Goal: Task Accomplishment & Management: Manage account settings

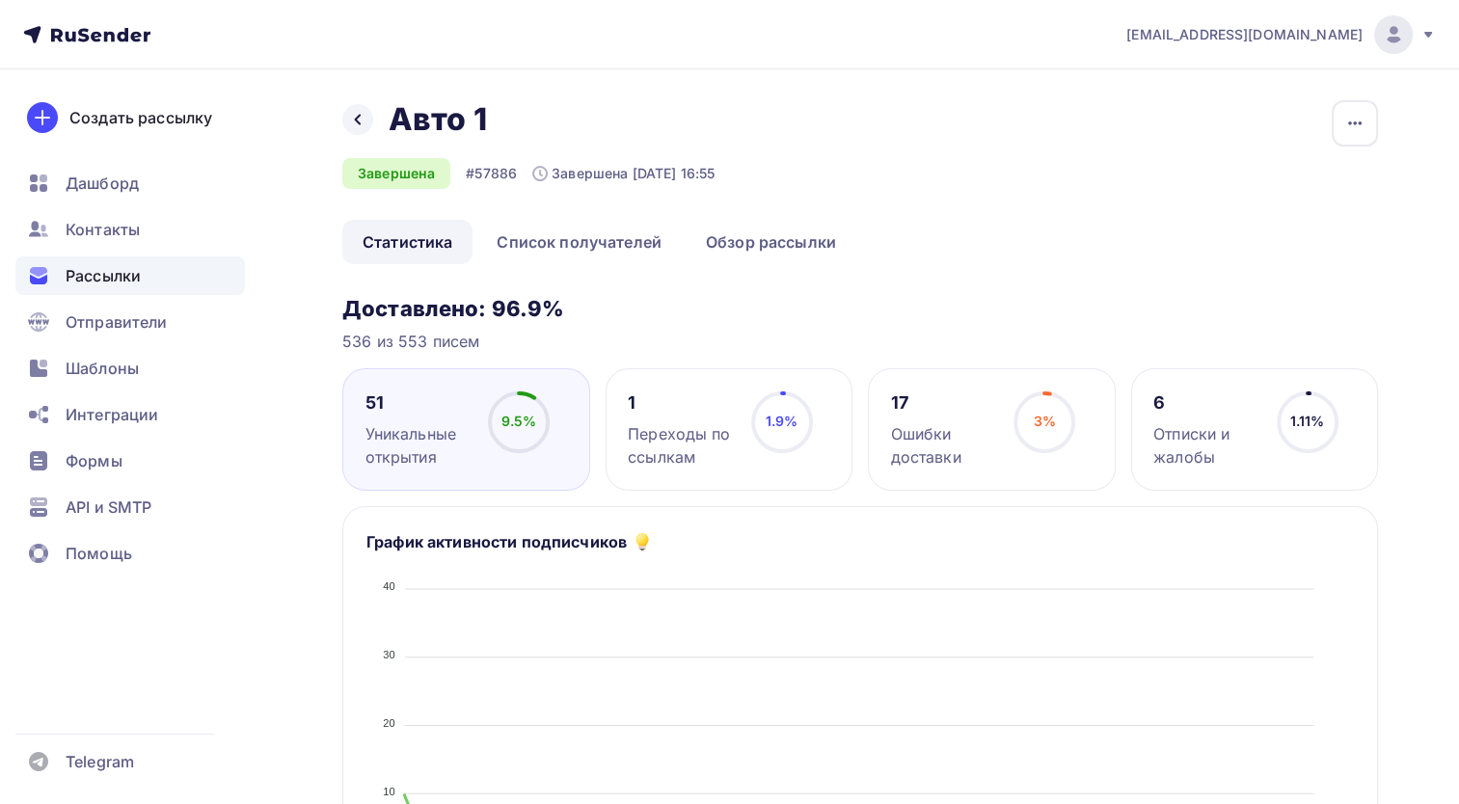
click at [361, 100] on div "Назад Авто 1 Авто 1" at bounding box center [528, 119] width 372 height 39
click at [348, 114] on div at bounding box center [357, 119] width 31 height 31
click at [363, 110] on div at bounding box center [357, 119] width 31 height 31
click at [349, 114] on div at bounding box center [357, 119] width 31 height 31
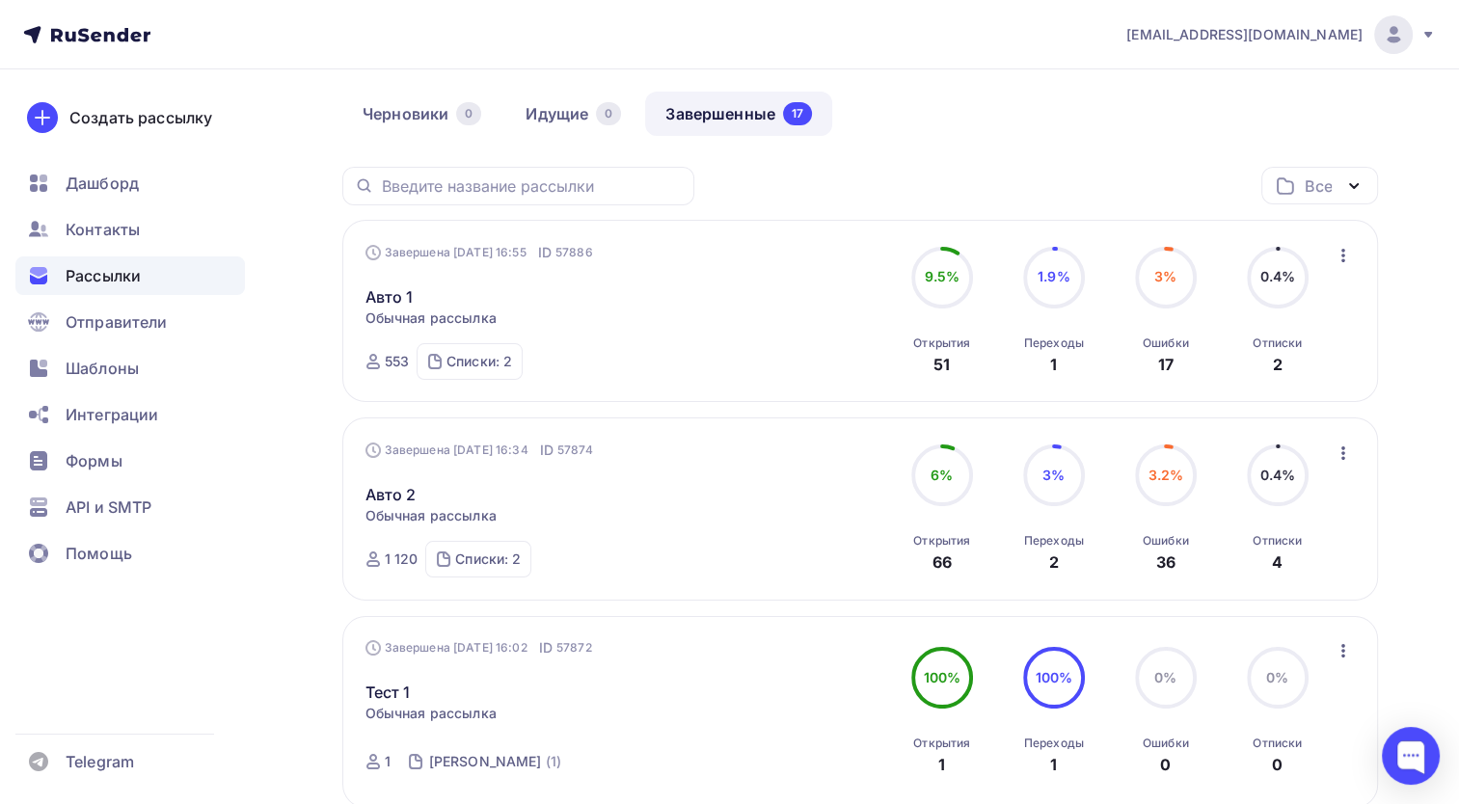
scroll to position [96, 0]
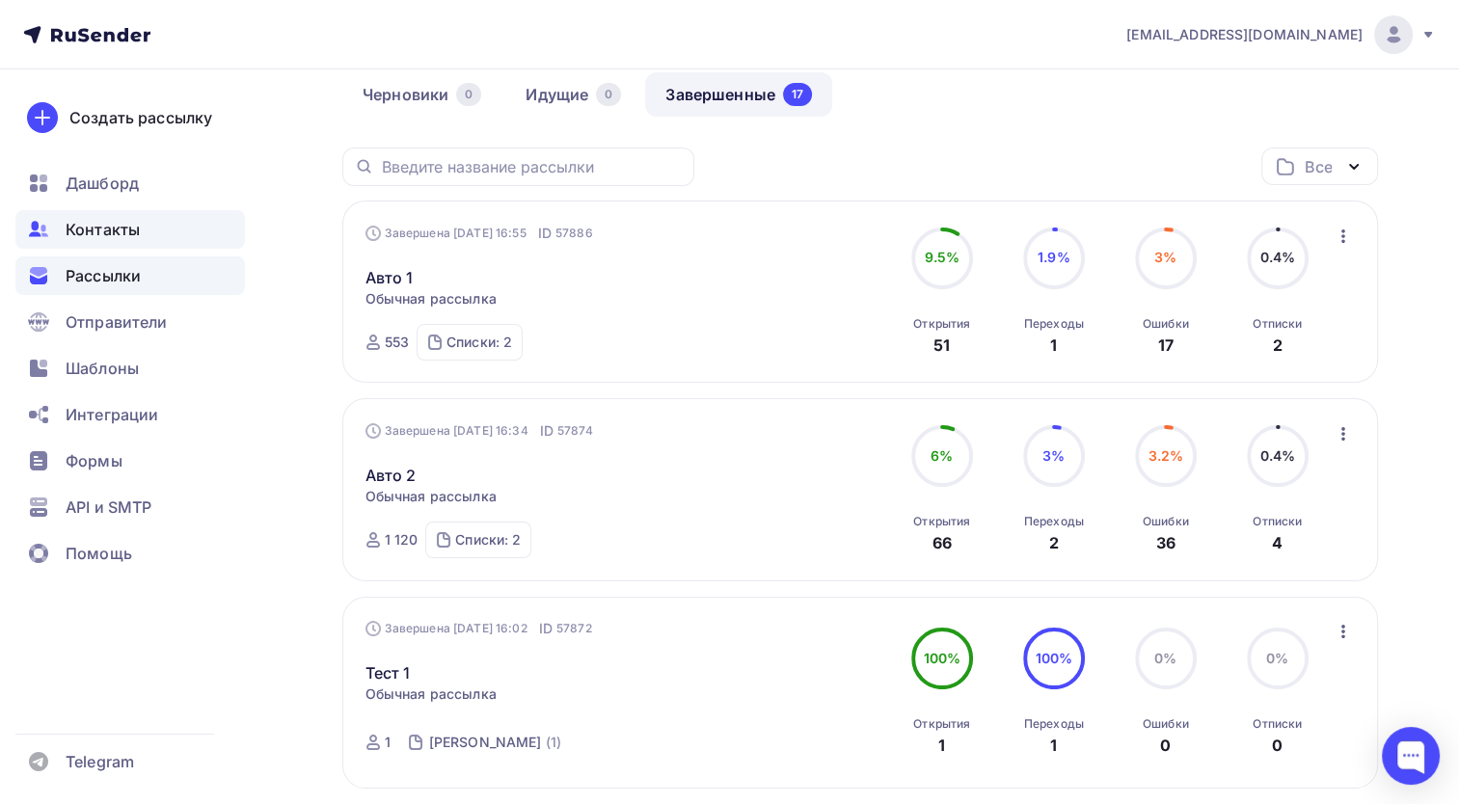
click at [150, 219] on div "Контакты" at bounding box center [129, 229] width 229 height 39
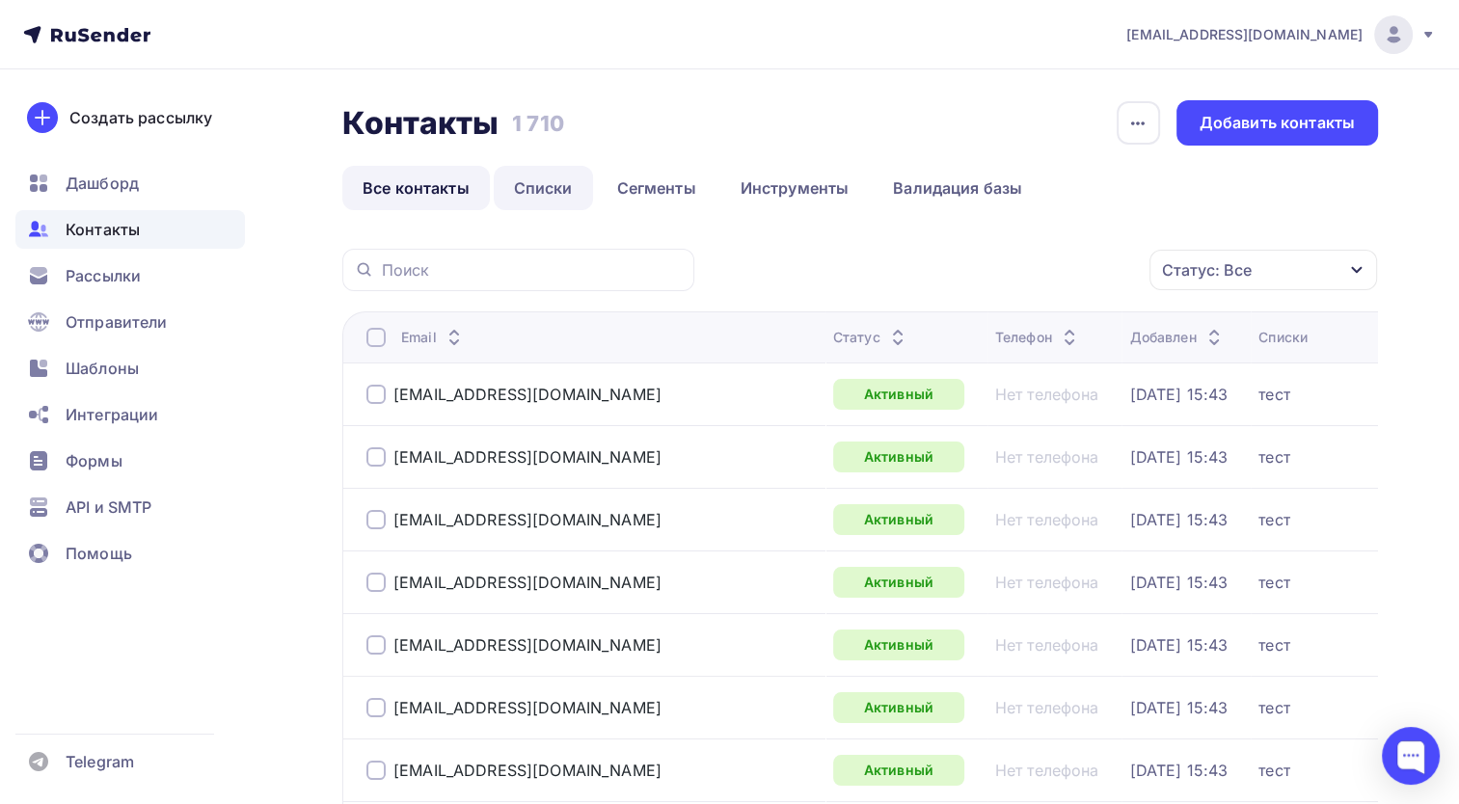
click at [567, 171] on link "Списки" at bounding box center [543, 188] width 99 height 44
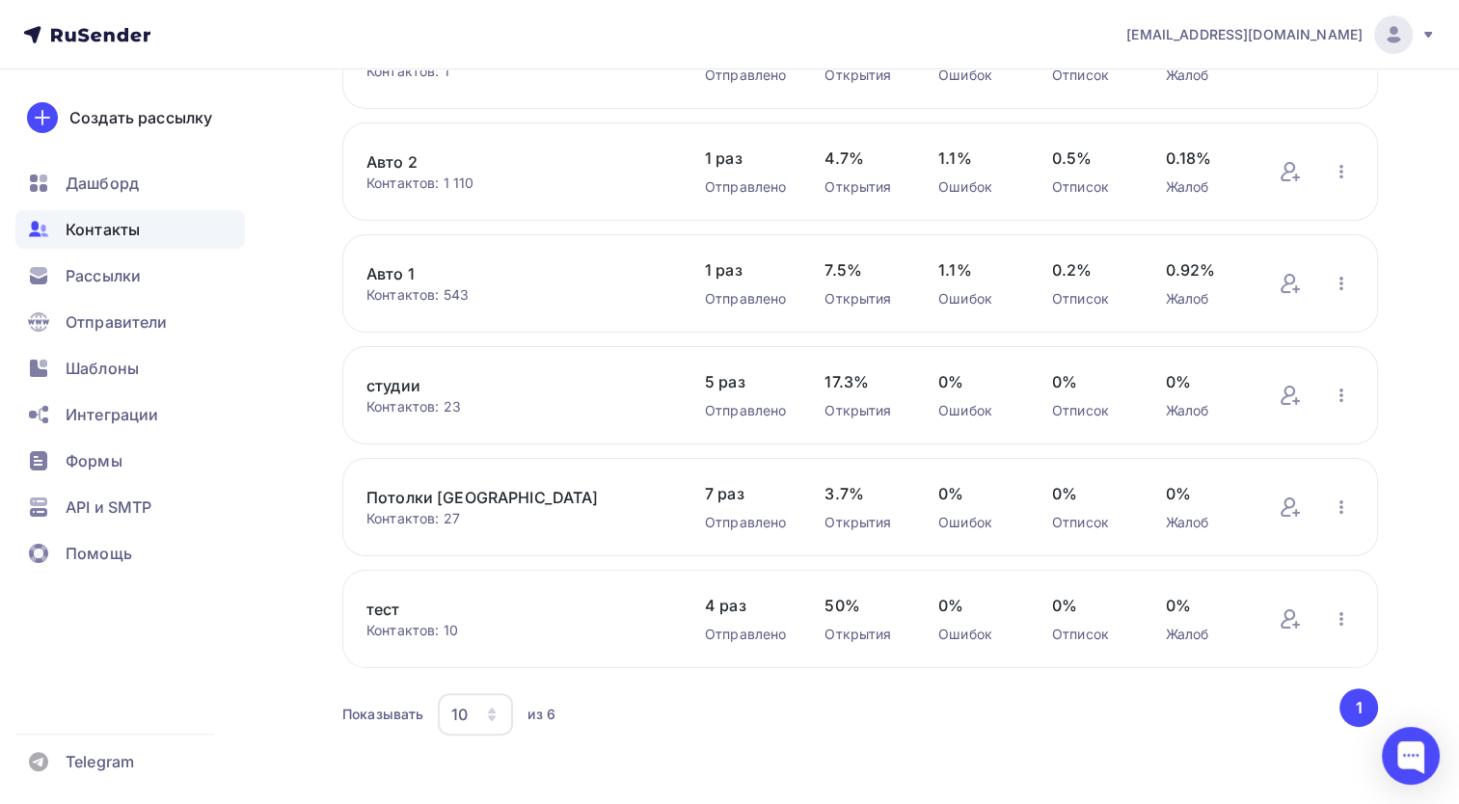
scroll to position [241, 0]
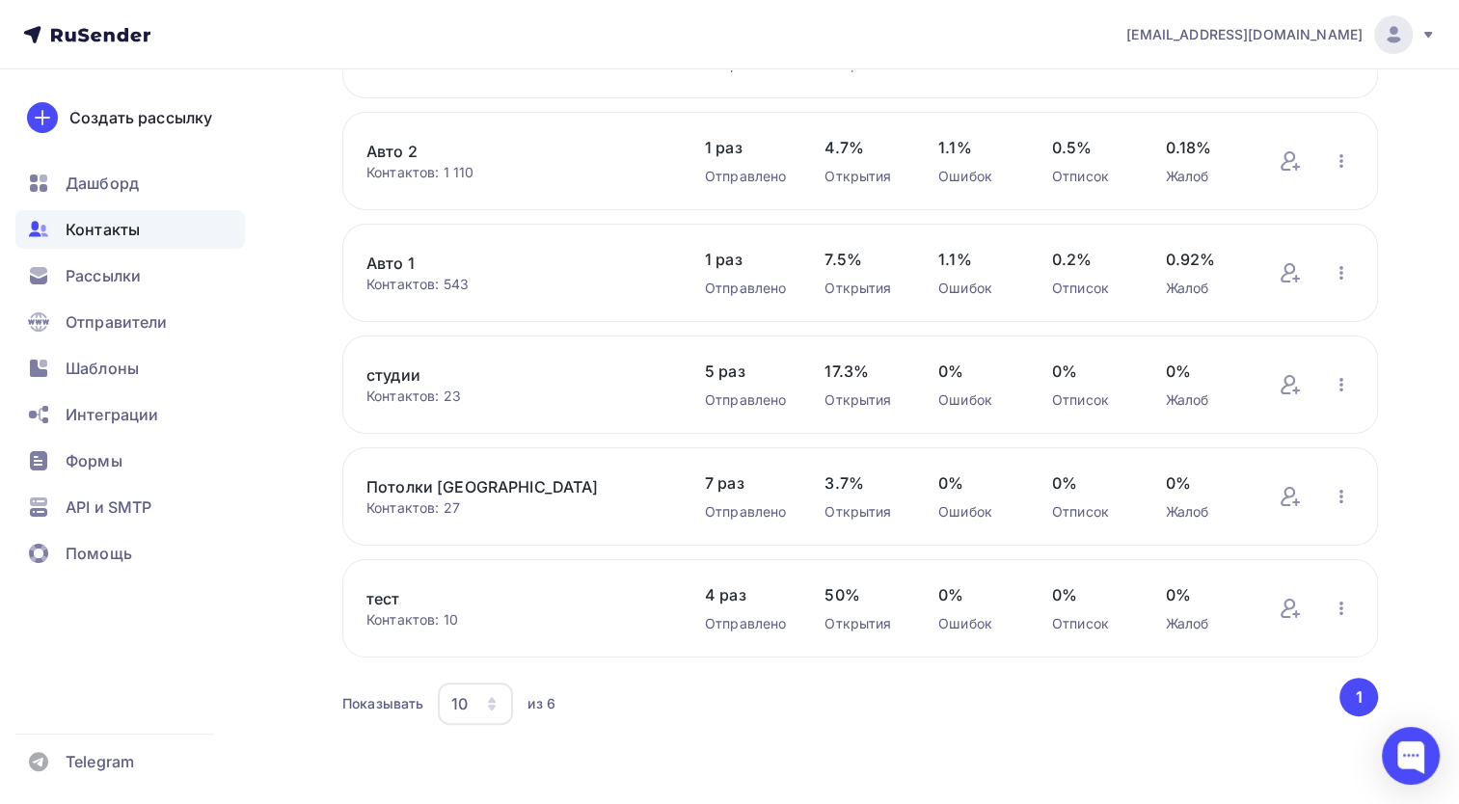
click at [409, 596] on link "тест" at bounding box center [516, 598] width 300 height 23
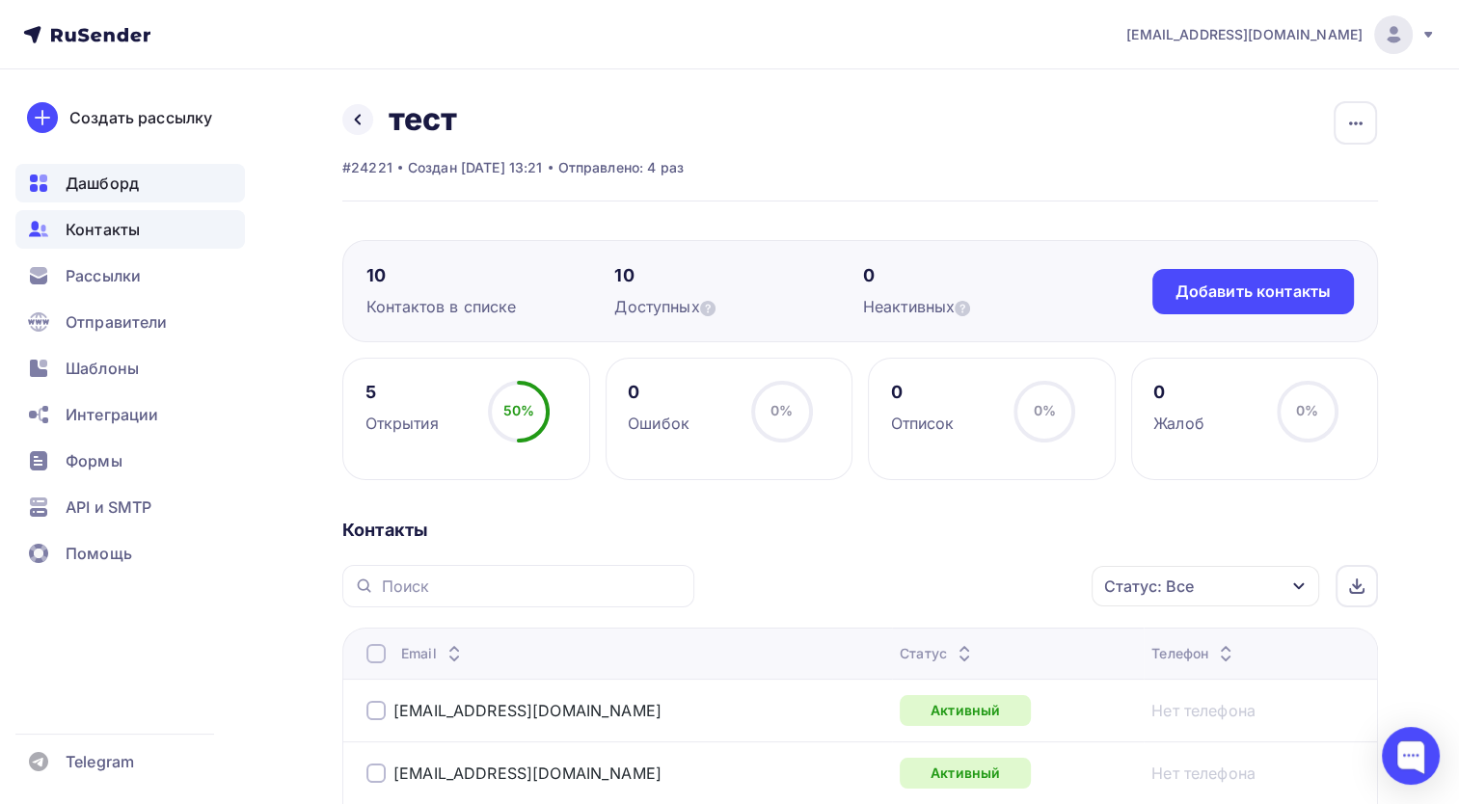
click at [130, 181] on span "Дашборд" at bounding box center [102, 183] width 73 height 23
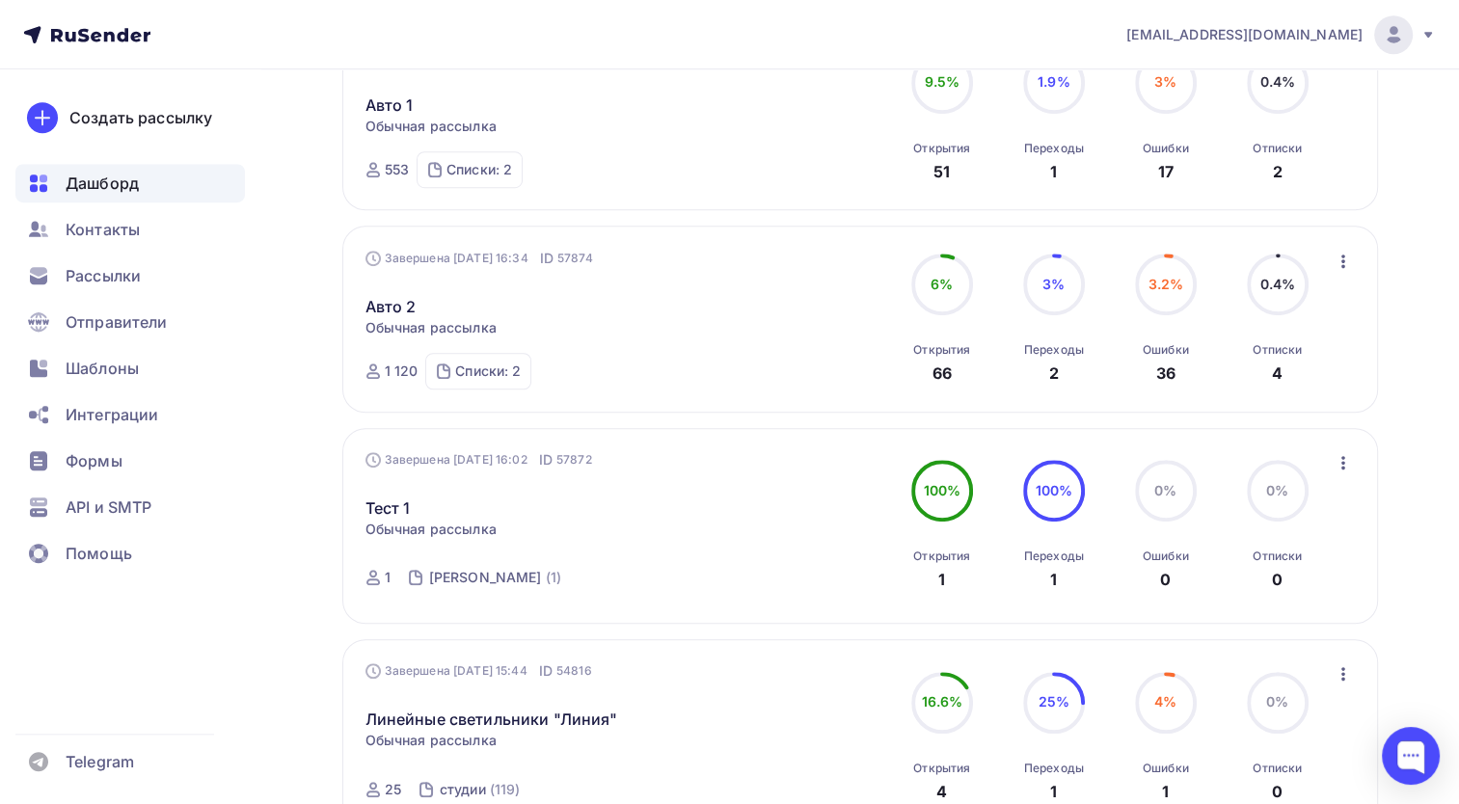
scroll to position [1253, 0]
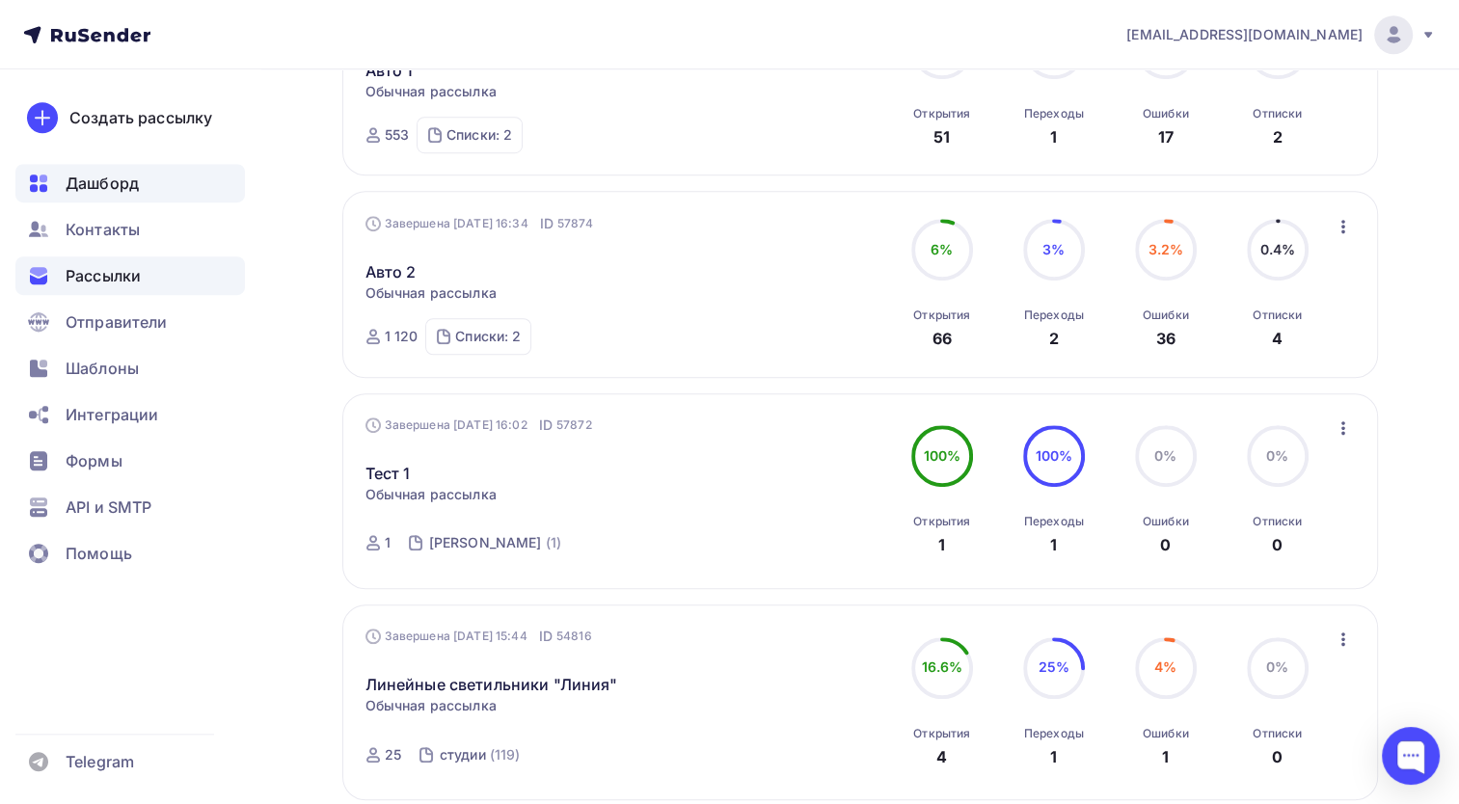
click at [120, 270] on span "Рассылки" at bounding box center [103, 275] width 75 height 23
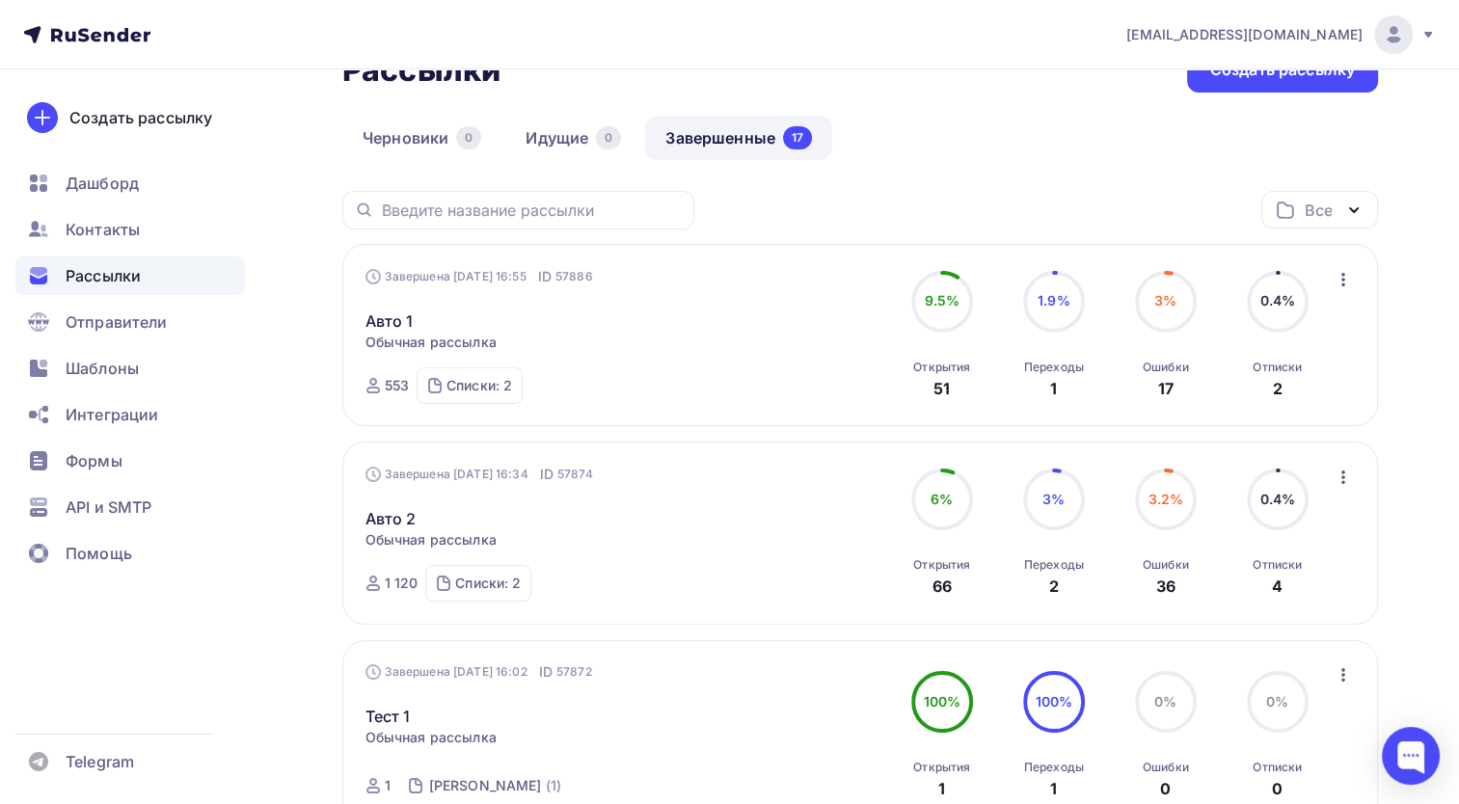
scroll to position [96, 0]
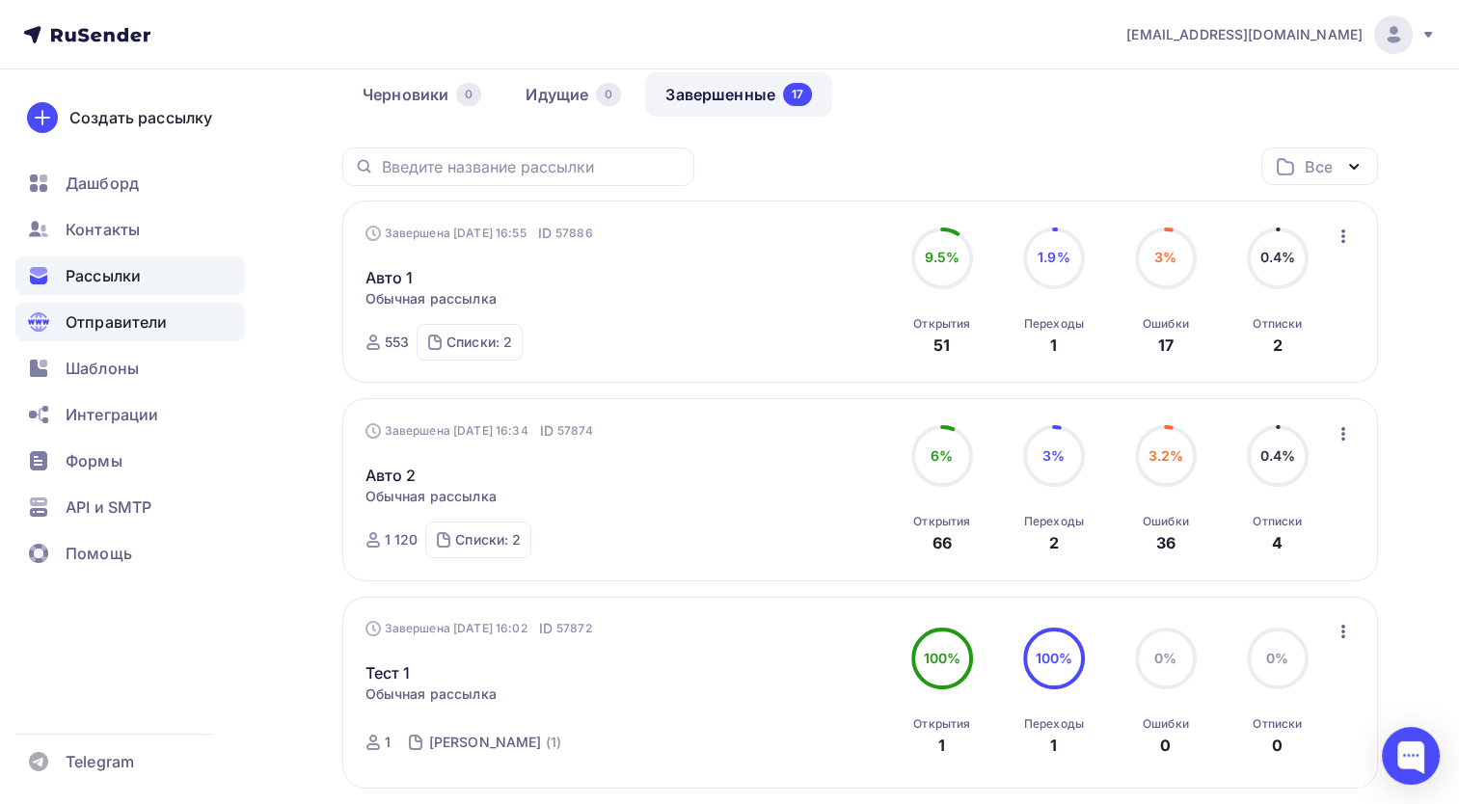
click at [150, 326] on span "Отправители" at bounding box center [117, 321] width 102 height 23
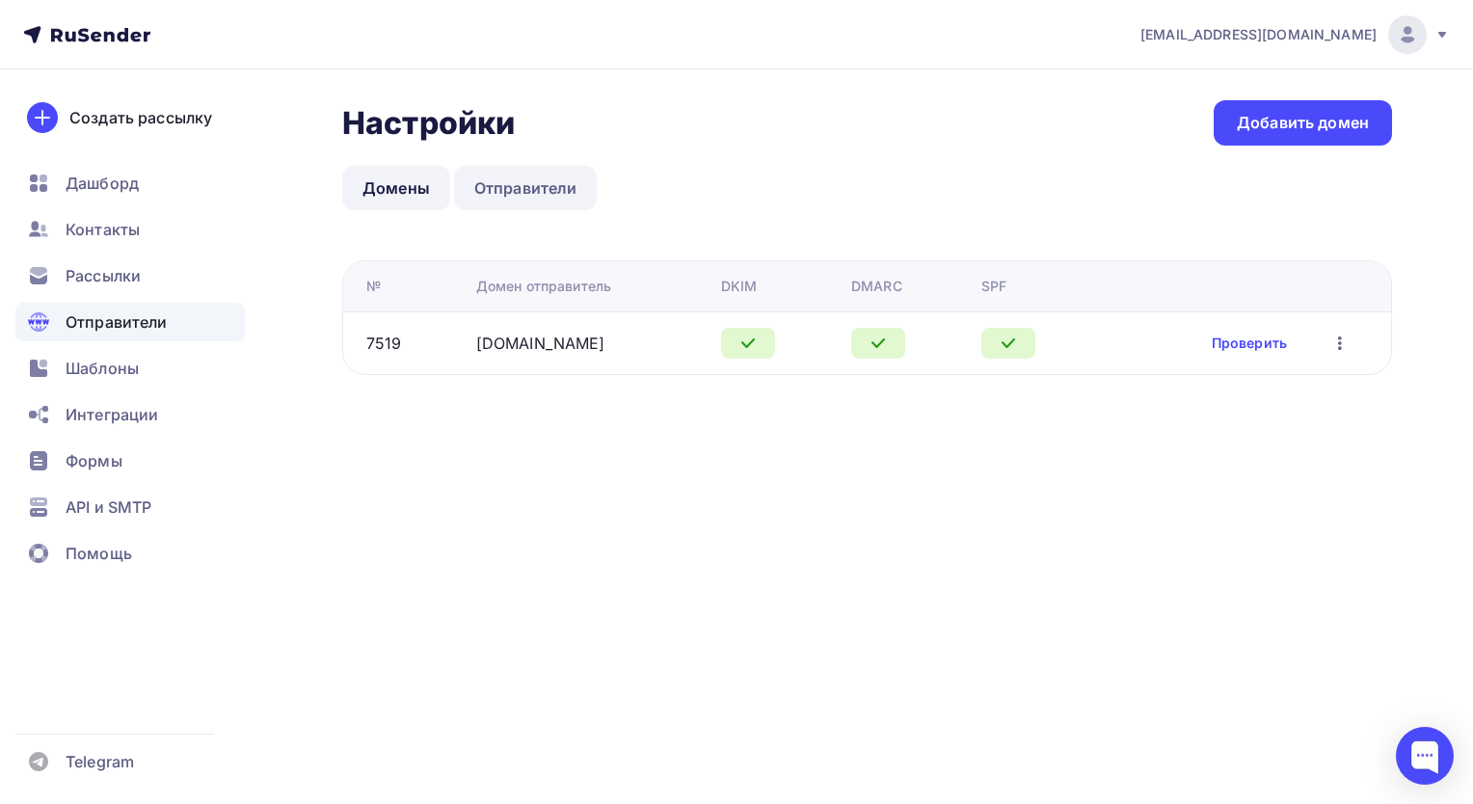
click at [519, 187] on link "Отправители" at bounding box center [526, 188] width 144 height 44
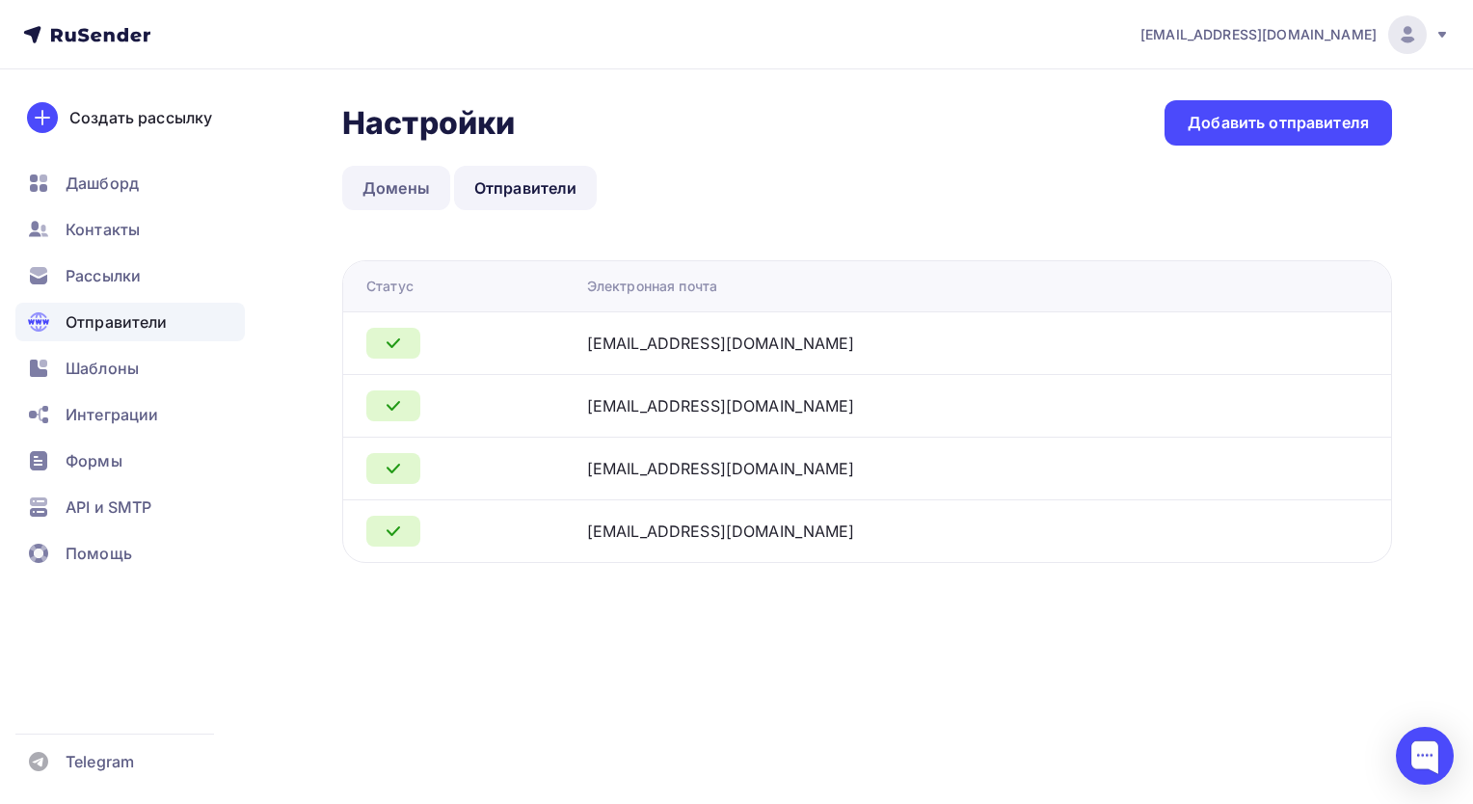
click at [408, 201] on link "Домены" at bounding box center [396, 188] width 108 height 44
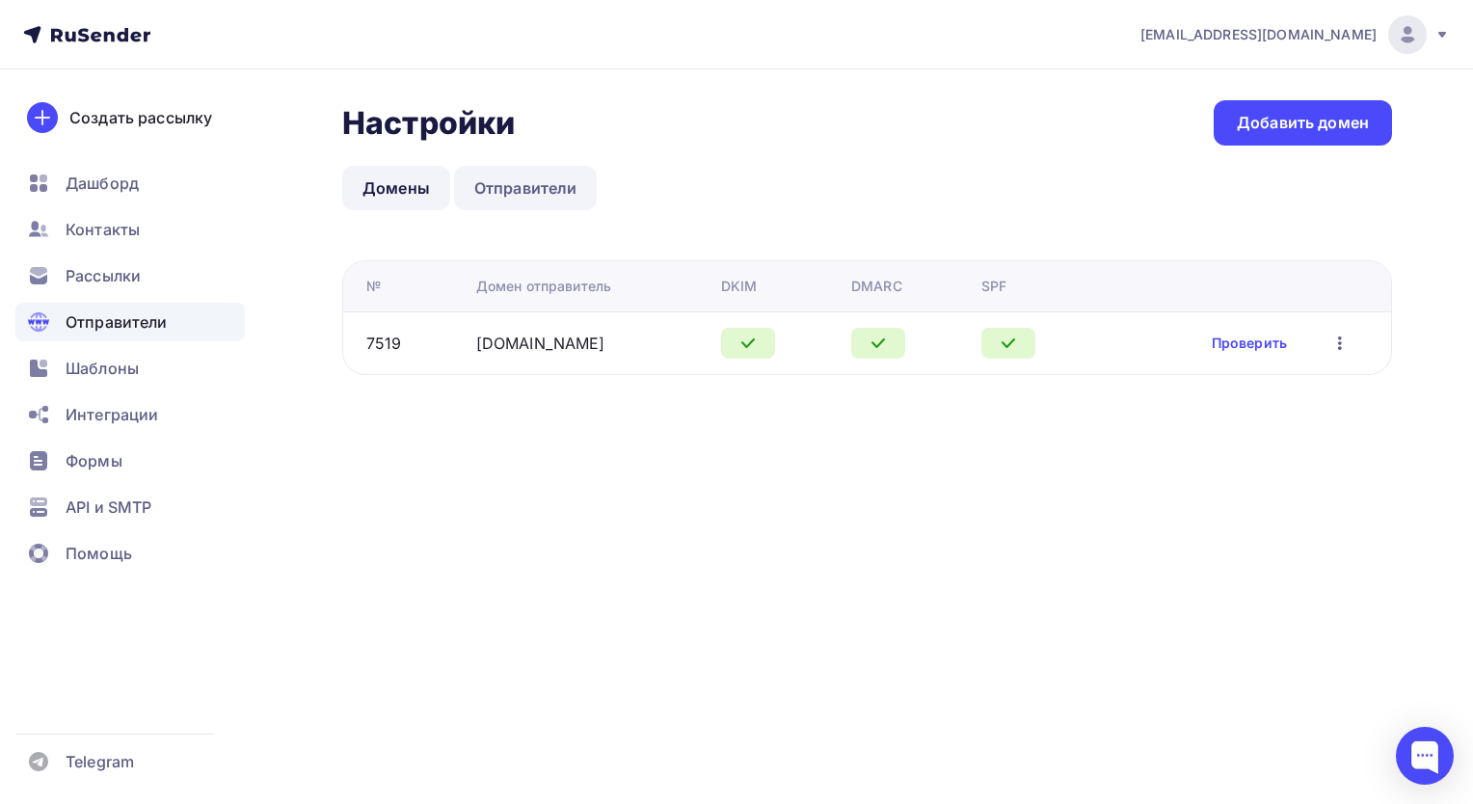
click at [497, 166] on link "Отправители" at bounding box center [526, 188] width 144 height 44
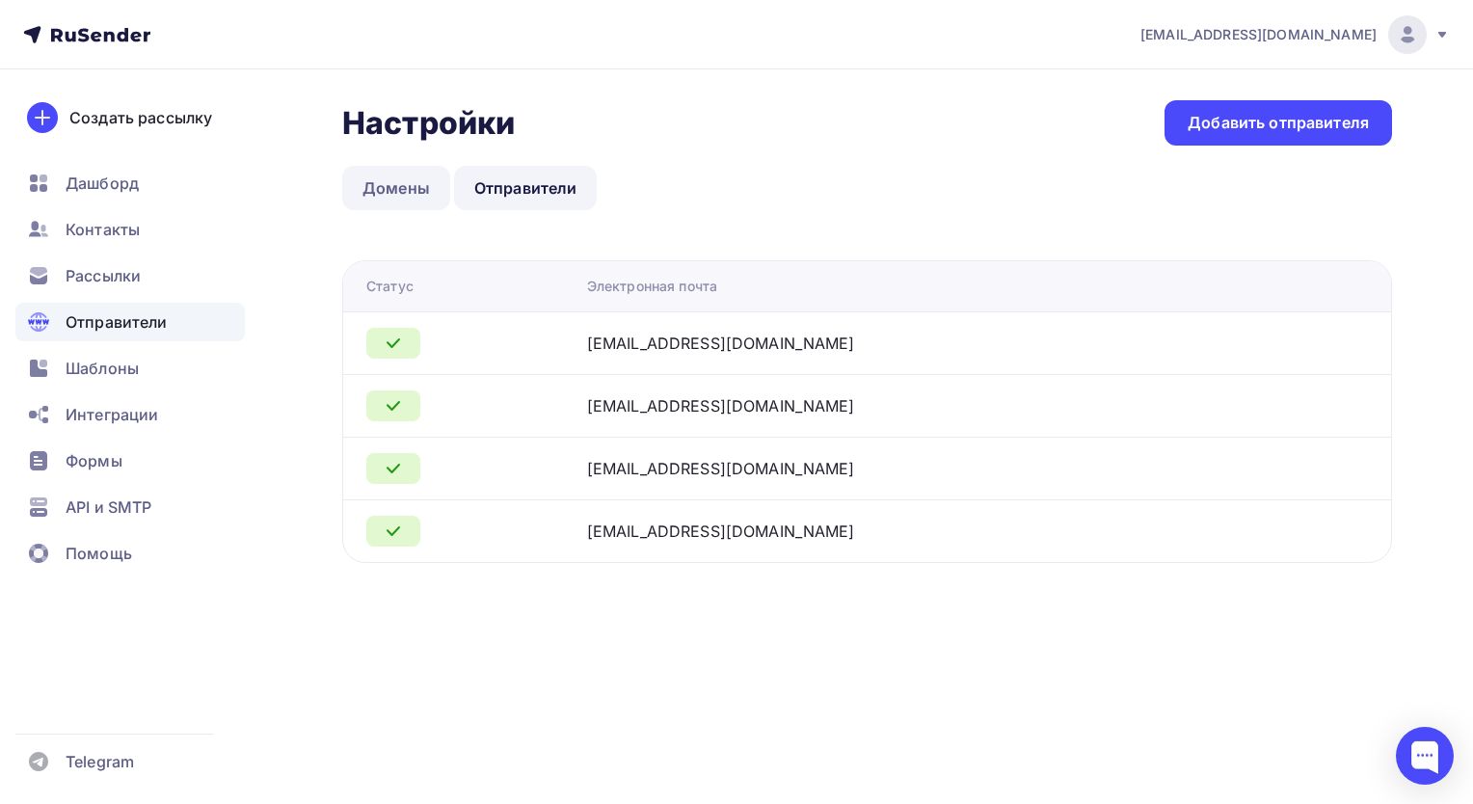
click at [424, 177] on link "Домены" at bounding box center [396, 188] width 108 height 44
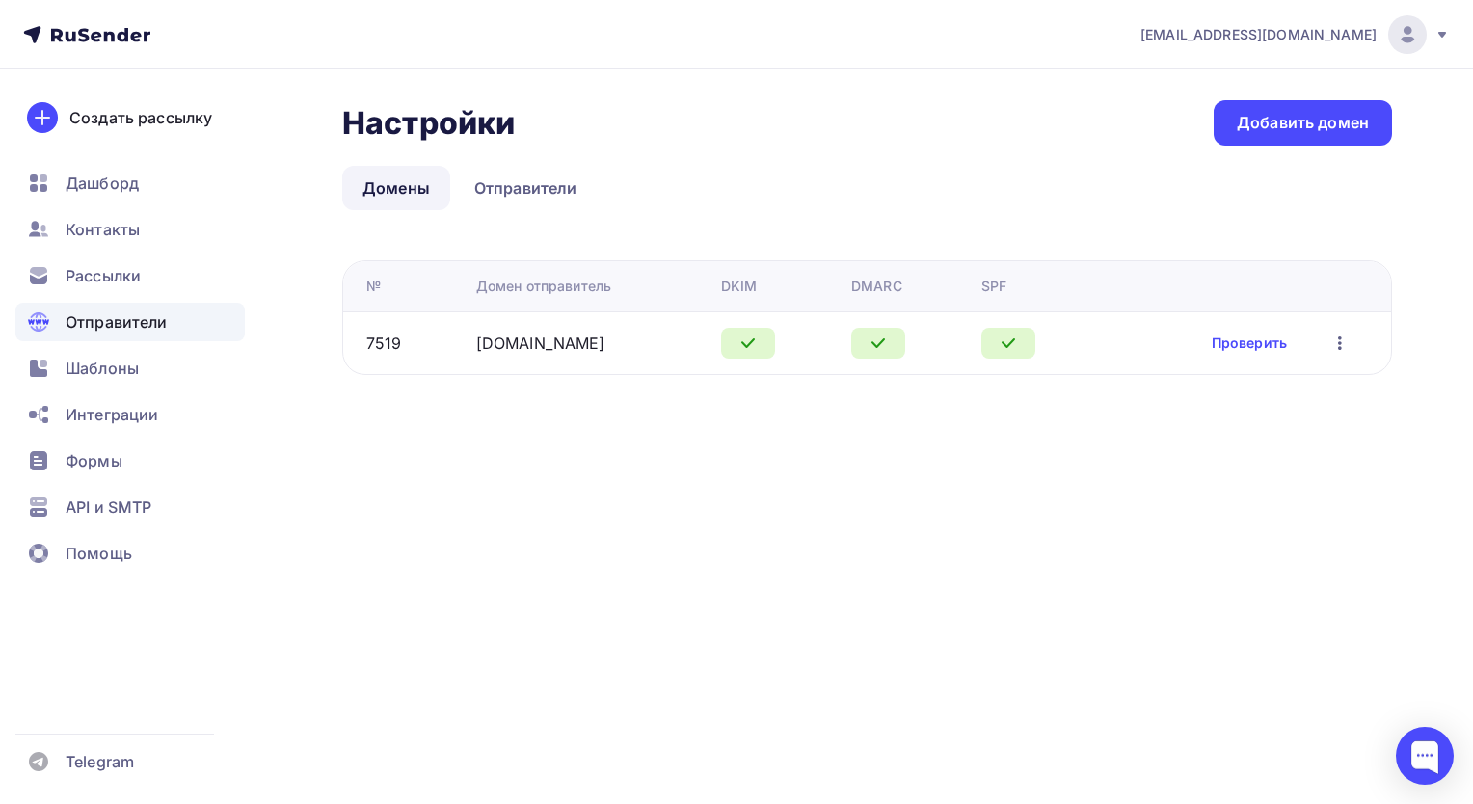
click at [528, 156] on div "Настройки Настройки Добавить домен Домены Отправители Домены Отправители № Доме…" at bounding box center [867, 237] width 1050 height 275
click at [521, 183] on link "Отправители" at bounding box center [526, 188] width 144 height 44
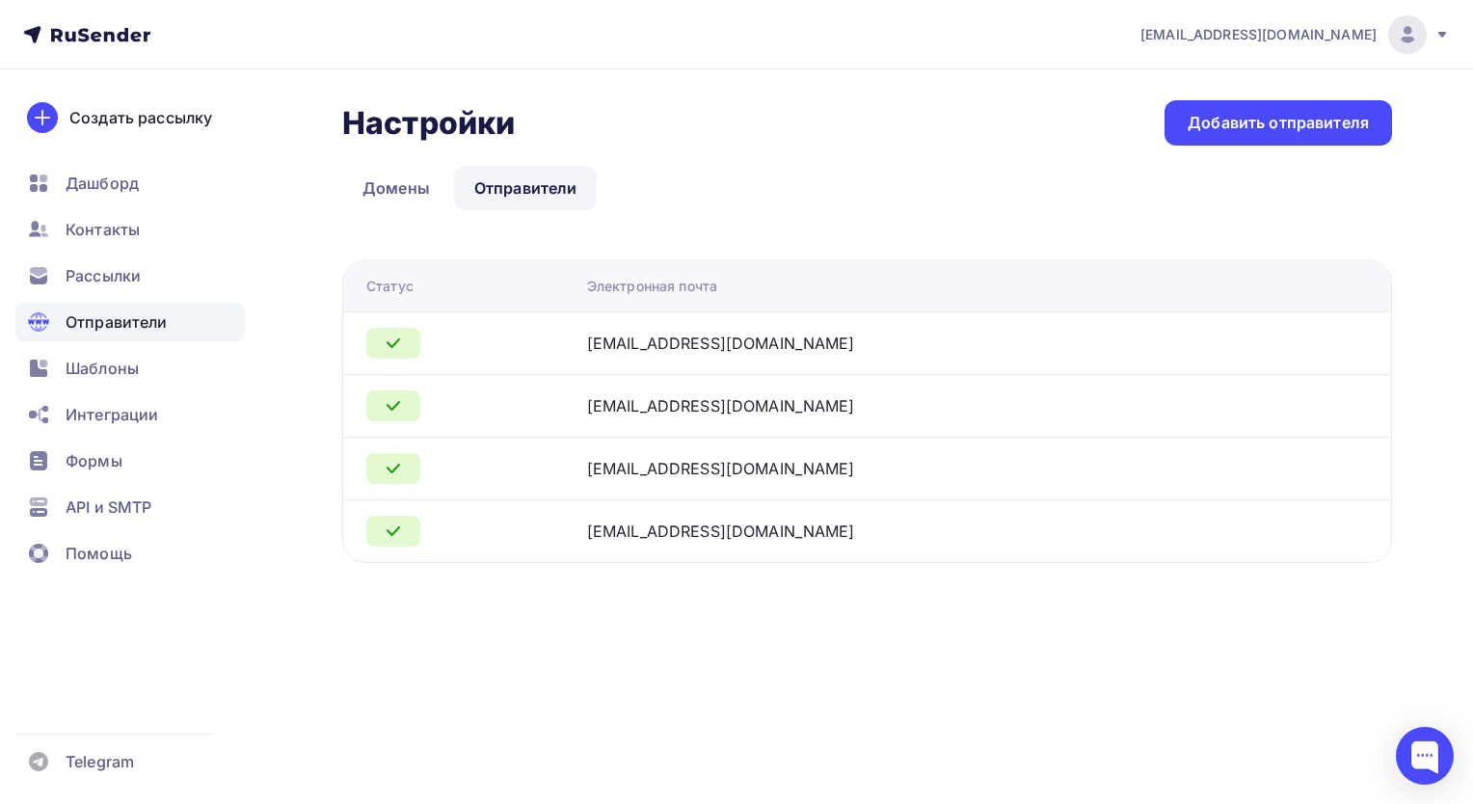
drag, startPoint x: 804, startPoint y: 472, endPoint x: 698, endPoint y: 476, distance: 106.1
click at [698, 476] on div "shamray@tdlednik.ru" at bounding box center [828, 468] width 482 height 23
drag, startPoint x: 698, startPoint y: 476, endPoint x: 768, endPoint y: 372, distance: 125.7
click at [768, 372] on td "info@tdlednik.ru" at bounding box center [930, 342] width 703 height 63
drag, startPoint x: 767, startPoint y: 340, endPoint x: 671, endPoint y: 357, distance: 97.8
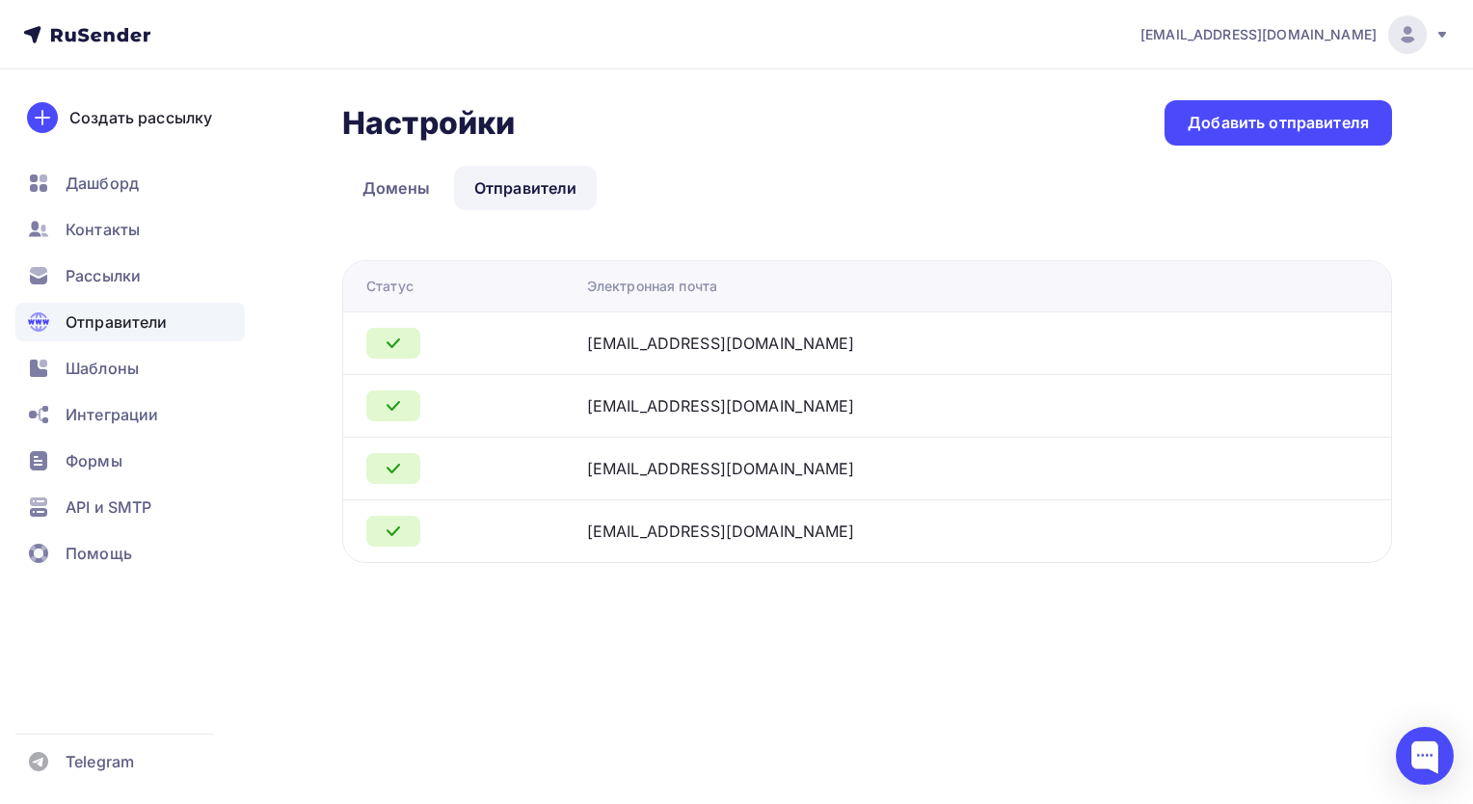
click at [671, 357] on td "info@tdlednik.ru" at bounding box center [930, 342] width 703 height 63
drag, startPoint x: 671, startPoint y: 357, endPoint x: 692, endPoint y: 353, distance: 21.6
copy div "tdlednik.ru"
click at [420, 182] on link "Домены" at bounding box center [396, 188] width 108 height 44
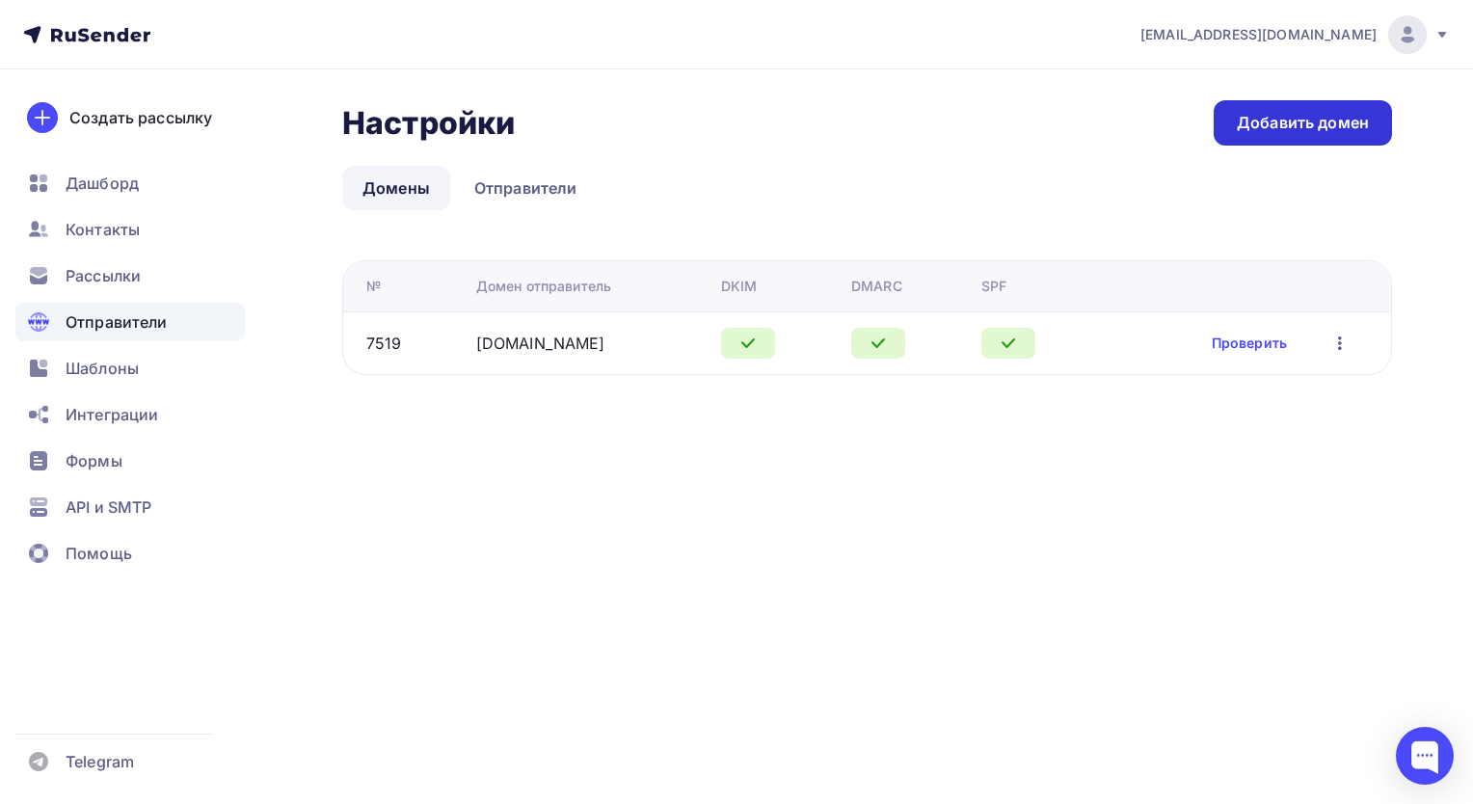
click at [1288, 123] on div "Добавить домен" at bounding box center [1303, 123] width 132 height 22
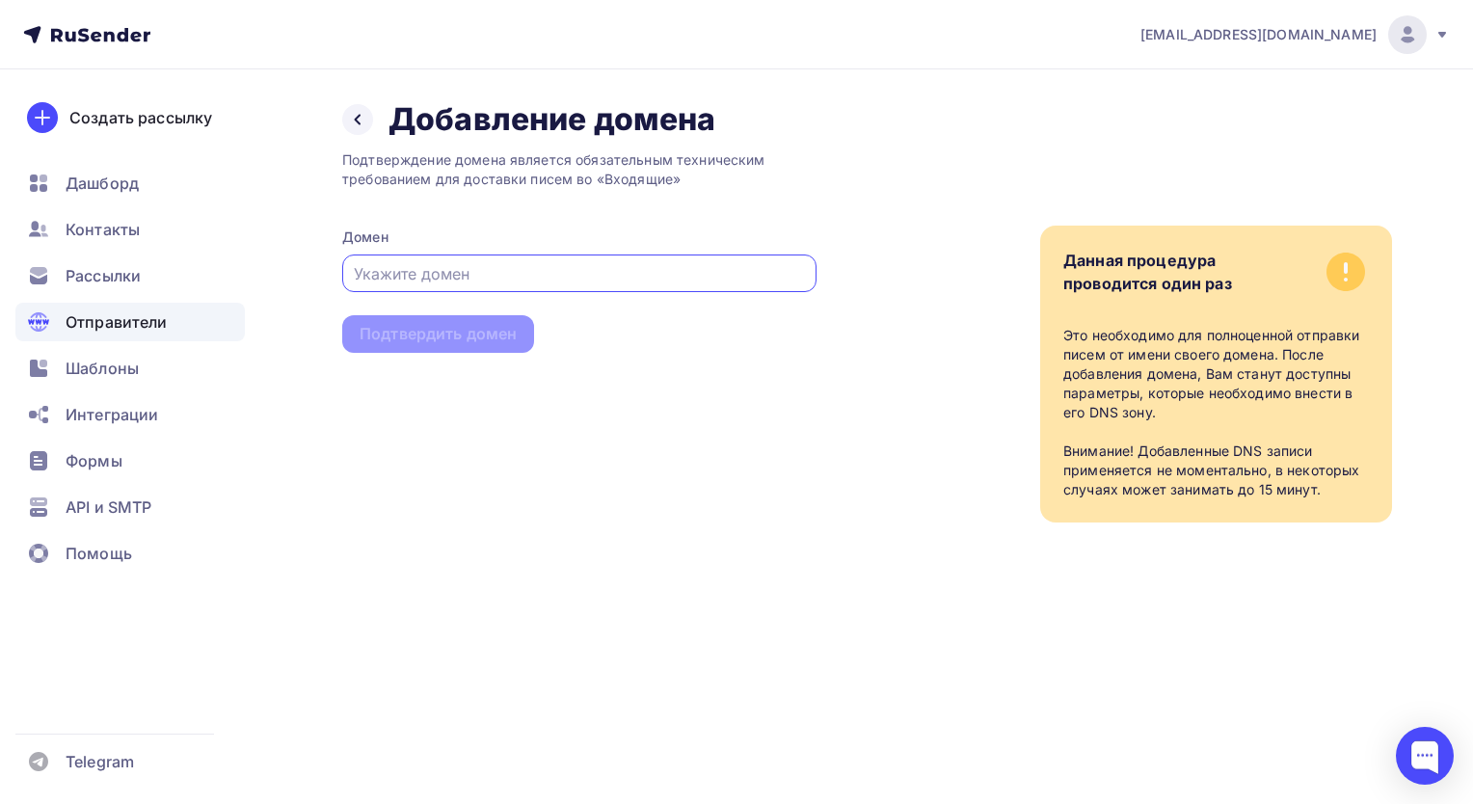
click at [548, 264] on input "text" at bounding box center [580, 273] width 452 height 23
type input "tdlednik.ru"
click at [477, 341] on div "Подтвердить домен" at bounding box center [438, 334] width 157 height 22
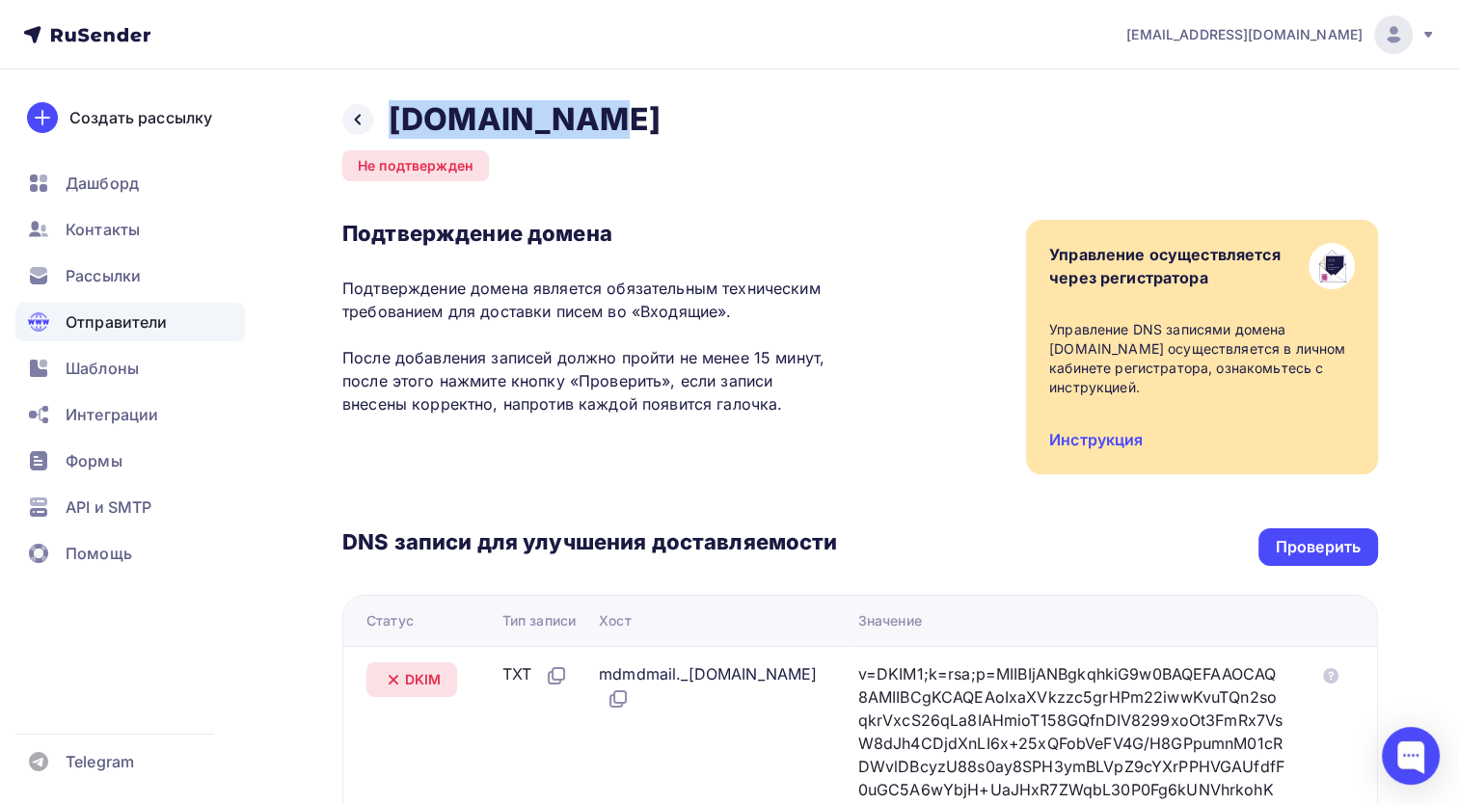
drag, startPoint x: 501, startPoint y: 120, endPoint x: 380, endPoint y: 93, distance: 124.6
click at [380, 93] on div "Назад tdlednik.ru Не подтвержден Подтверждение домена Подтверждение домена явля…" at bounding box center [729, 733] width 1459 height 1328
copy h2 "tdlednik.ru"
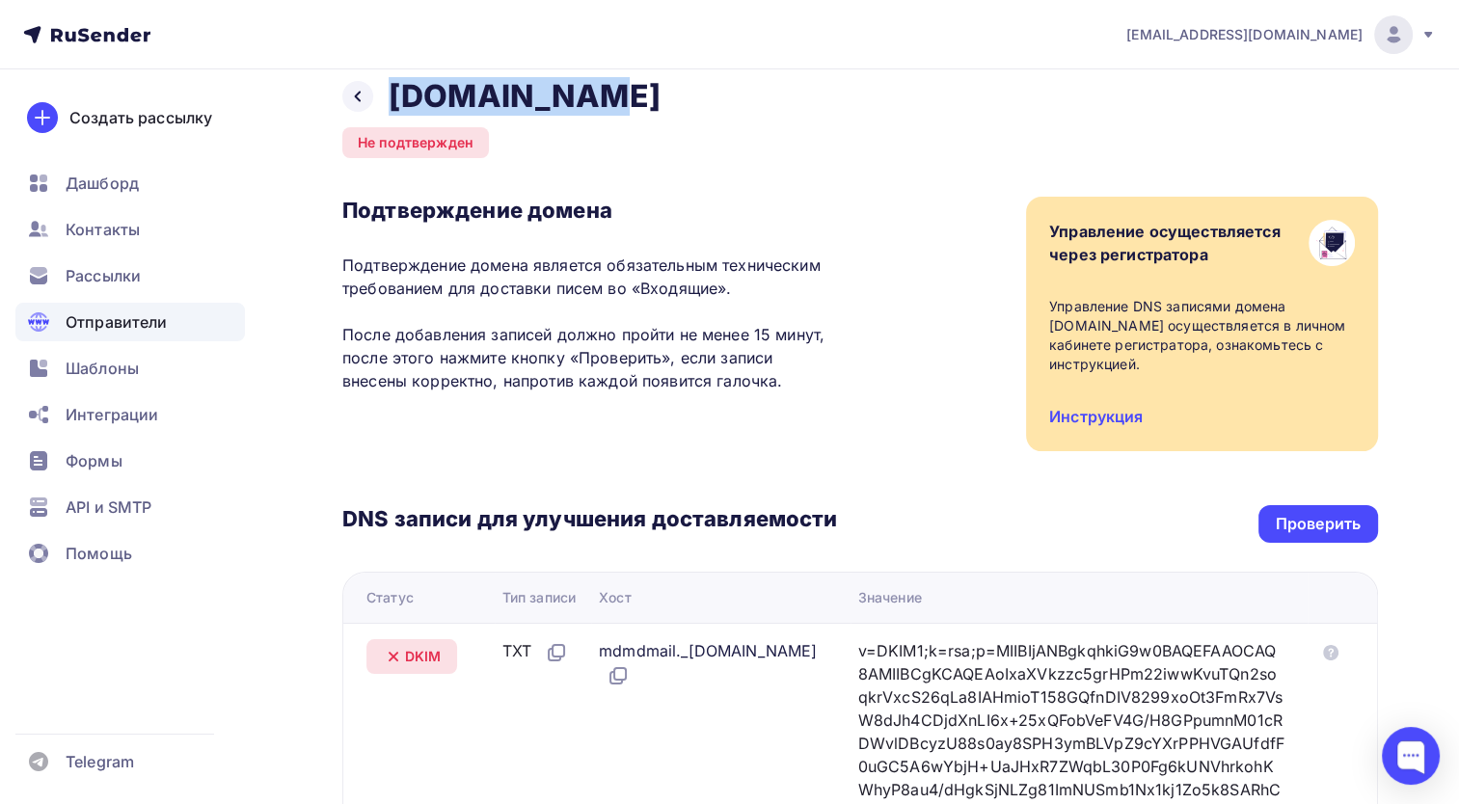
scroll to position [13, 0]
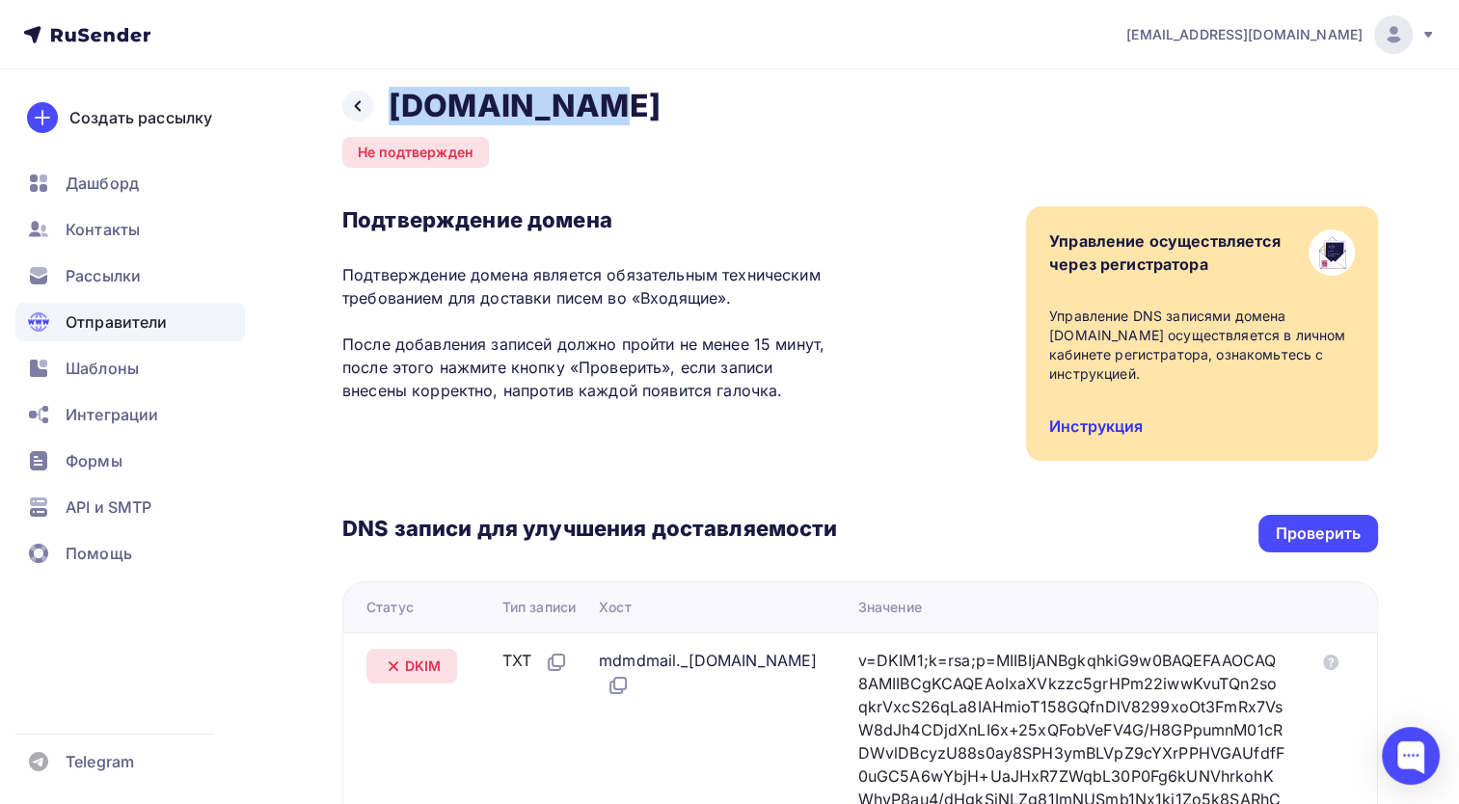
click at [1115, 422] on link "Инструкция" at bounding box center [1096, 425] width 94 height 19
copy h2 "tdlednik.ru"
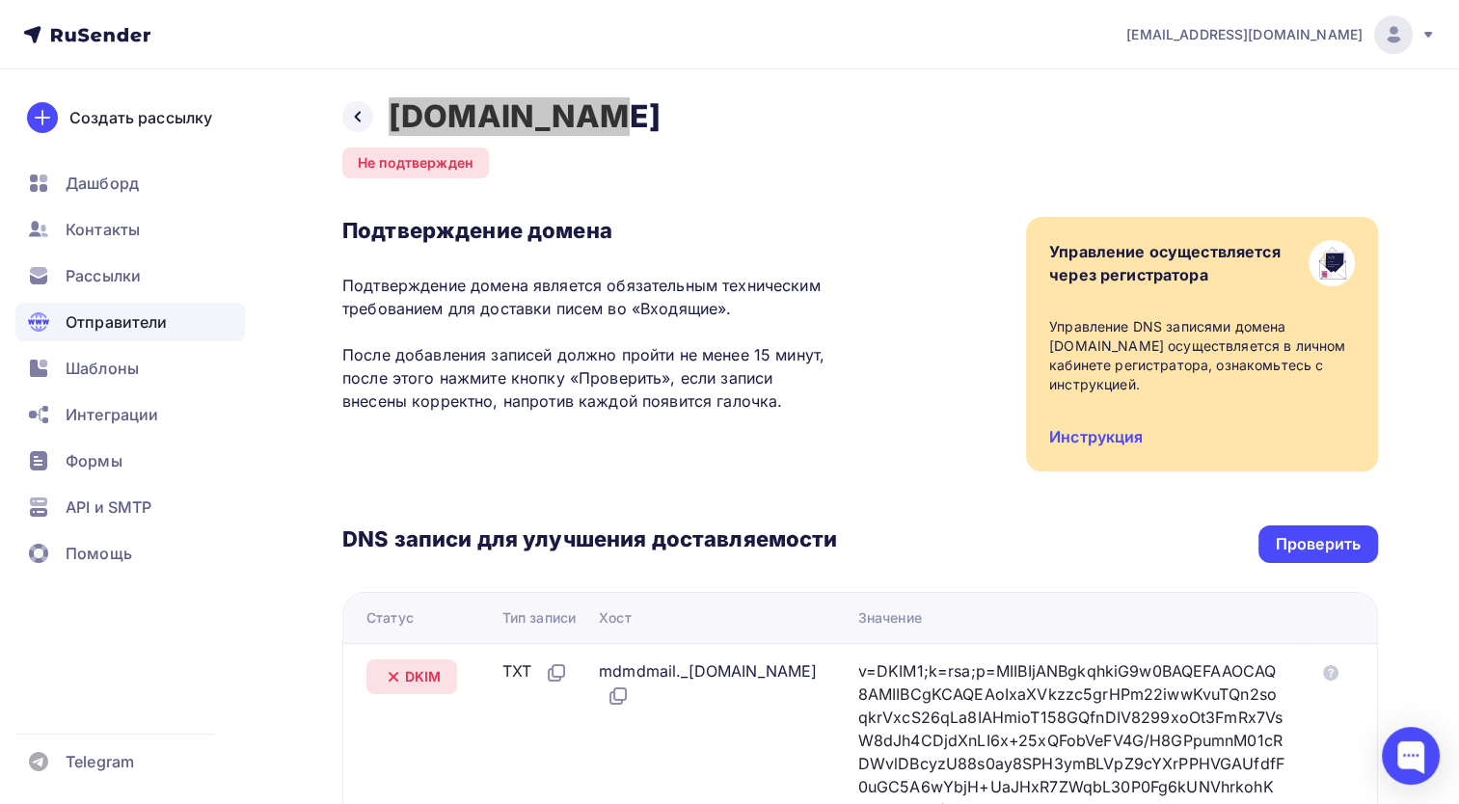
scroll to position [0, 0]
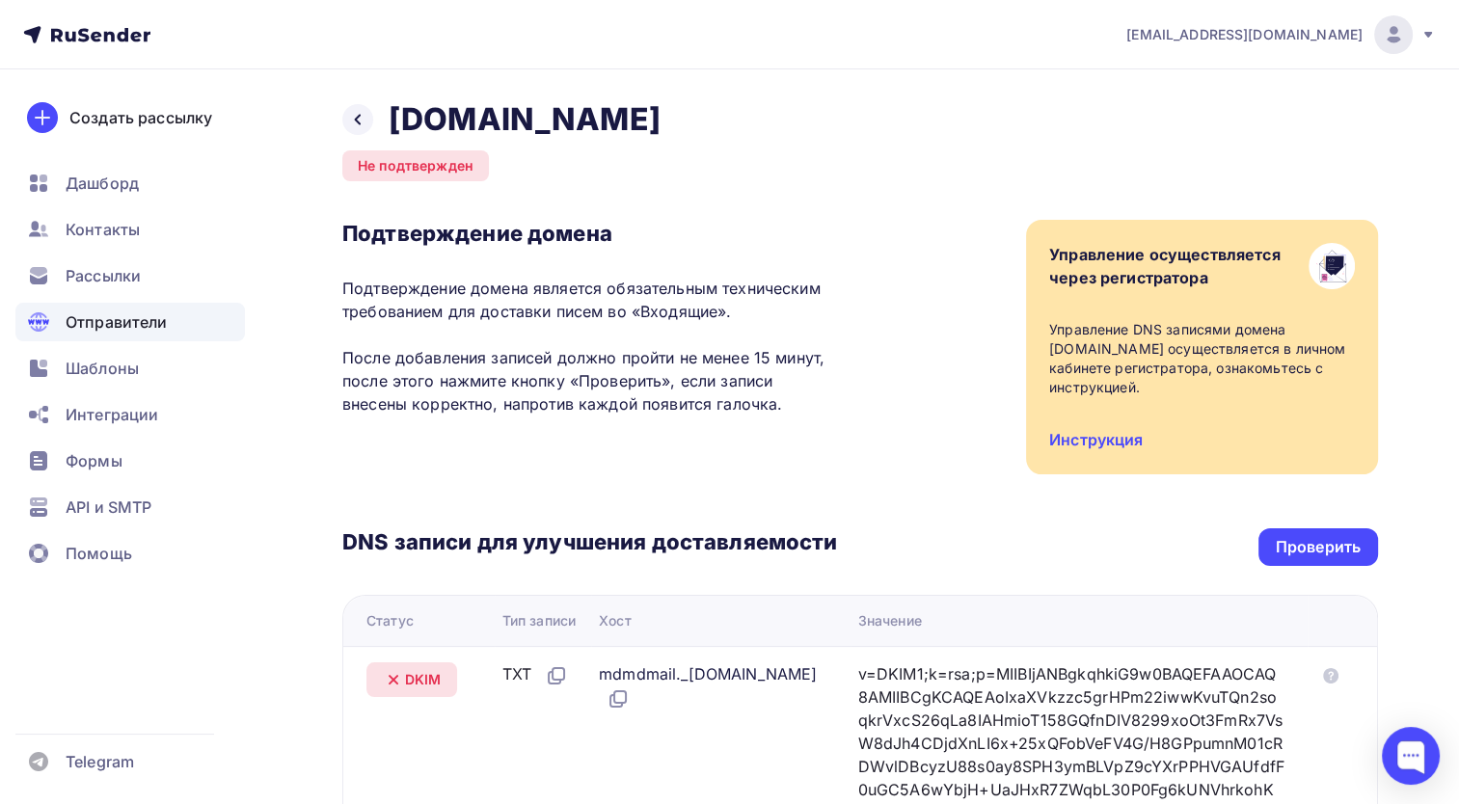
click at [965, 155] on div "Назад tdlednik.ru Не подтвержден Подтверждение домена Подтверждение домена явля…" at bounding box center [859, 710] width 1035 height 1220
click at [355, 129] on div at bounding box center [357, 119] width 31 height 31
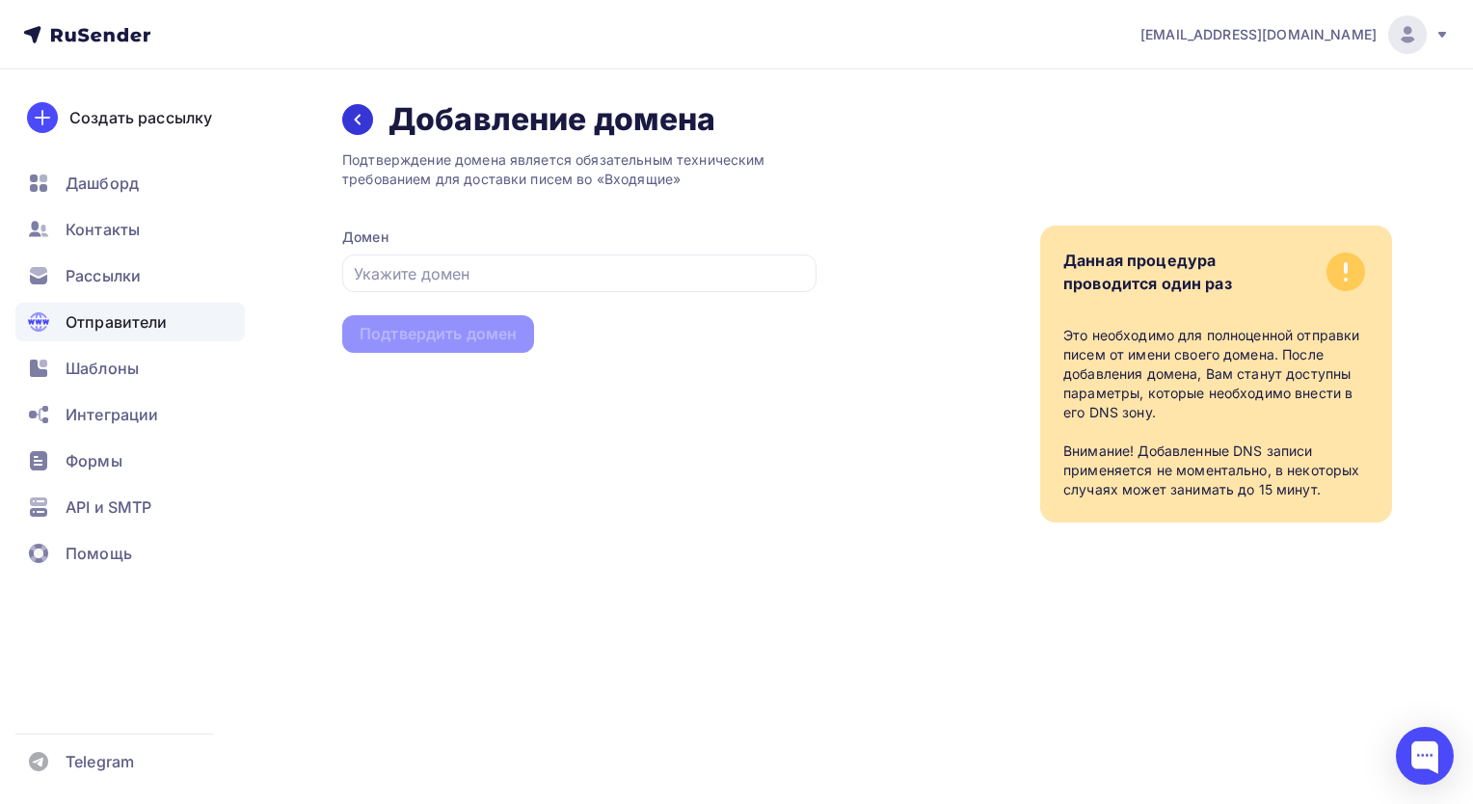
click at [344, 113] on div at bounding box center [357, 119] width 31 height 31
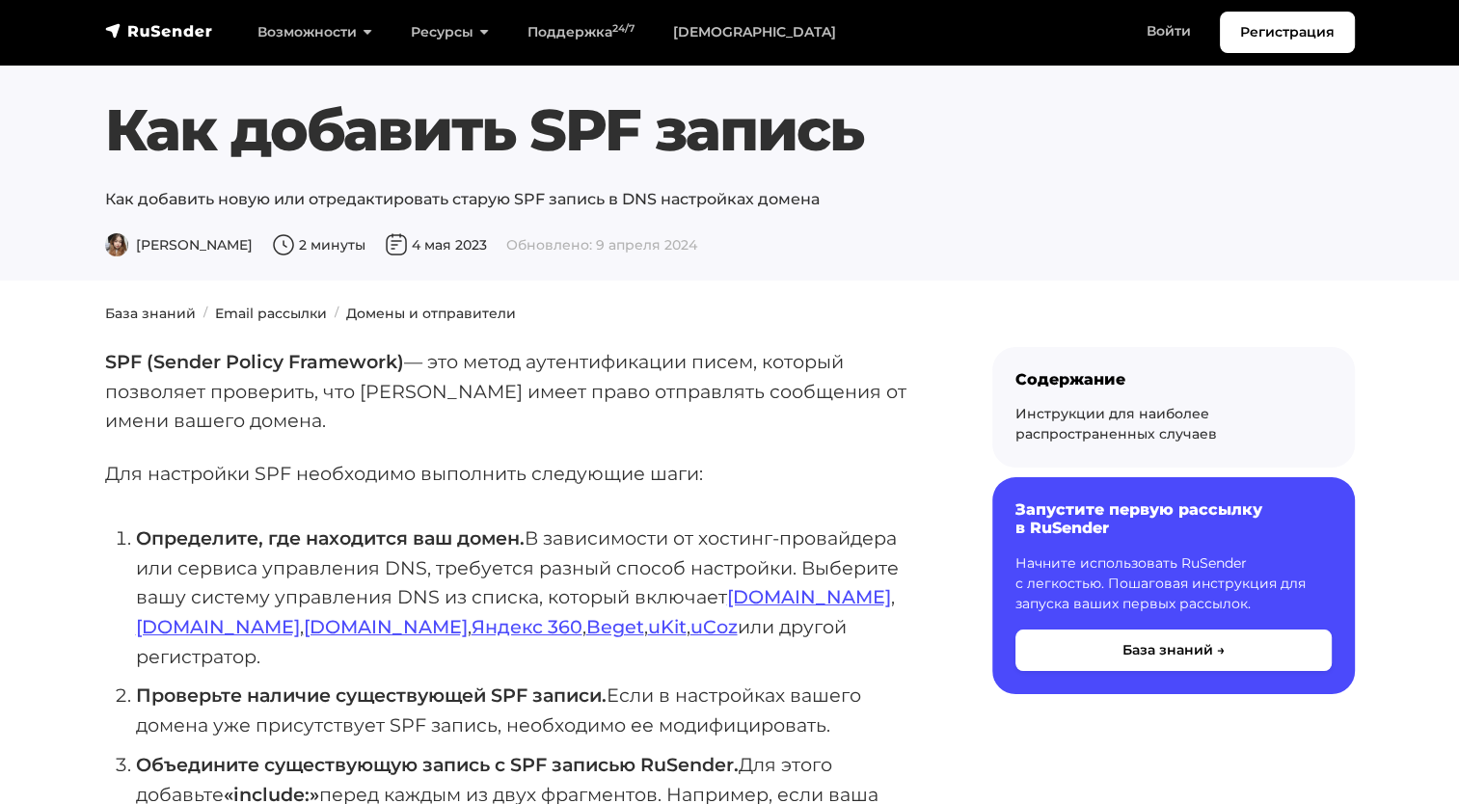
click at [663, 483] on p "Для настройки SPF необходимо выполнить следующие шаги:" at bounding box center [517, 474] width 825 height 30
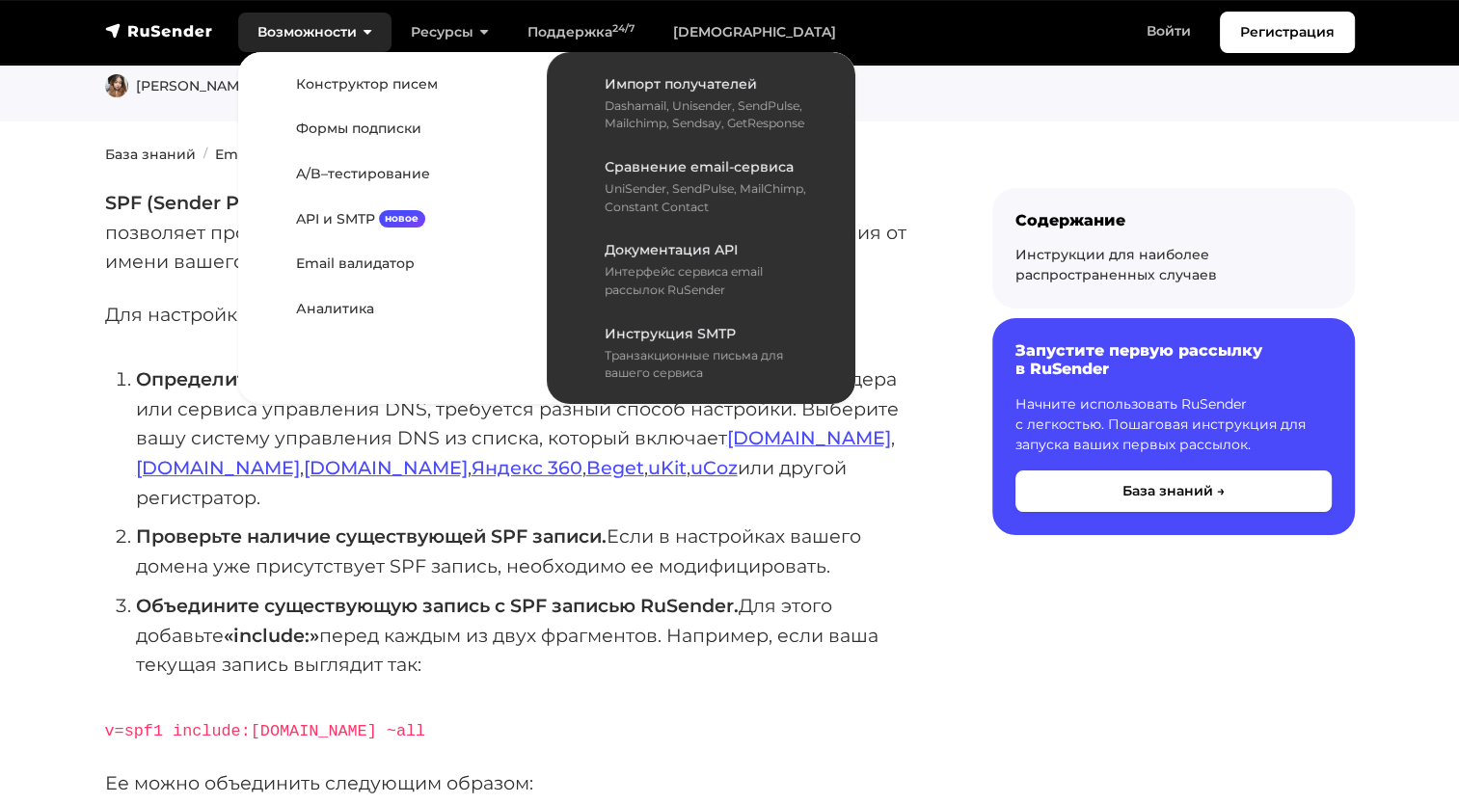
scroll to position [193, 0]
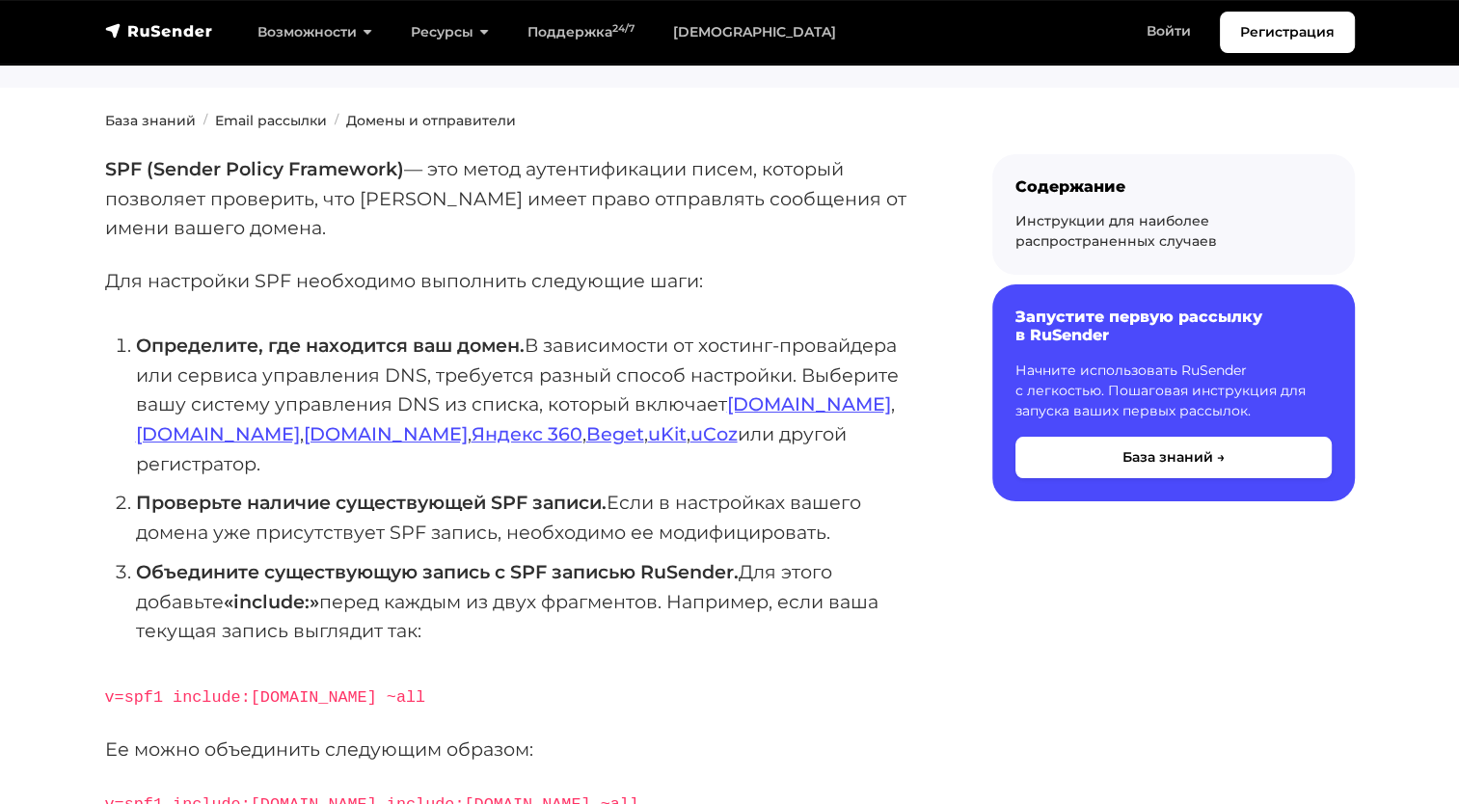
click at [274, 585] on li "Объедините существующую запись с SPF записью RuSender. Для этого добавьте «incl…" at bounding box center [533, 601] width 794 height 89
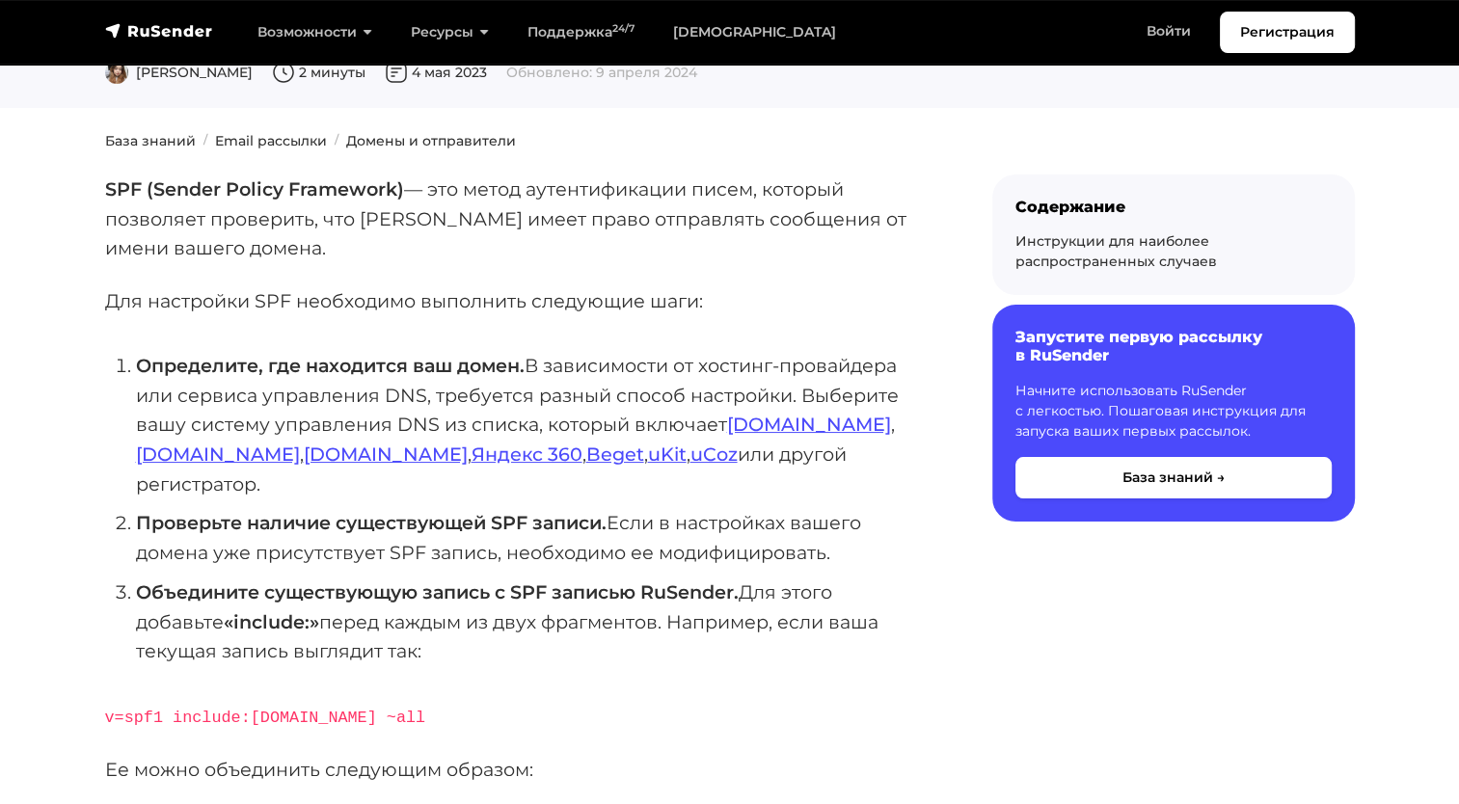
scroll to position [0, 0]
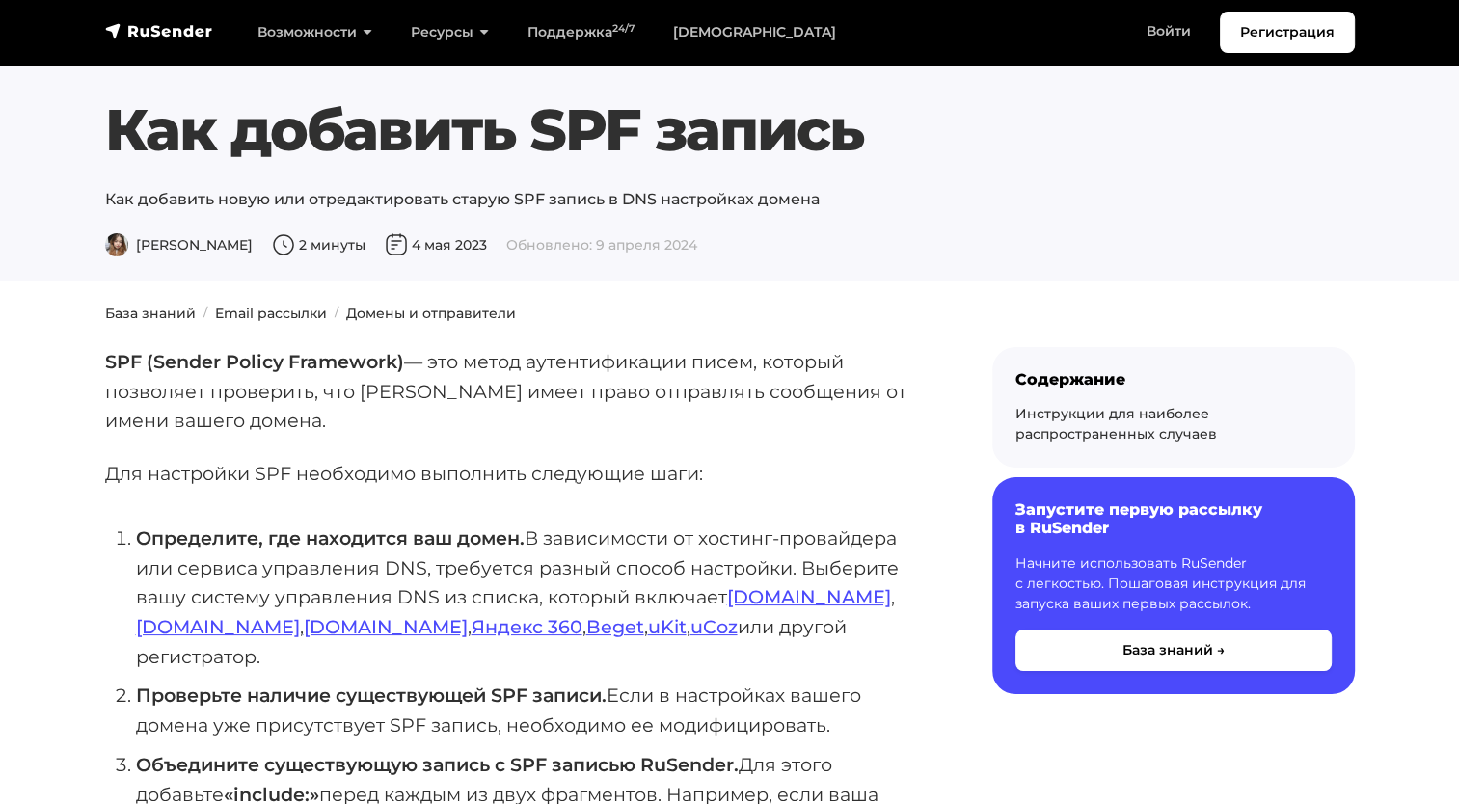
click at [848, 417] on p "SPF (Sender Policy Framework) — это метод аутентификации писем, который позволя…" at bounding box center [517, 391] width 825 height 89
click at [106, 476] on p "Для настройки SPF необходимо выполнить следующие шаги:" at bounding box center [517, 474] width 825 height 30
click at [105, 470] on p "Для настройки SPF необходимо выполнить следующие шаги:" at bounding box center [517, 474] width 825 height 30
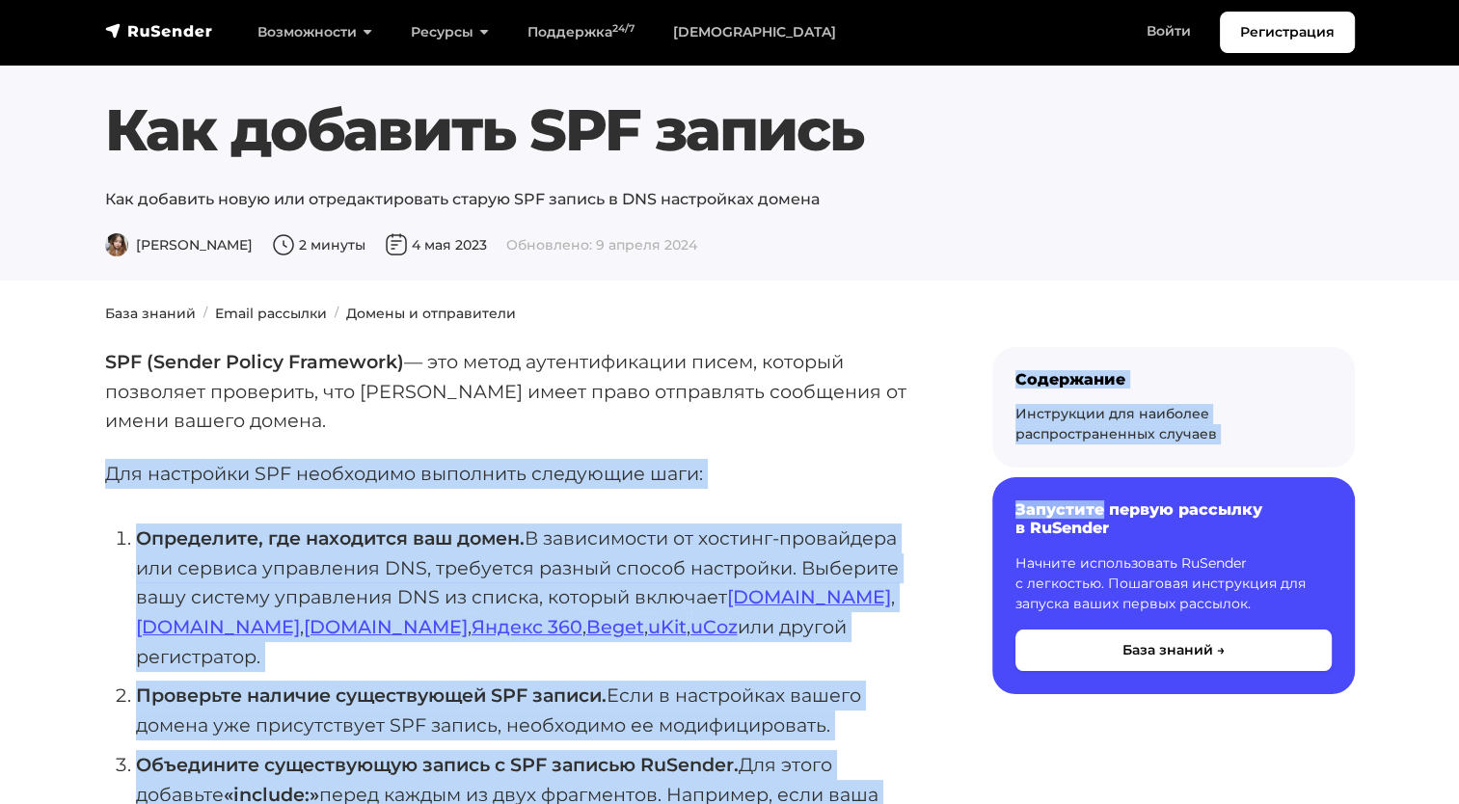
drag, startPoint x: 106, startPoint y: 469, endPoint x: 944, endPoint y: 477, distance: 837.8
drag, startPoint x: 944, startPoint y: 477, endPoint x: 832, endPoint y: 471, distance: 112.0
click at [832, 471] on p "Для настройки SPF необходимо выполнить следующие шаги:" at bounding box center [517, 474] width 825 height 30
click at [707, 473] on p "Для настройки SPF необходимо выполнить следующие шаги:" at bounding box center [517, 474] width 825 height 30
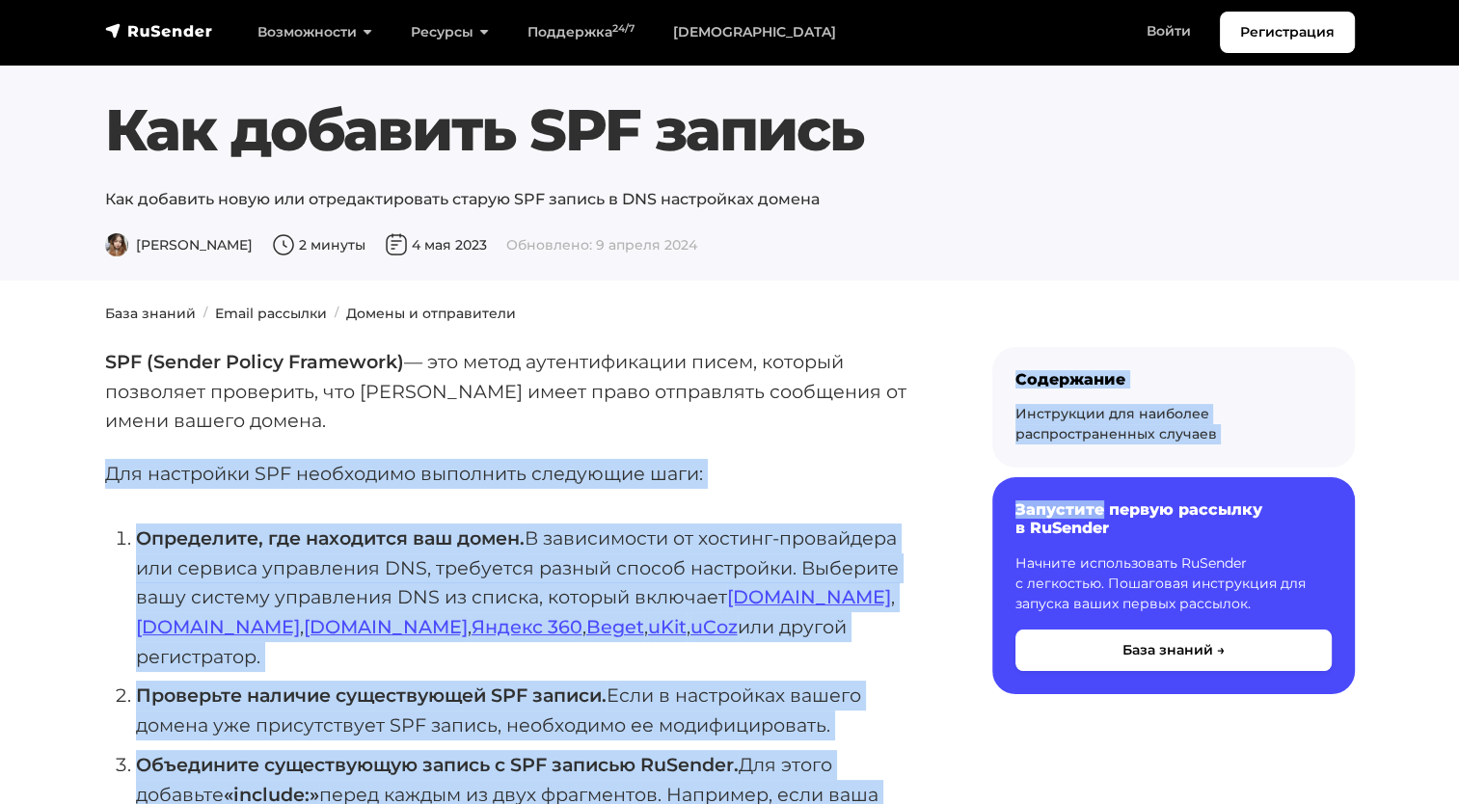
click at [700, 471] on p "Для настройки SPF необходимо выполнить следующие шаги:" at bounding box center [517, 474] width 825 height 30
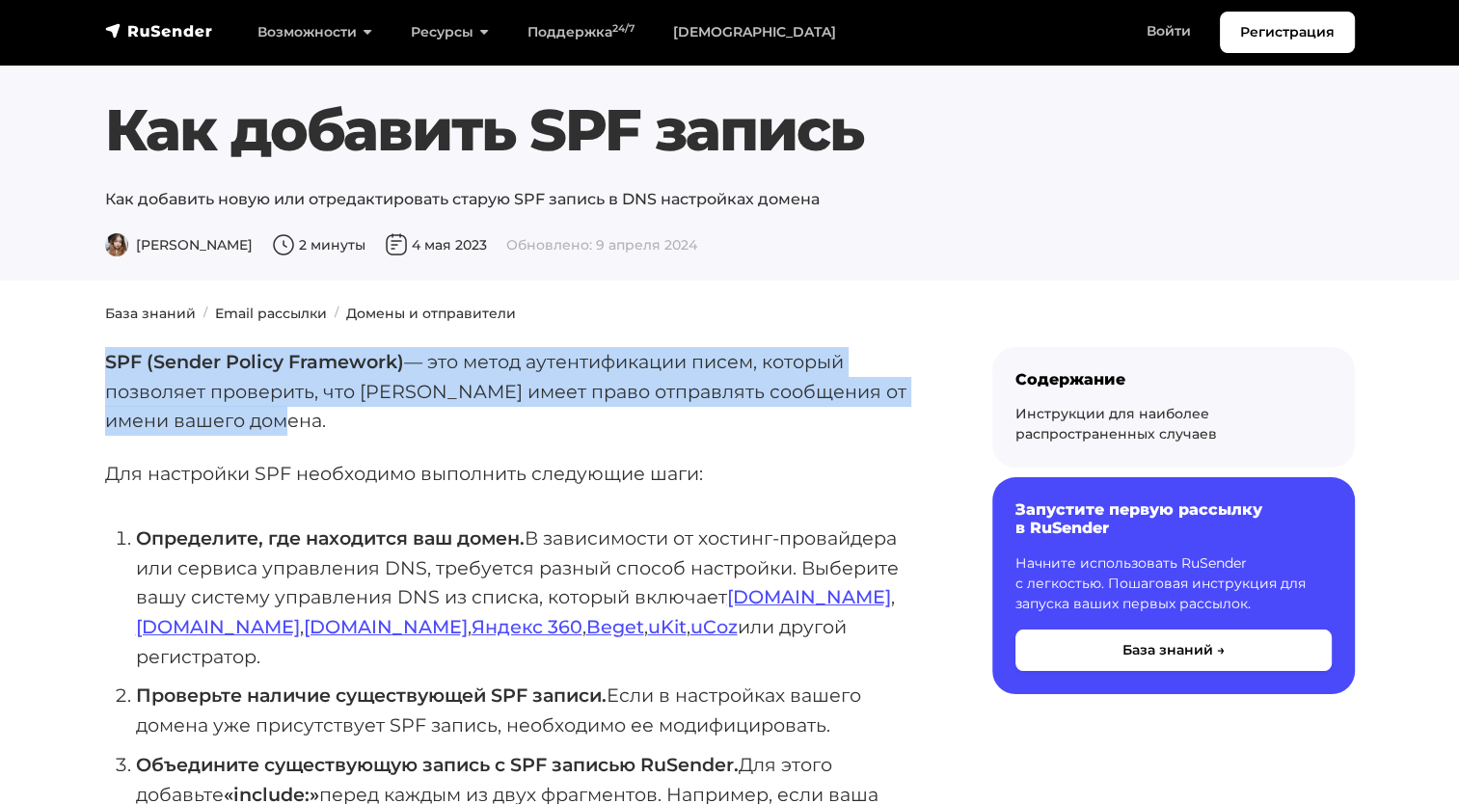
drag, startPoint x: 103, startPoint y: 361, endPoint x: 303, endPoint y: 419, distance: 207.8
click at [305, 419] on p "SPF (Sender Policy Framework) — это метод аутентификации писем, который позволя…" at bounding box center [517, 391] width 825 height 89
click at [305, 422] on p "SPF (Sender Policy Framework) — это метод аутентификации писем, который позволя…" at bounding box center [517, 391] width 825 height 89
drag, startPoint x: 305, startPoint y: 422, endPoint x: 267, endPoint y: 421, distance: 37.6
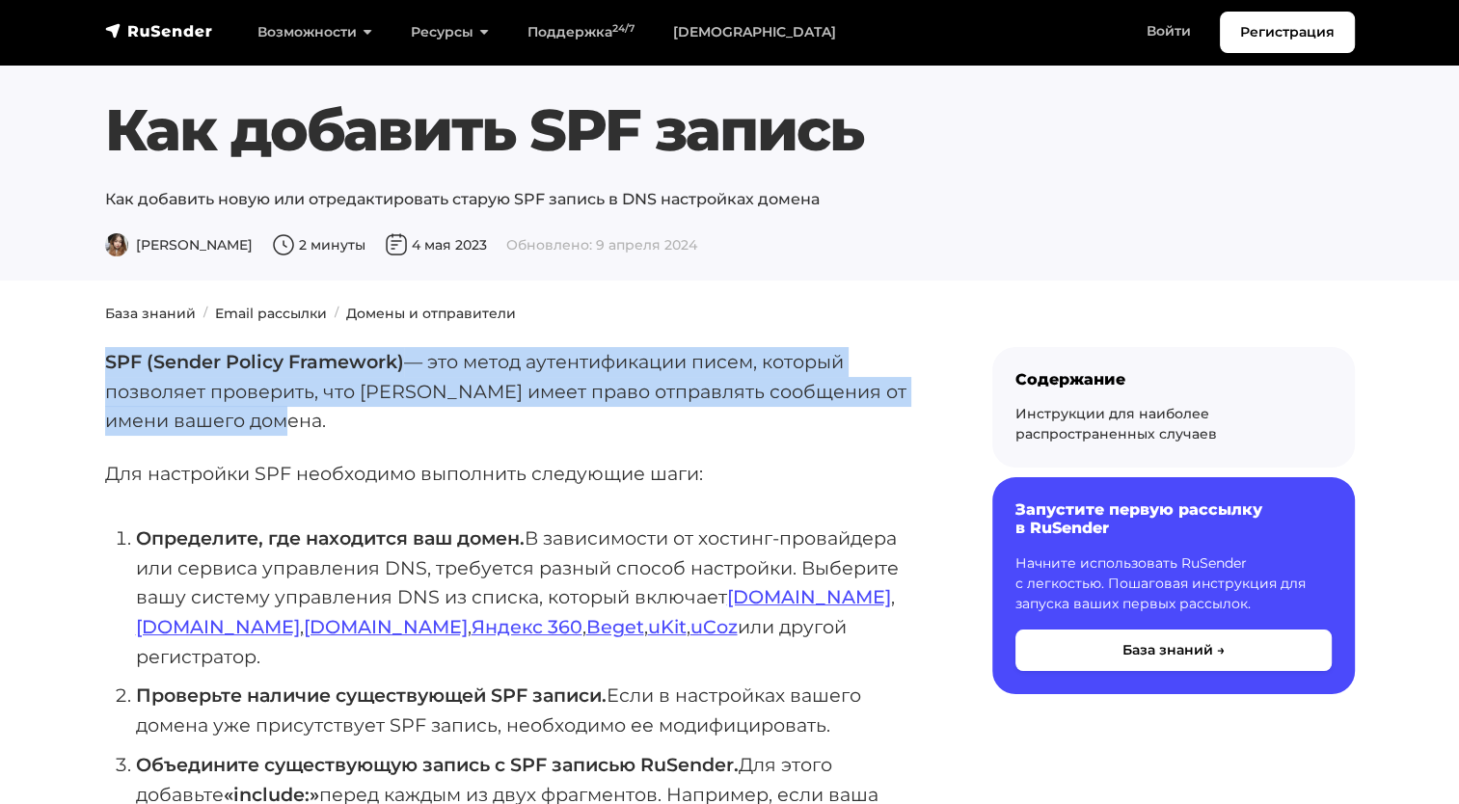
click at [267, 421] on p "SPF (Sender Policy Framework) — это метод аутентификации писем, который позволя…" at bounding box center [517, 391] width 825 height 89
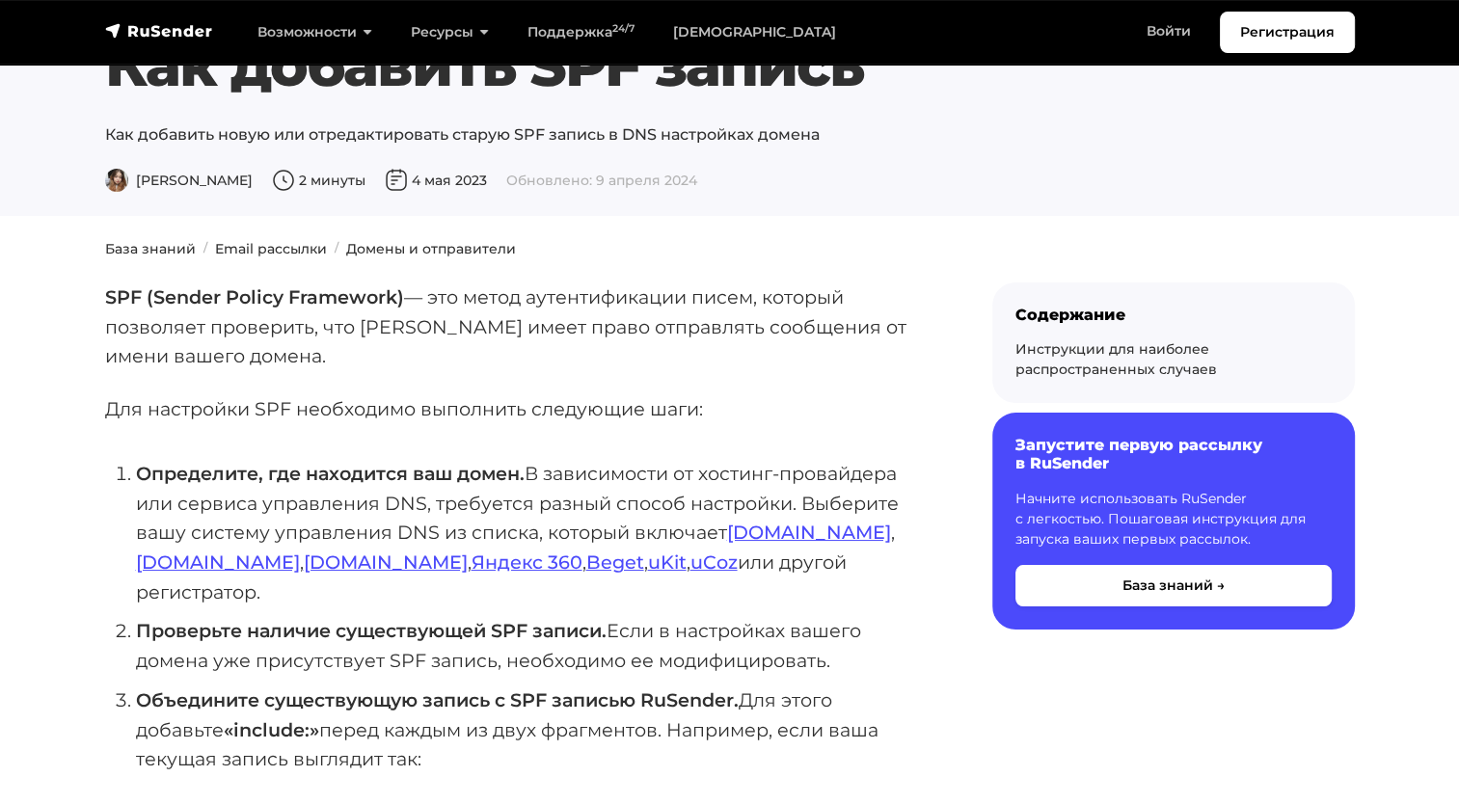
scroll to position [96, 0]
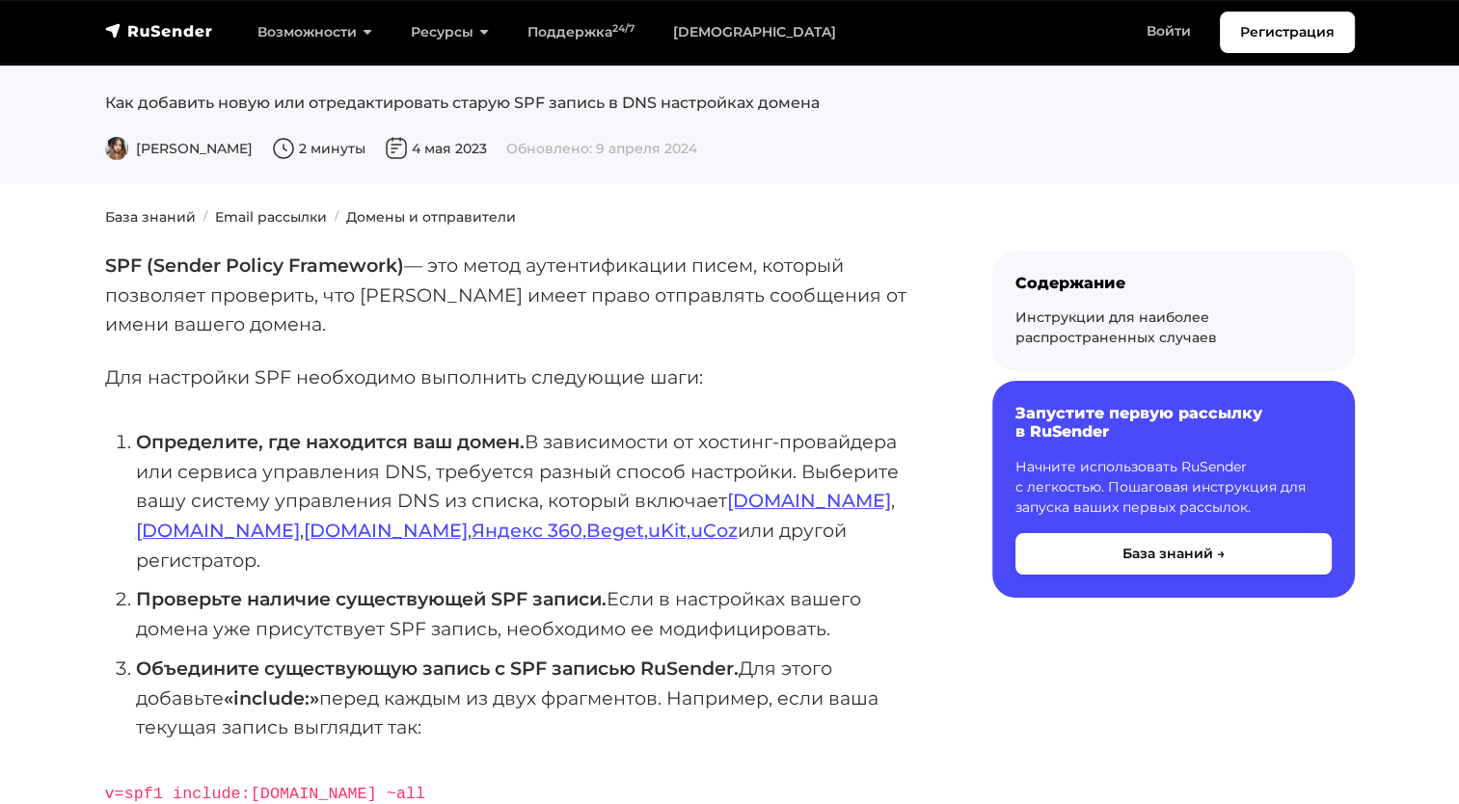
click at [566, 452] on li "Определите, где находится ваш домен. В зависимости от хостинг-провайдера или се…" at bounding box center [533, 501] width 794 height 148
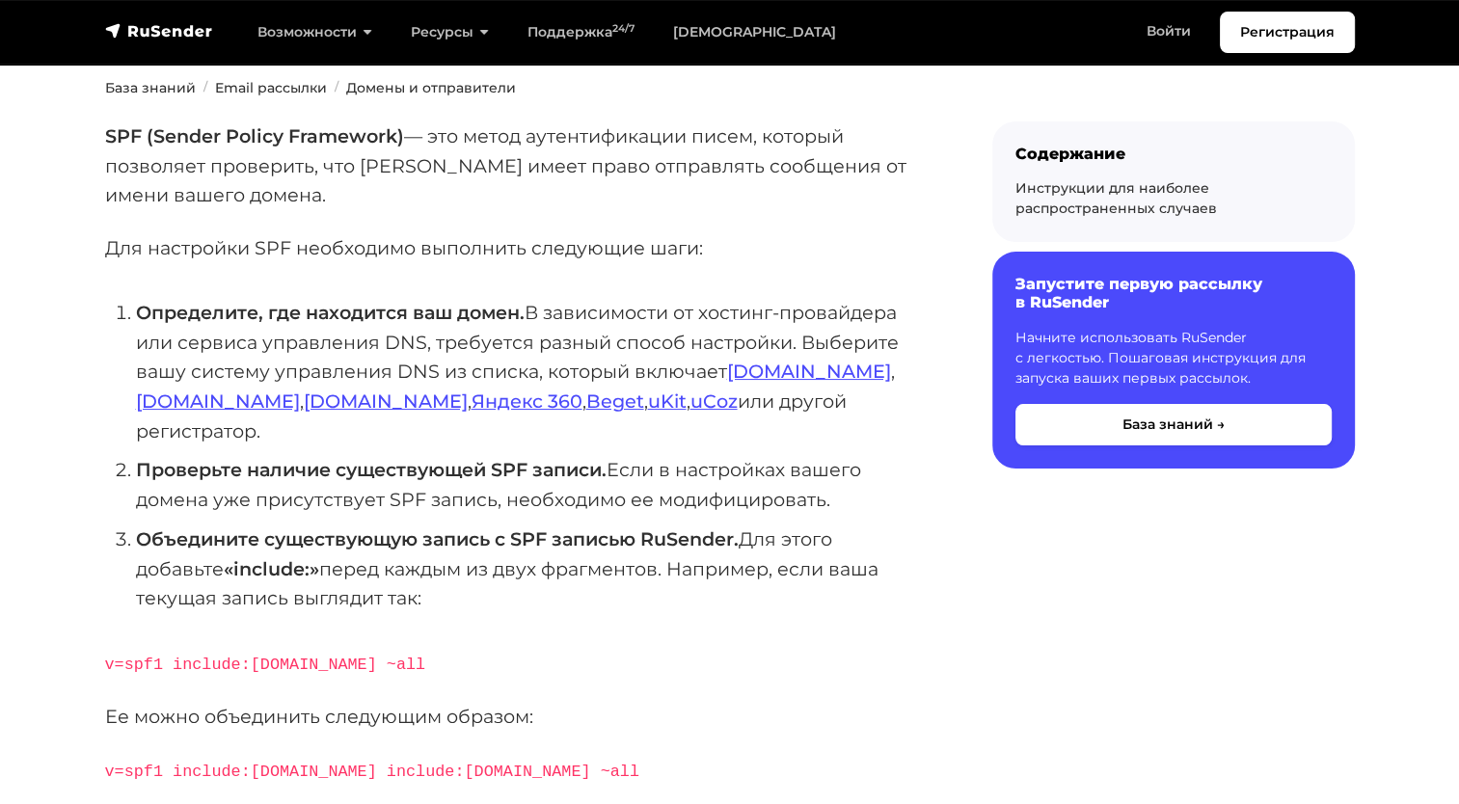
scroll to position [193, 0]
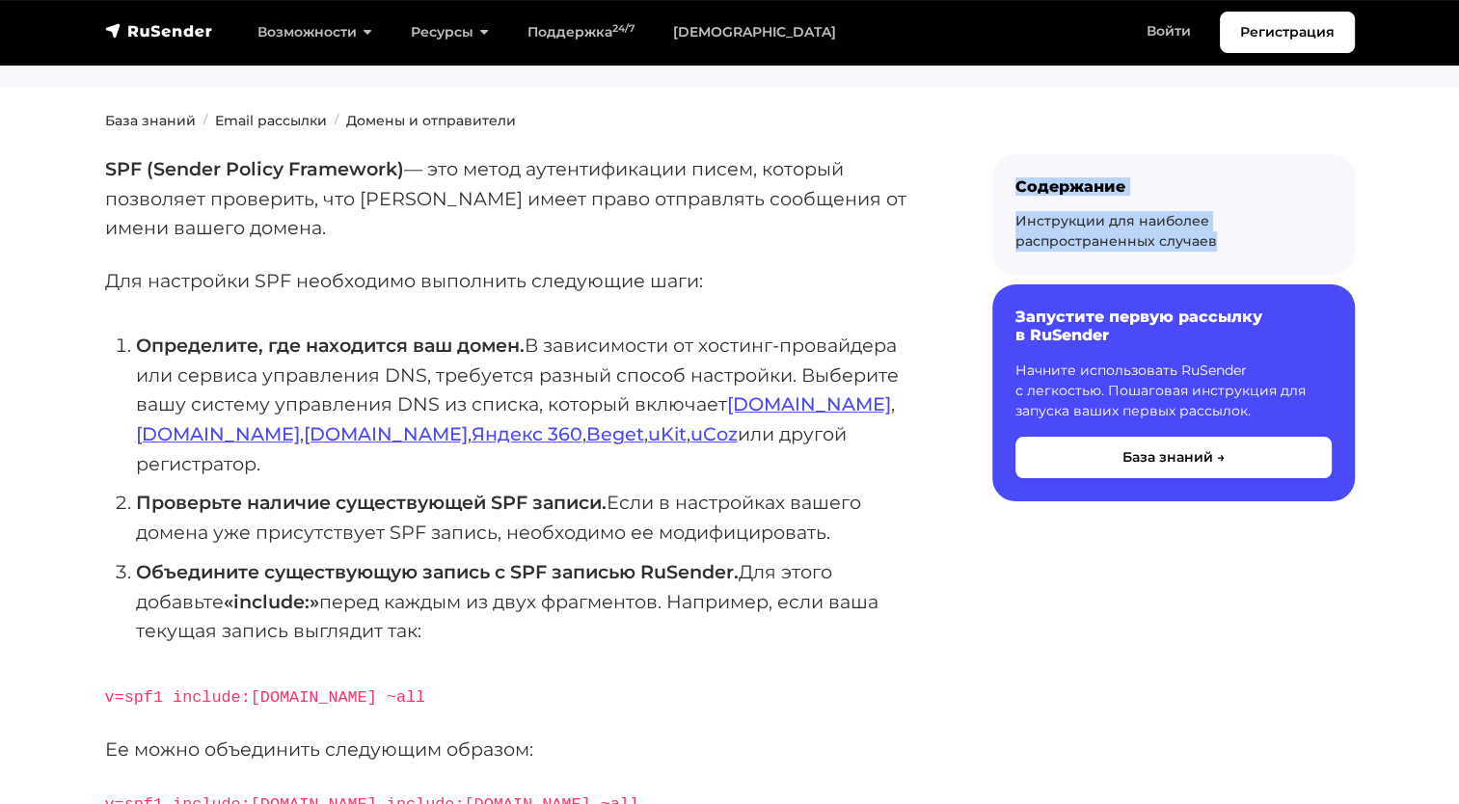
drag, startPoint x: 1014, startPoint y: 195, endPoint x: 1218, endPoint y: 233, distance: 208.0
click at [1218, 233] on div "Содержание Инструкции для наиболее распространенных случаев" at bounding box center [1173, 214] width 362 height 120
click at [1218, 233] on div "Инструкции для наиболее распространенных случаев" at bounding box center [1173, 231] width 316 height 40
click at [1218, 232] on div "Инструкции для наиболее распространенных случаев" at bounding box center [1173, 231] width 316 height 40
drag, startPoint x: 1218, startPoint y: 232, endPoint x: 1266, endPoint y: 249, distance: 50.0
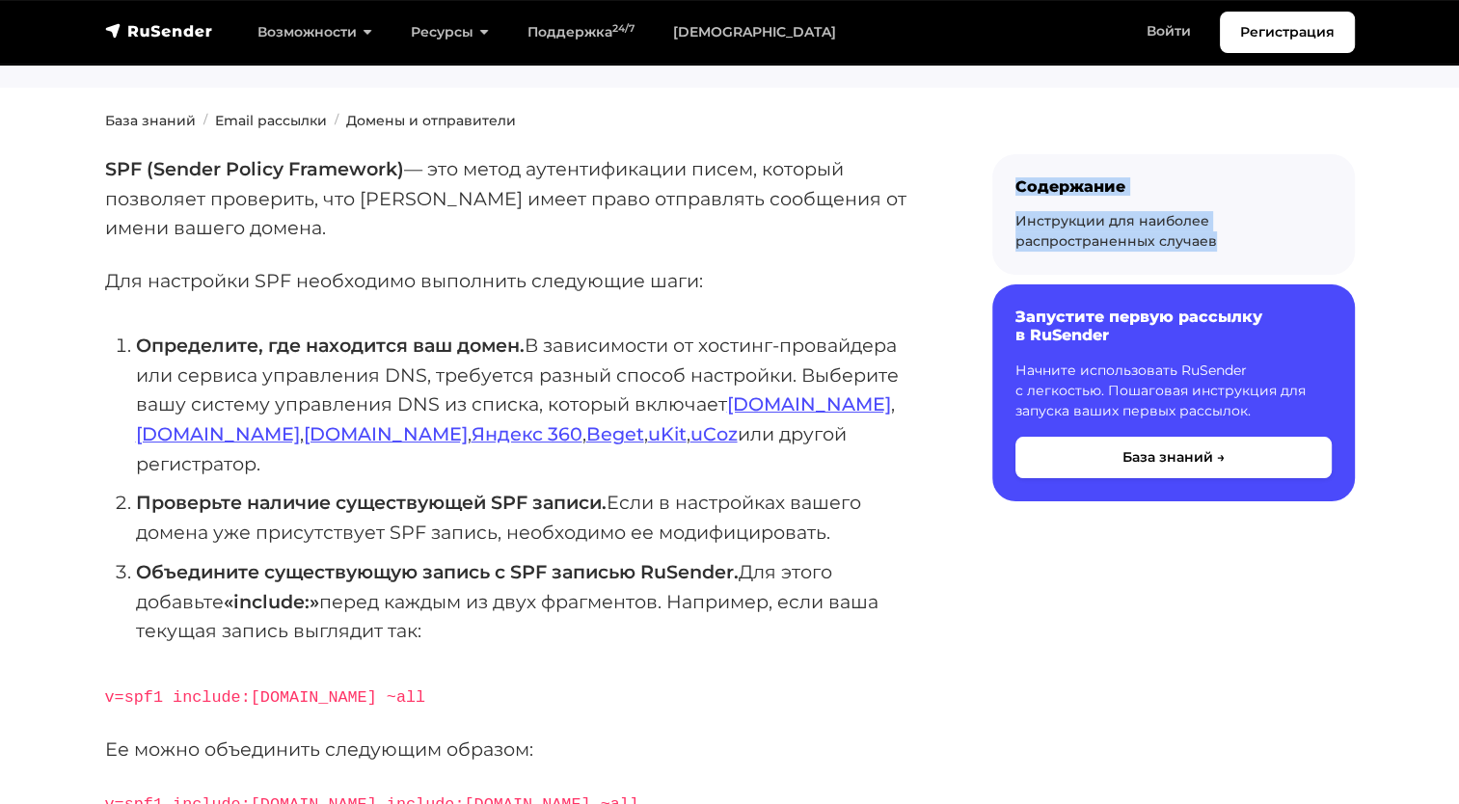
click at [1266, 249] on div "Инструкции для наиболее распространенных случаев" at bounding box center [1173, 231] width 316 height 40
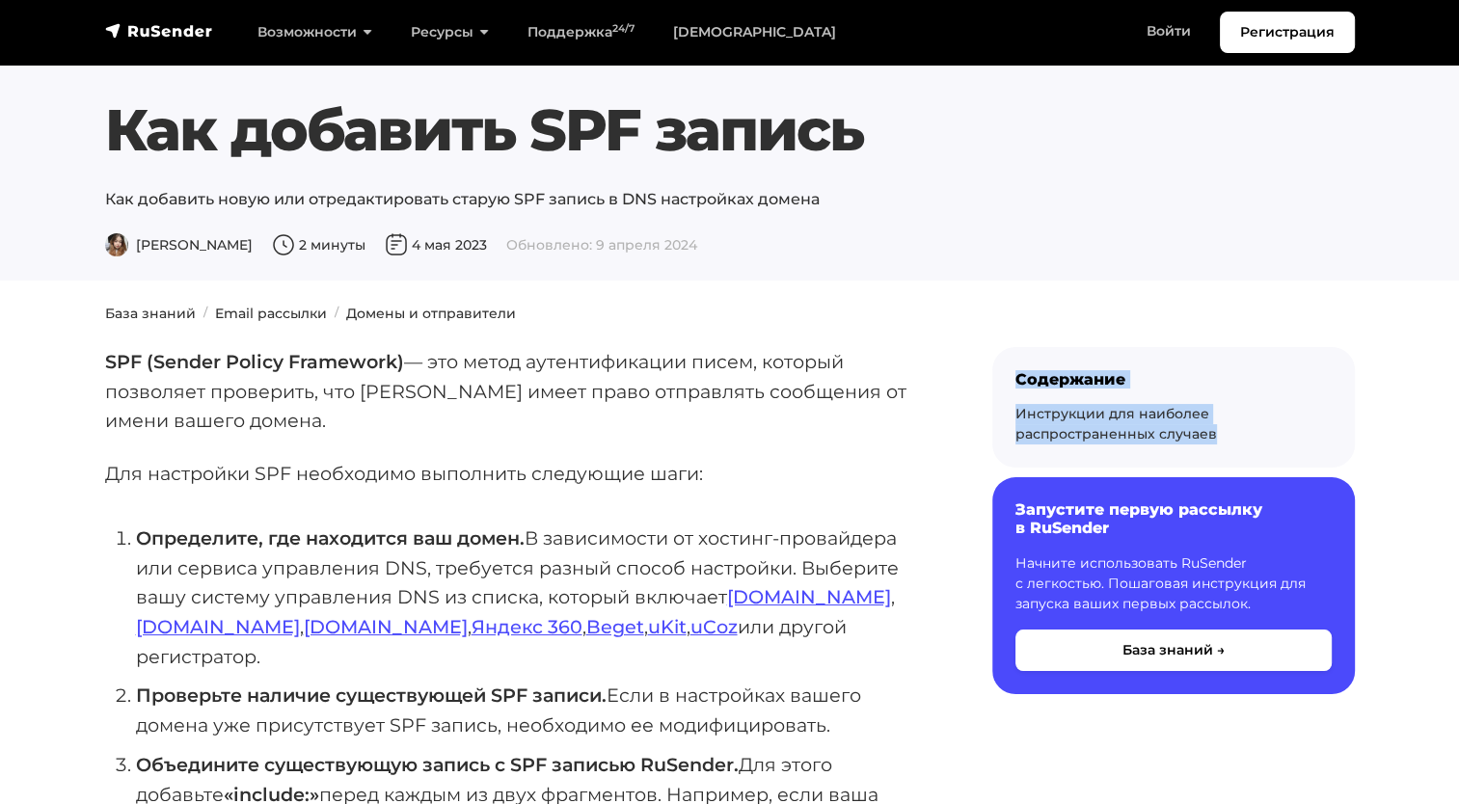
scroll to position [0, 0]
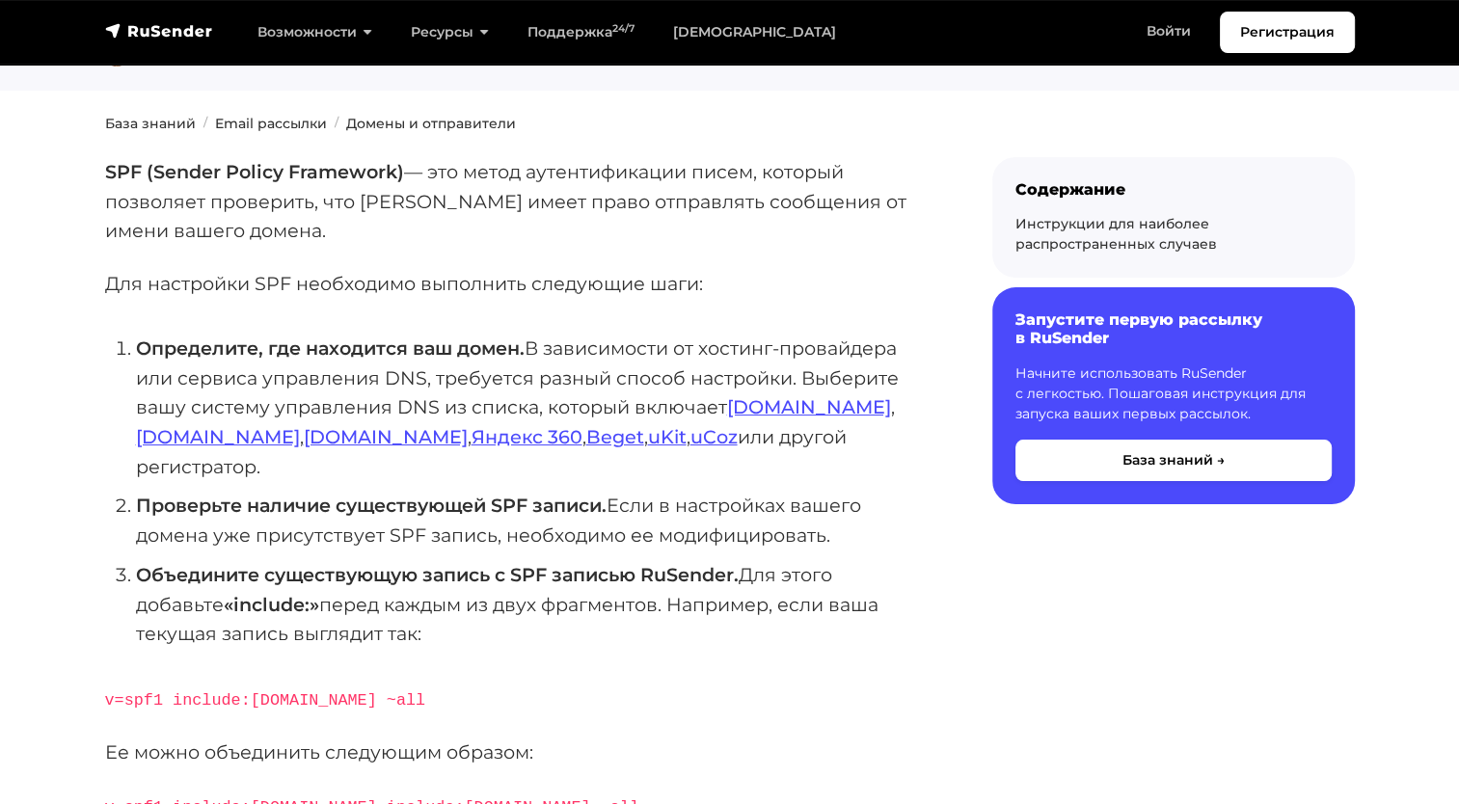
scroll to position [193, 0]
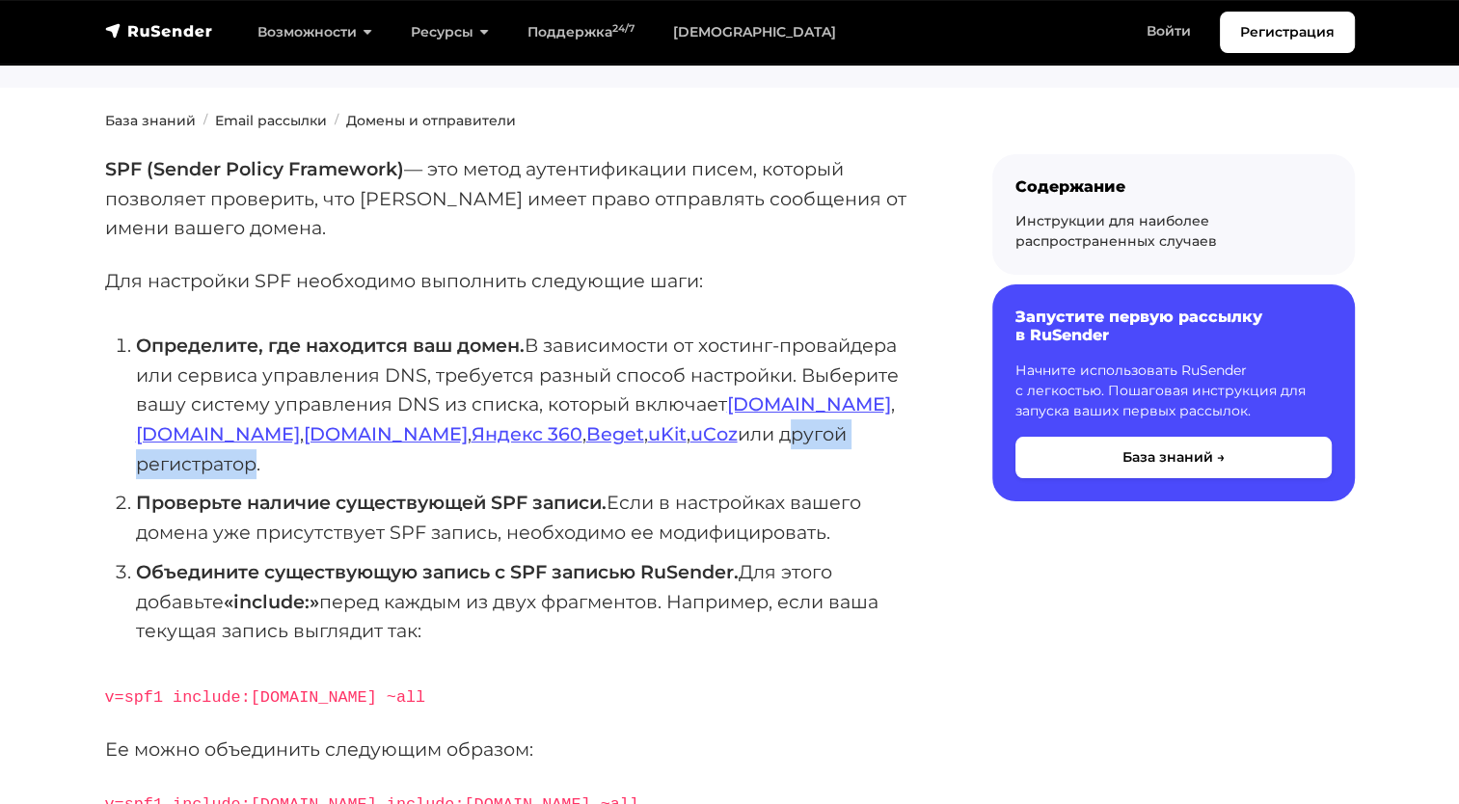
drag, startPoint x: 525, startPoint y: 430, endPoint x: 711, endPoint y: 440, distance: 186.3
click at [711, 440] on li "Определите, где находится ваш домен. В зависимости от хостинг-провайдера или се…" at bounding box center [533, 405] width 794 height 148
drag, startPoint x: 711, startPoint y: 440, endPoint x: 683, endPoint y: 431, distance: 30.2
click at [683, 430] on li "Определите, где находится ваш домен. В зависимости от хостинг-провайдера или се…" at bounding box center [533, 405] width 794 height 148
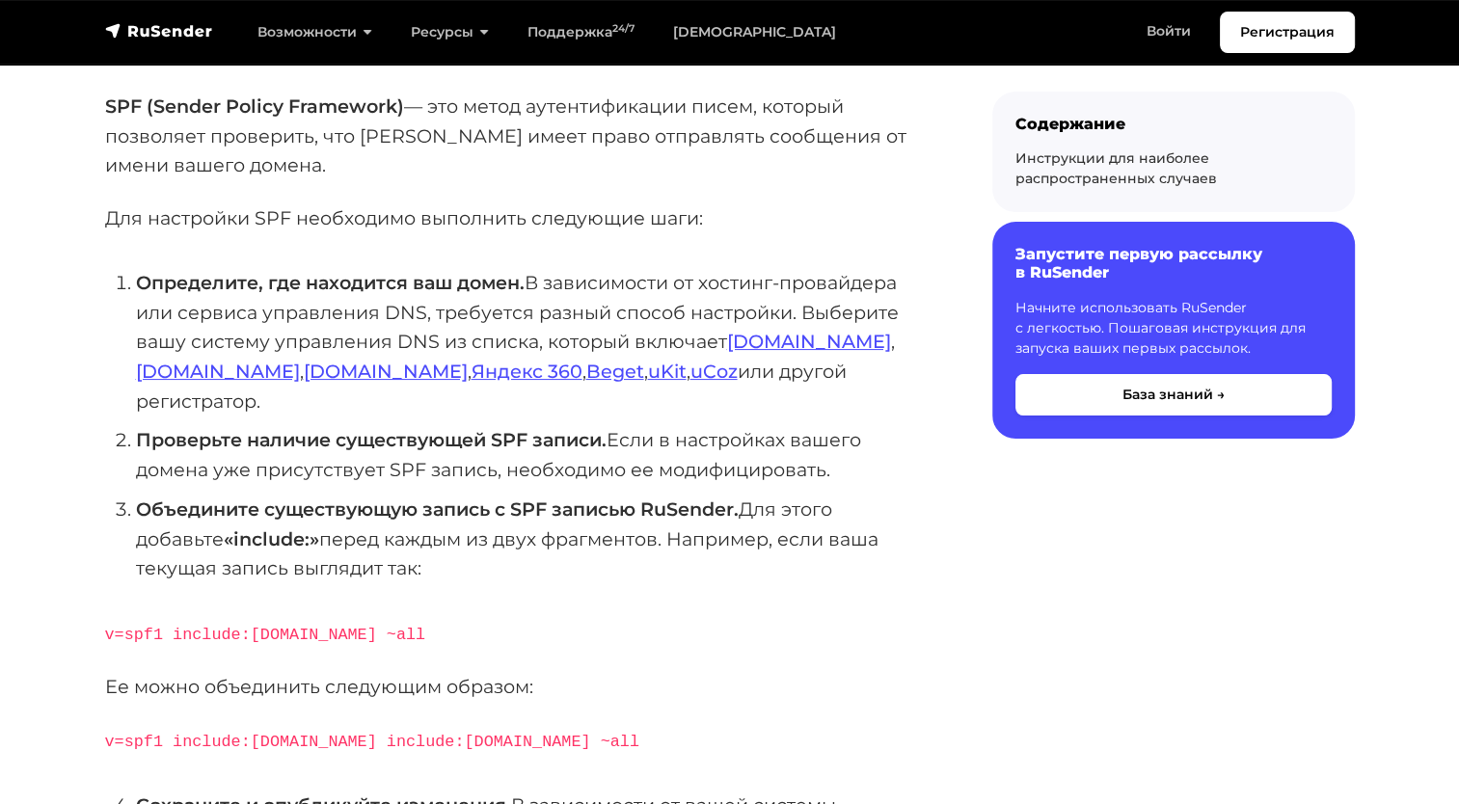
scroll to position [289, 0]
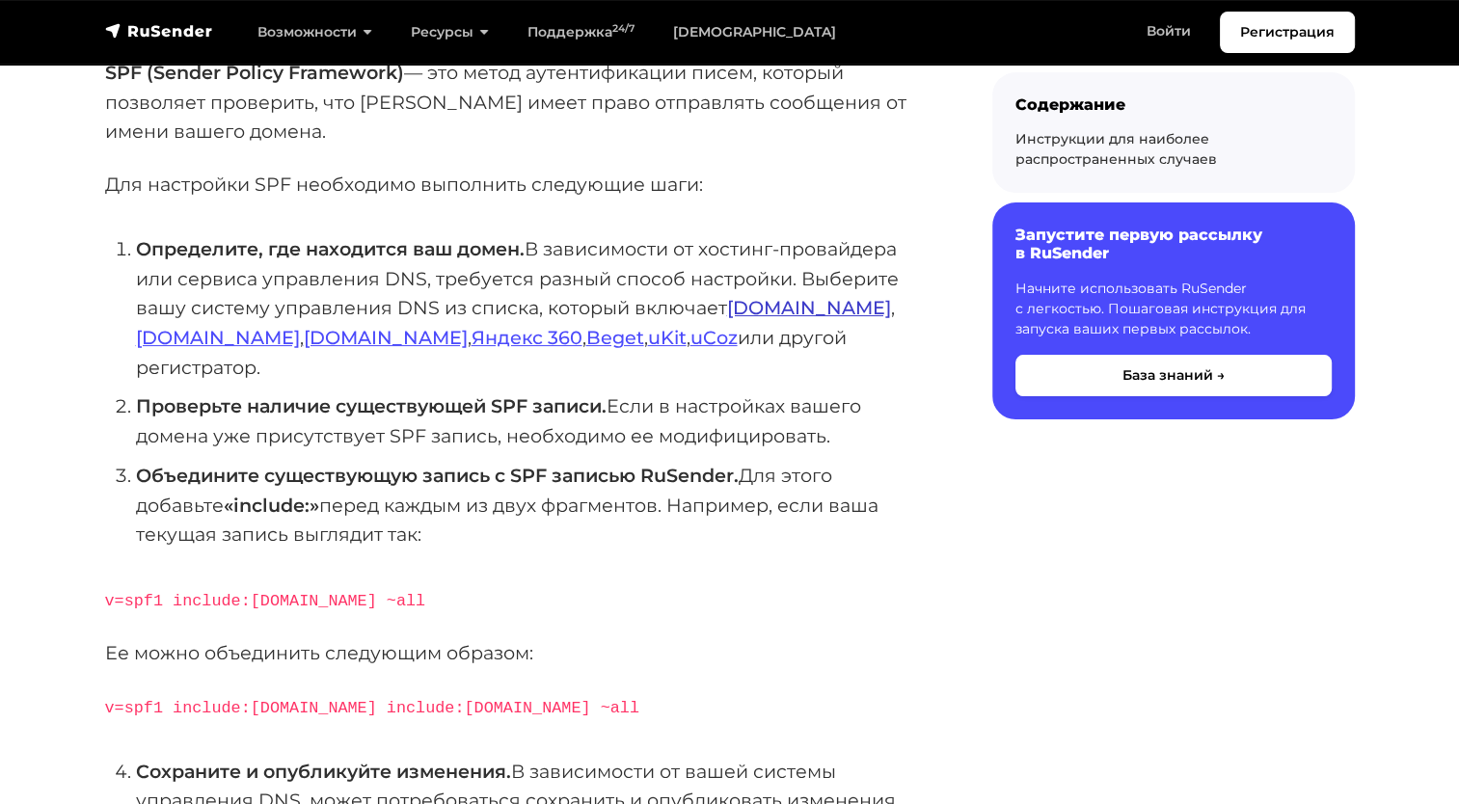
drag, startPoint x: 765, startPoint y: 314, endPoint x: 748, endPoint y: 298, distance: 23.9
click at [748, 298] on link "Reg.ru" at bounding box center [809, 307] width 164 height 23
drag, startPoint x: 725, startPoint y: 306, endPoint x: 789, endPoint y: 309, distance: 63.7
click at [789, 309] on li "Определите, где находится ваш домен. В зависимости от хостинг-провайдера или се…" at bounding box center [533, 308] width 794 height 148
drag, startPoint x: 789, startPoint y: 309, endPoint x: 767, endPoint y: 320, distance: 23.7
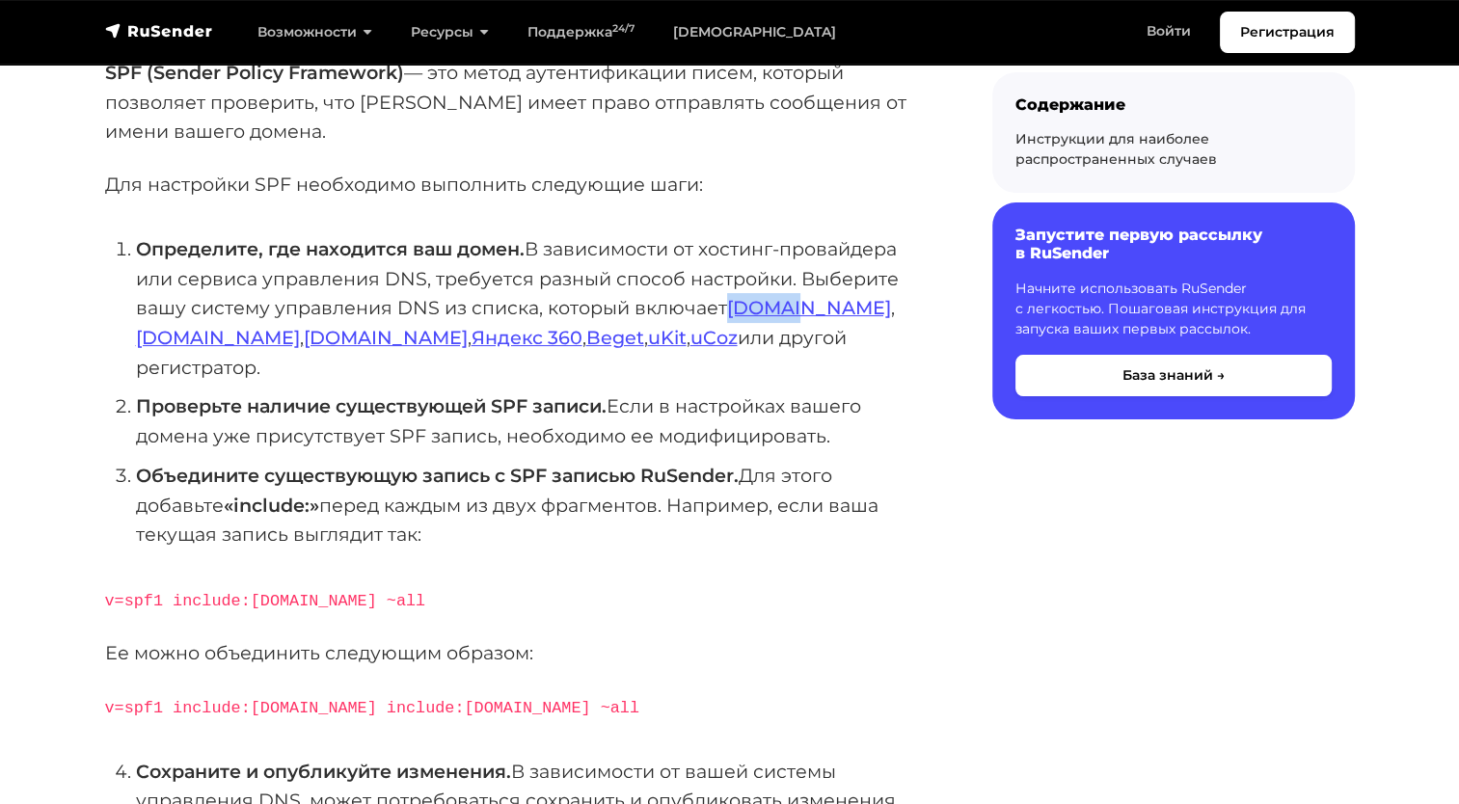
copy link "Reg.ru"
click at [702, 341] on li "Определите, где находится ваш домен. В зависимости от хостинг-провайдера или се…" at bounding box center [533, 308] width 794 height 148
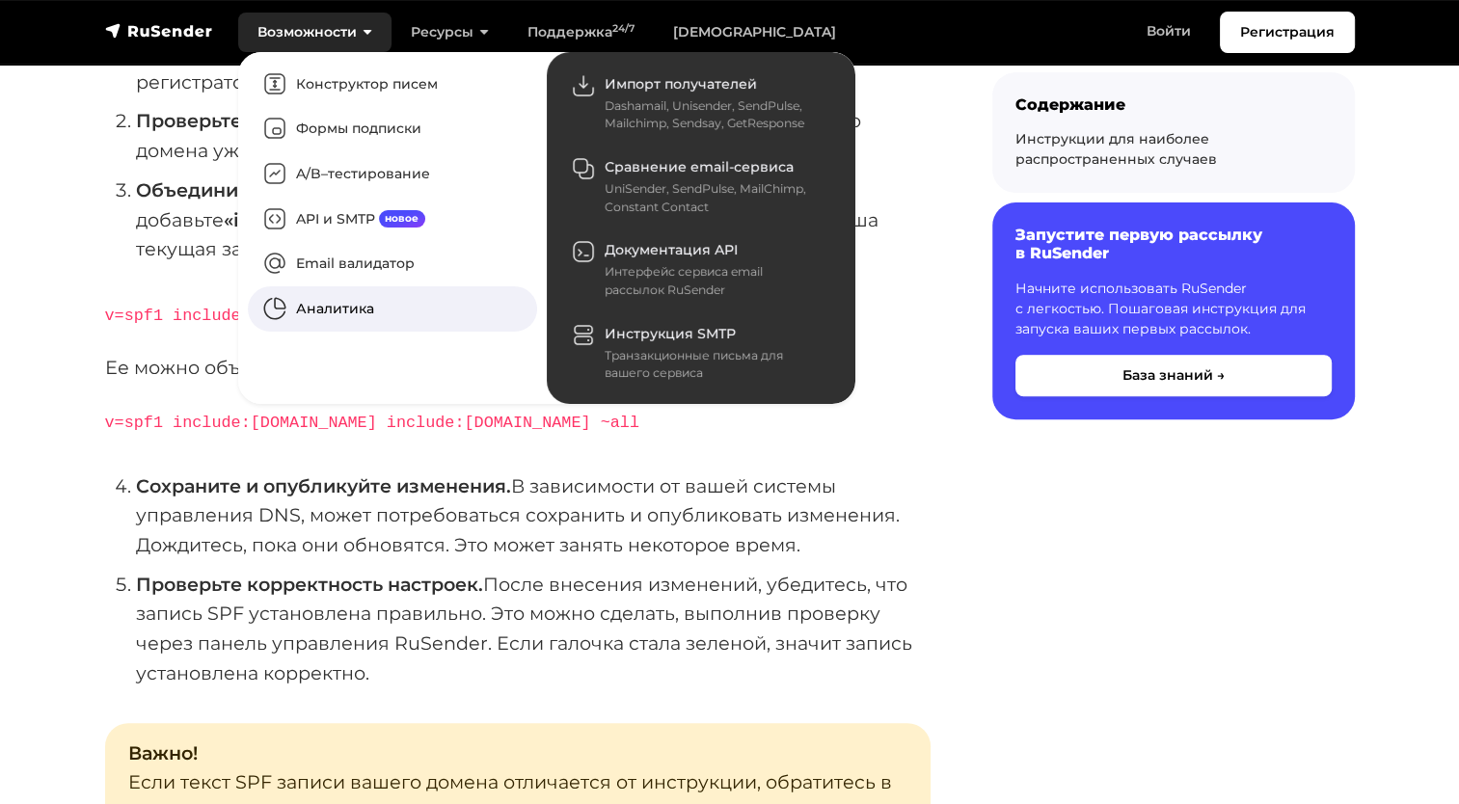
scroll to position [578, 0]
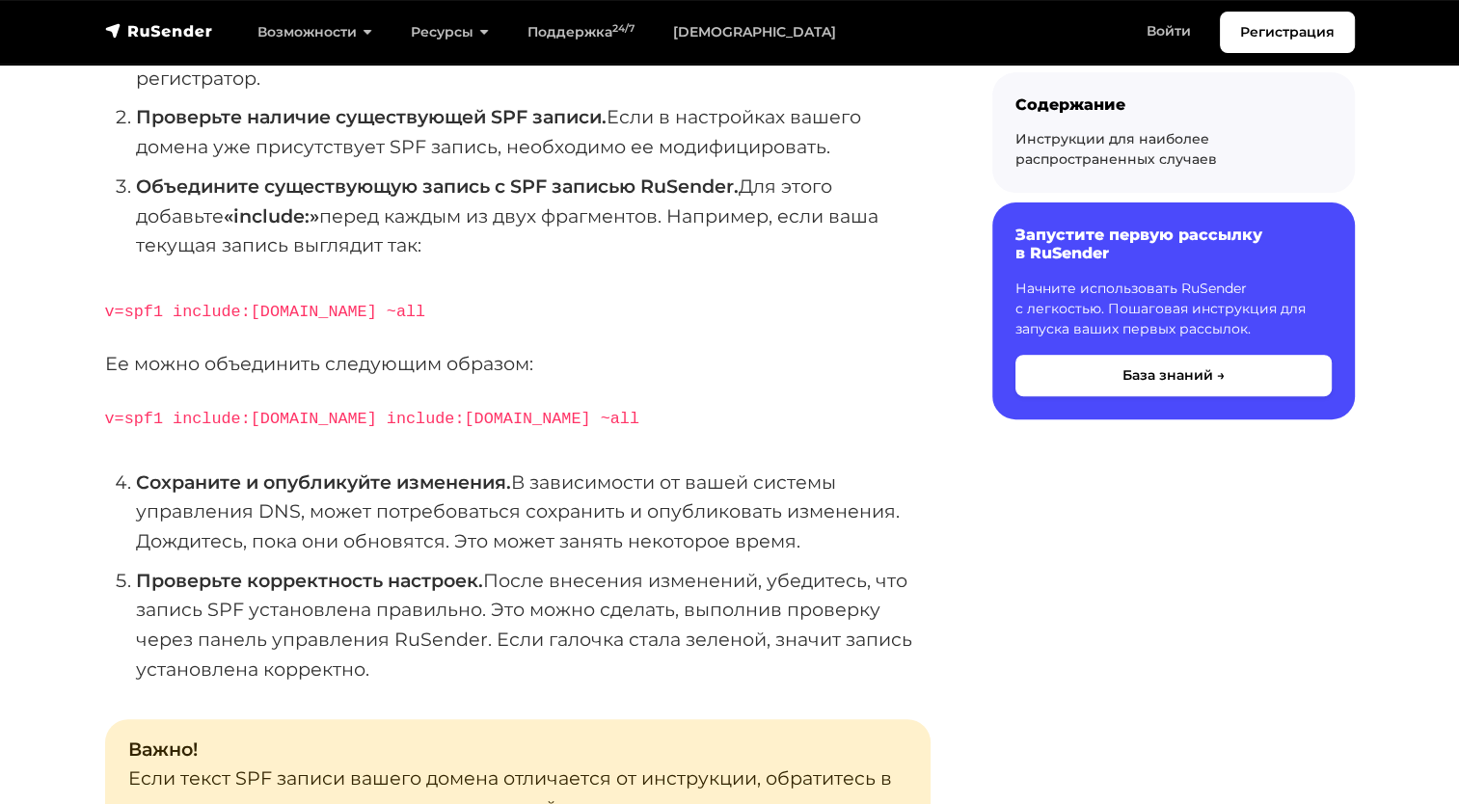
click at [933, 540] on div "SPF (Sender Policy Framework) — это метод аутентификации писем, который позволя…" at bounding box center [518, 708] width 848 height 1878
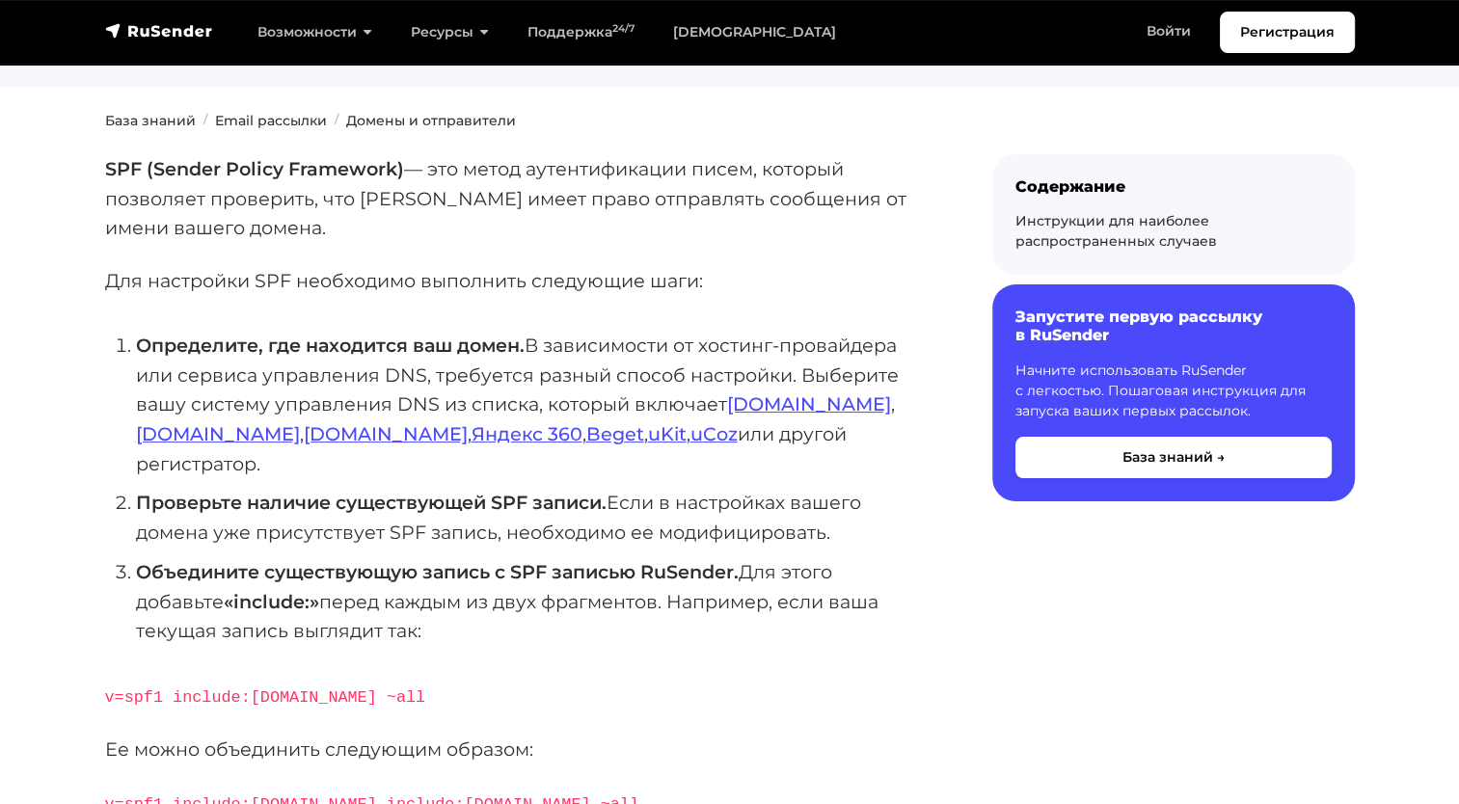
scroll to position [289, 0]
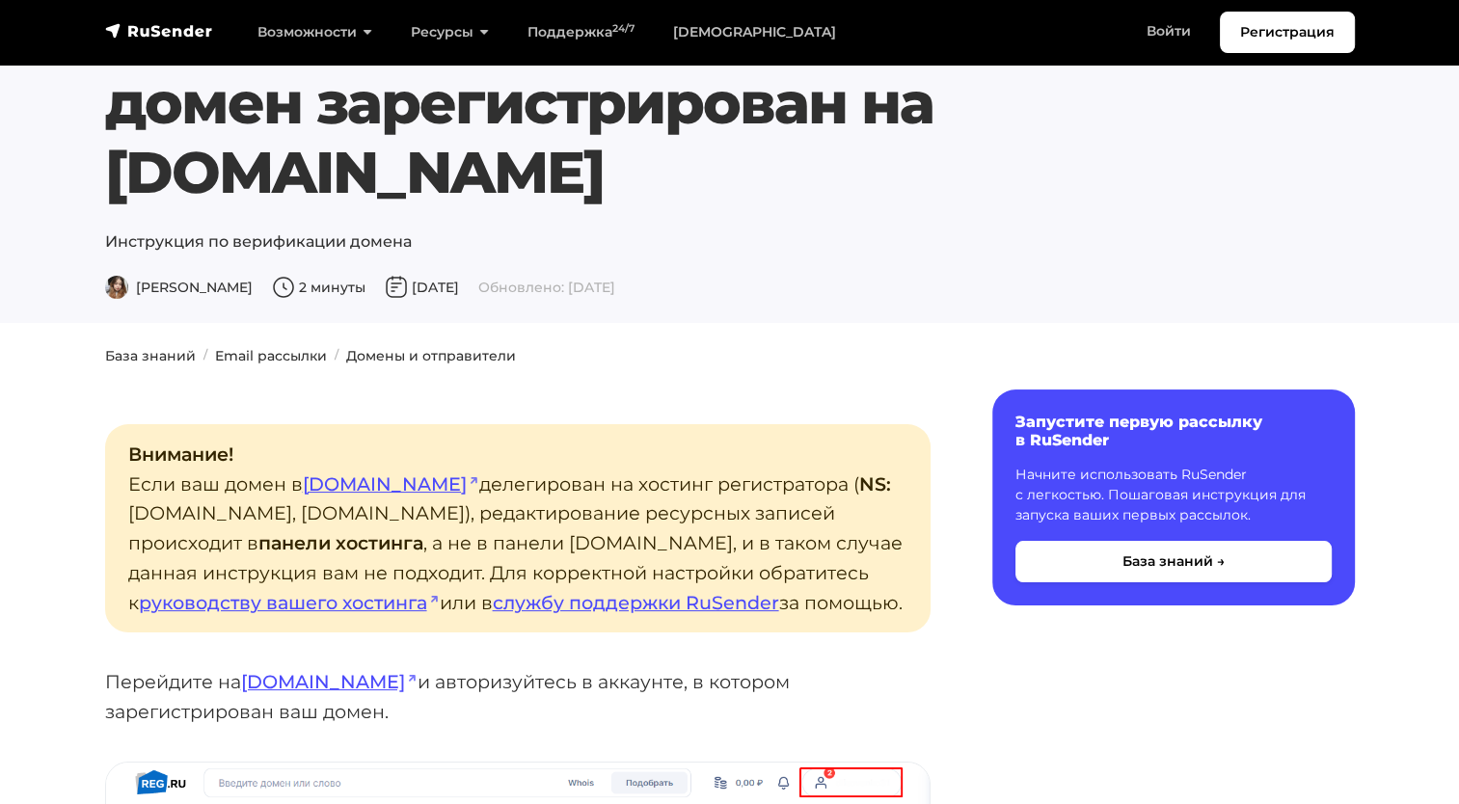
scroll to position [96, 0]
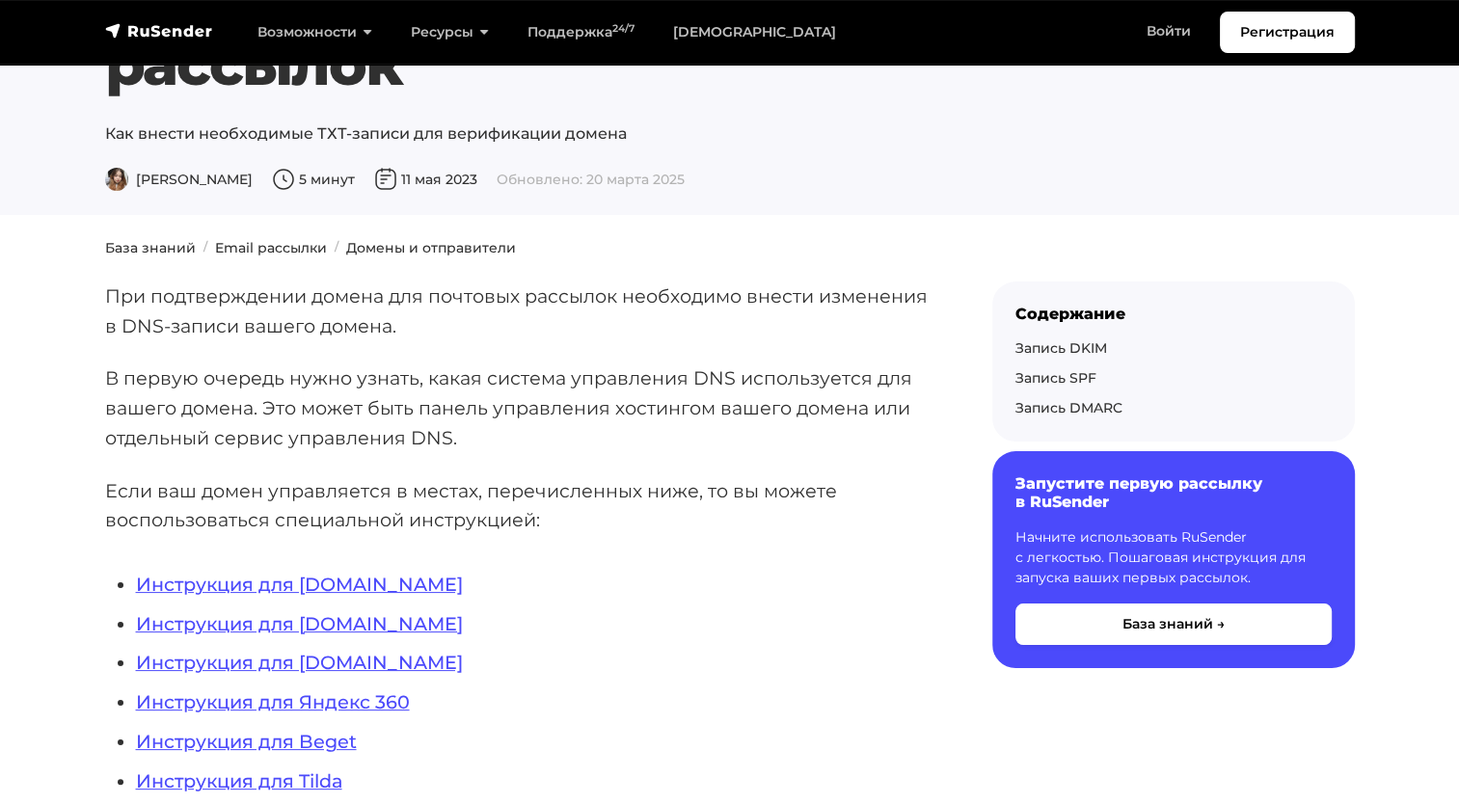
scroll to position [193, 0]
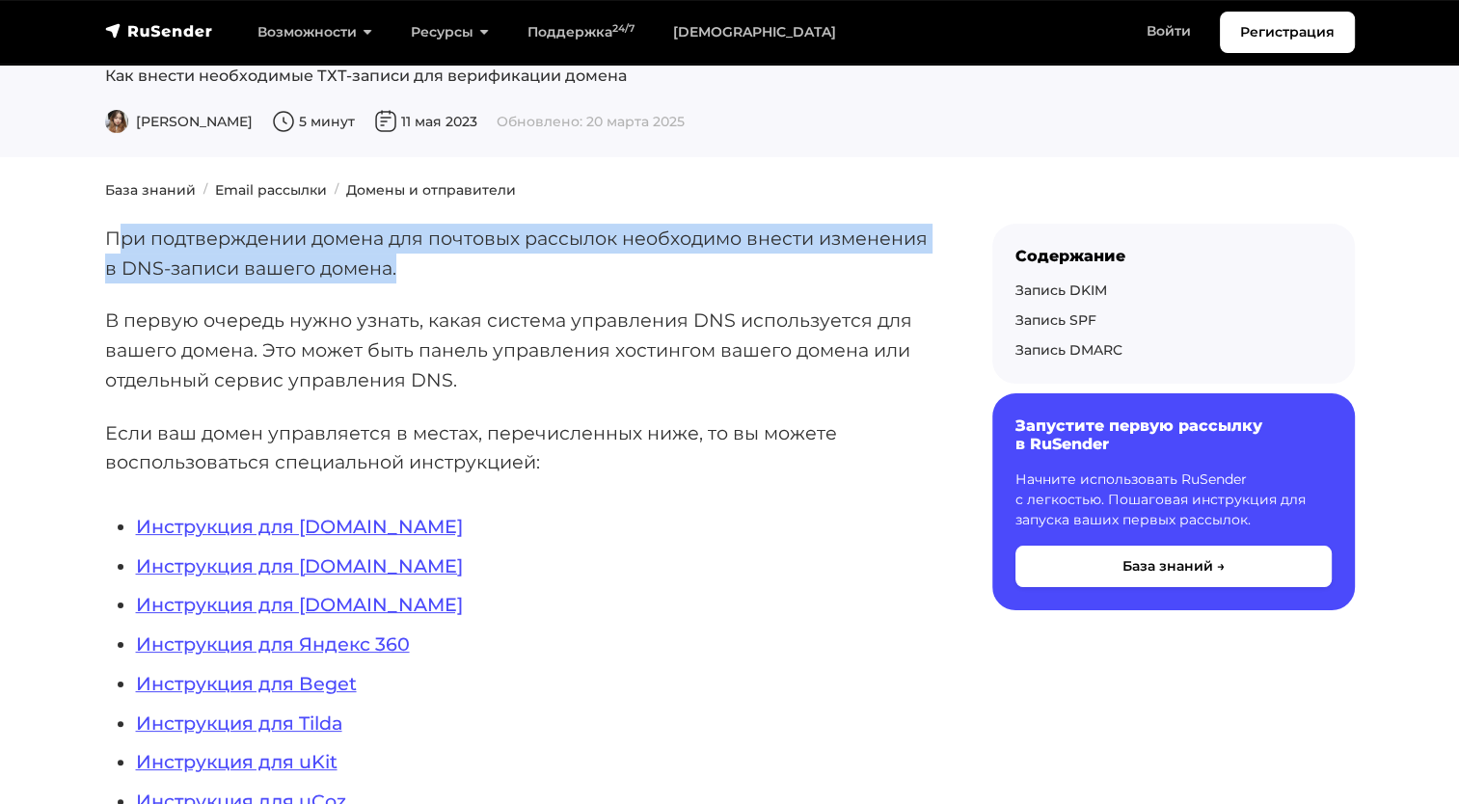
drag, startPoint x: 116, startPoint y: 226, endPoint x: 550, endPoint y: 259, distance: 436.1
click at [550, 259] on p "При подтверждении домена для почтовых рассылок необходимо внести изменения в DN…" at bounding box center [517, 253] width 825 height 59
drag, startPoint x: 550, startPoint y: 259, endPoint x: 340, endPoint y: 240, distance: 211.0
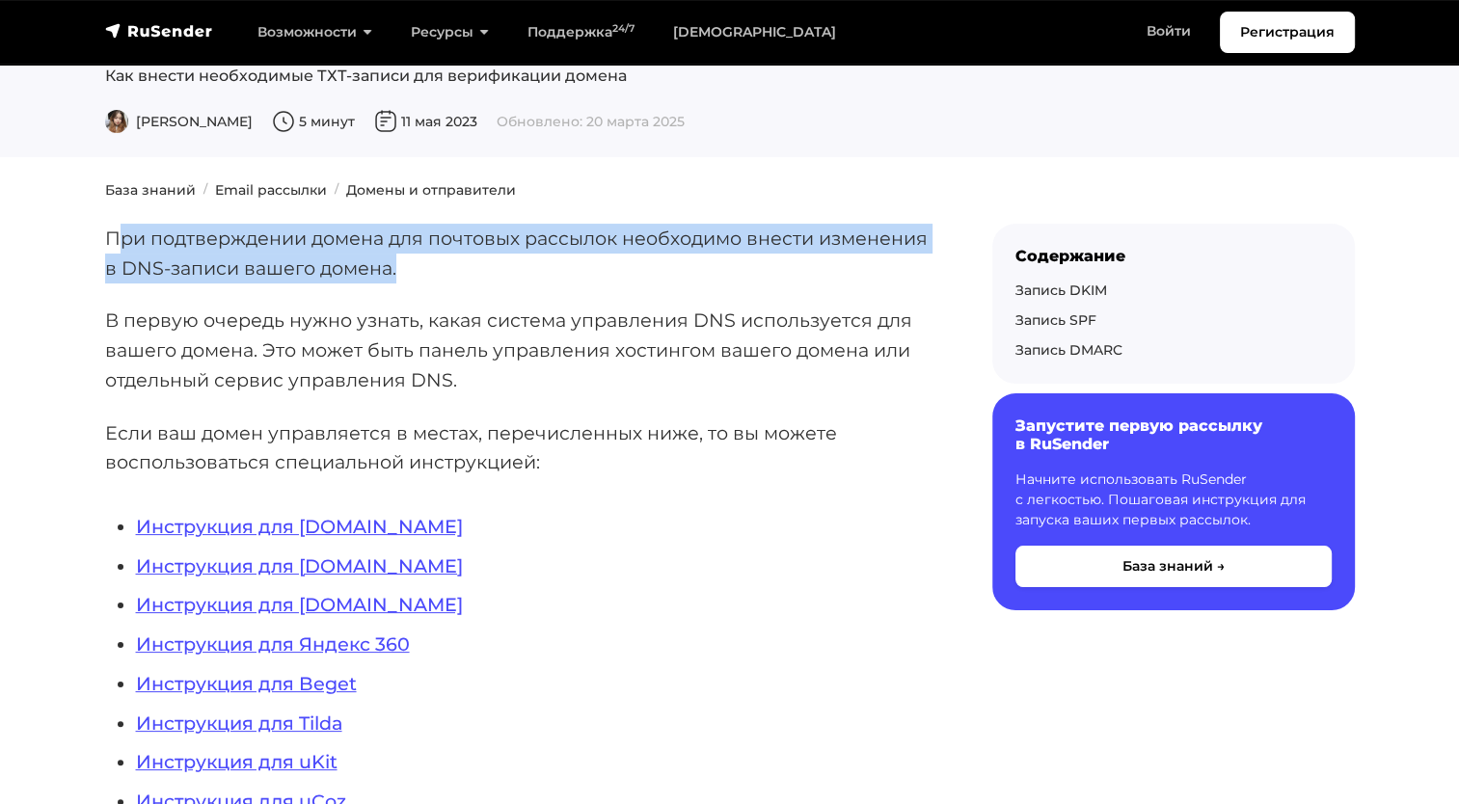
click at [340, 240] on p "При подтверждении домена для почтовых рассылок необходимо внести изменения в DN…" at bounding box center [517, 253] width 825 height 59
click at [361, 245] on p "При подтверждении домена для почтовых рассылок необходимо внести изменения в DN…" at bounding box center [517, 253] width 825 height 59
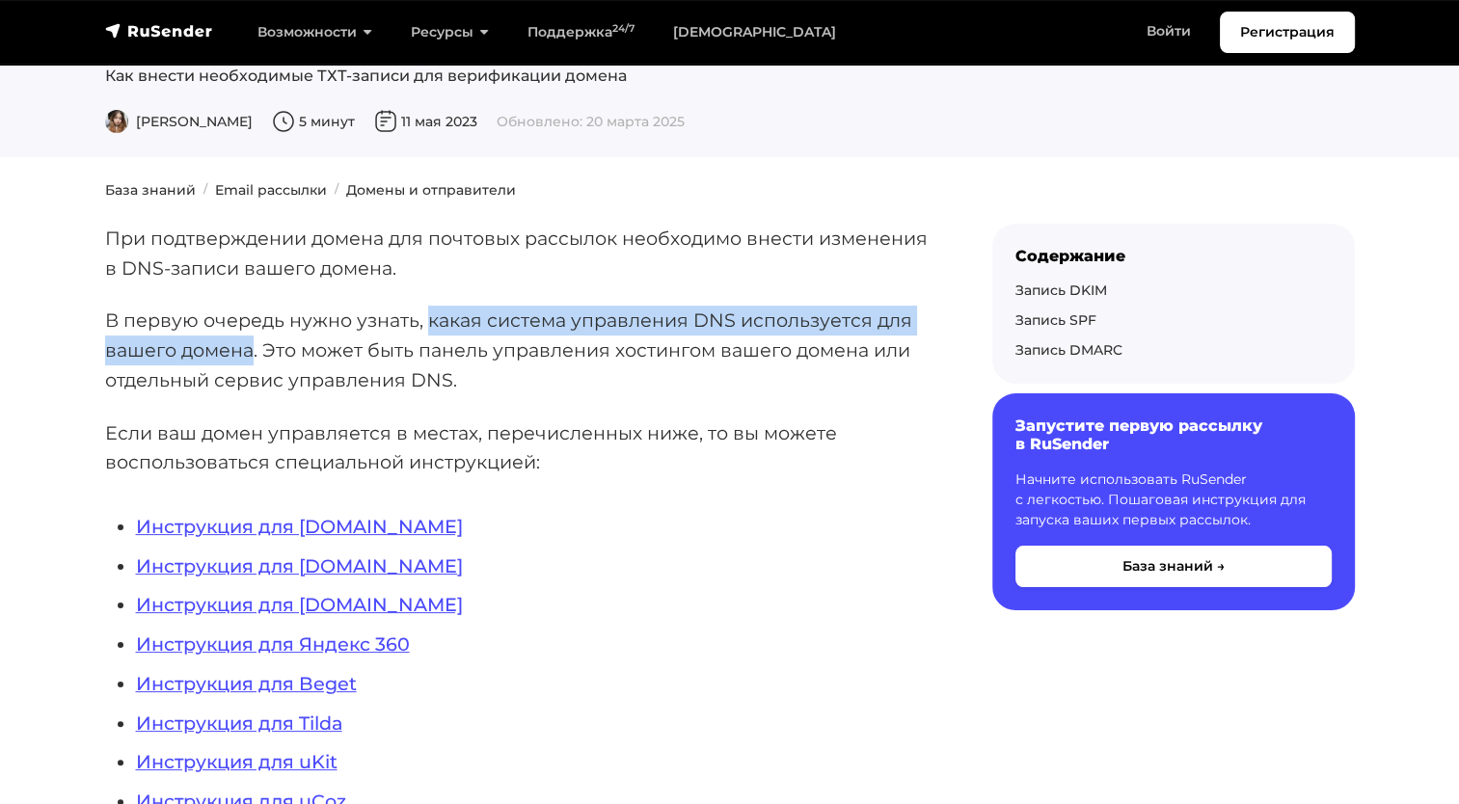
drag, startPoint x: 425, startPoint y: 317, endPoint x: 251, endPoint y: 341, distance: 176.1
click at [251, 341] on p "В первую очередь нужно узнать, какая система управления DNS используется для ва…" at bounding box center [517, 350] width 825 height 89
copy p "какая система управления DNS используется для вашего домена"
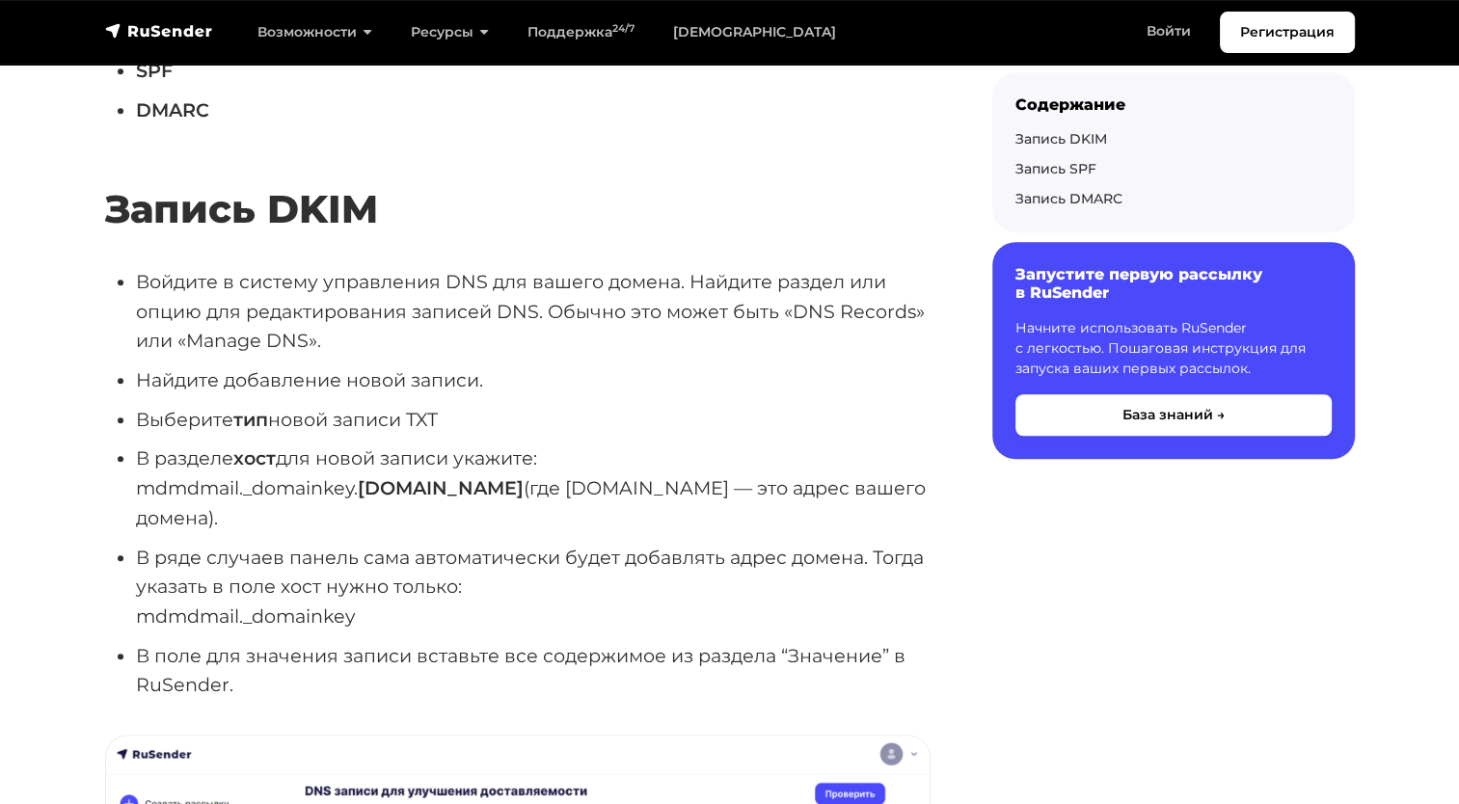
scroll to position [868, 0]
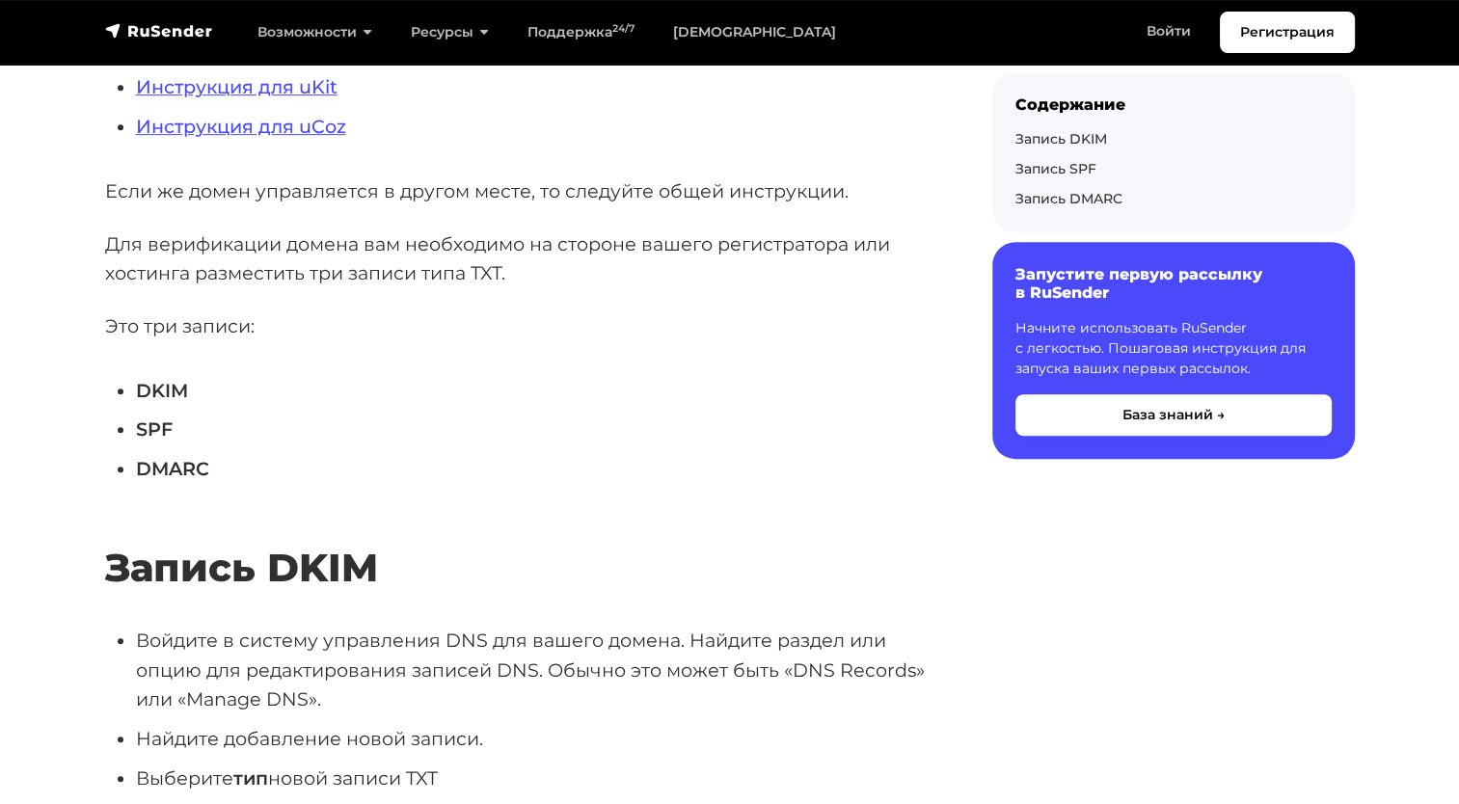
click at [578, 549] on h2 "Запись DKIM" at bounding box center [517, 539] width 825 height 103
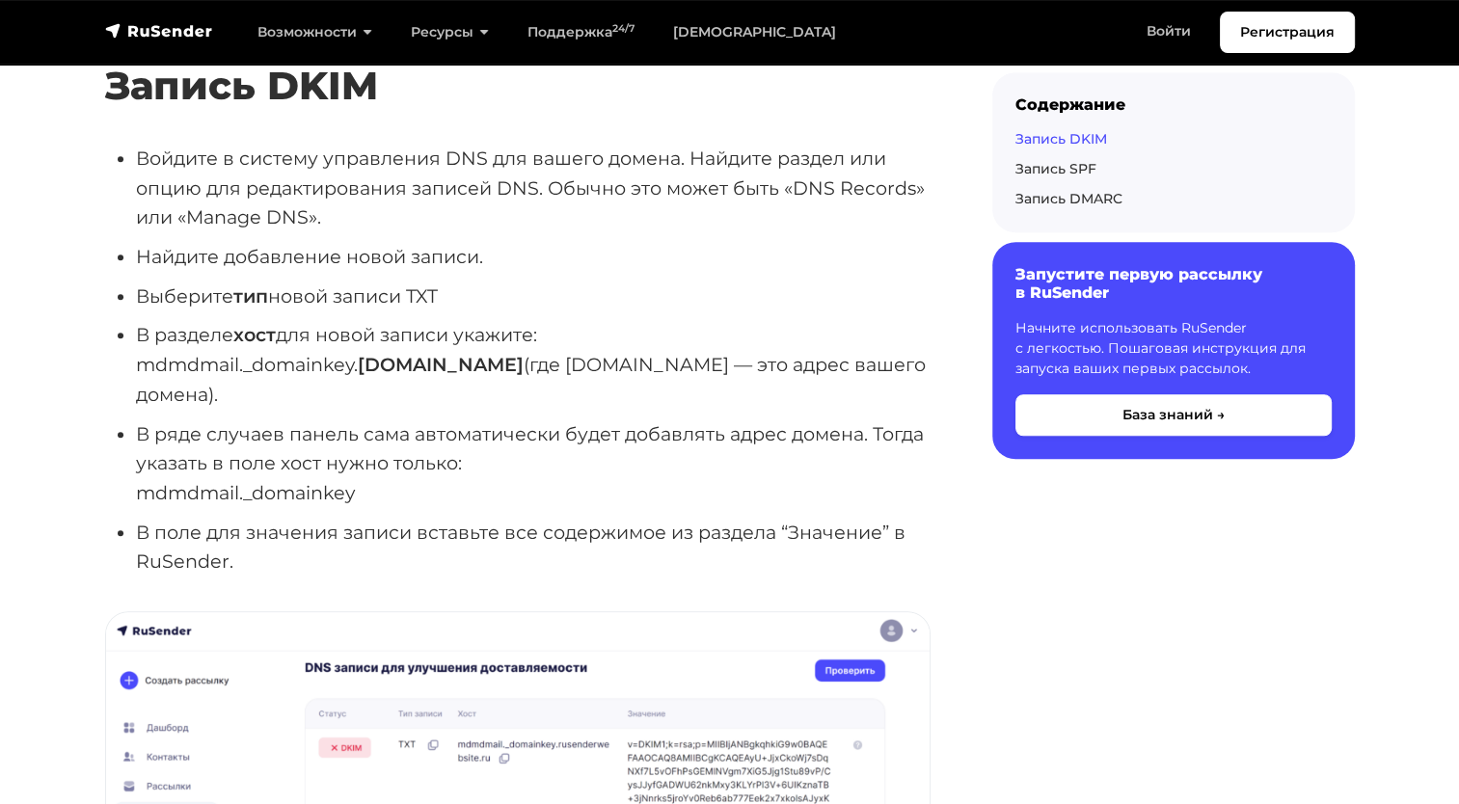
scroll to position [1446, 0]
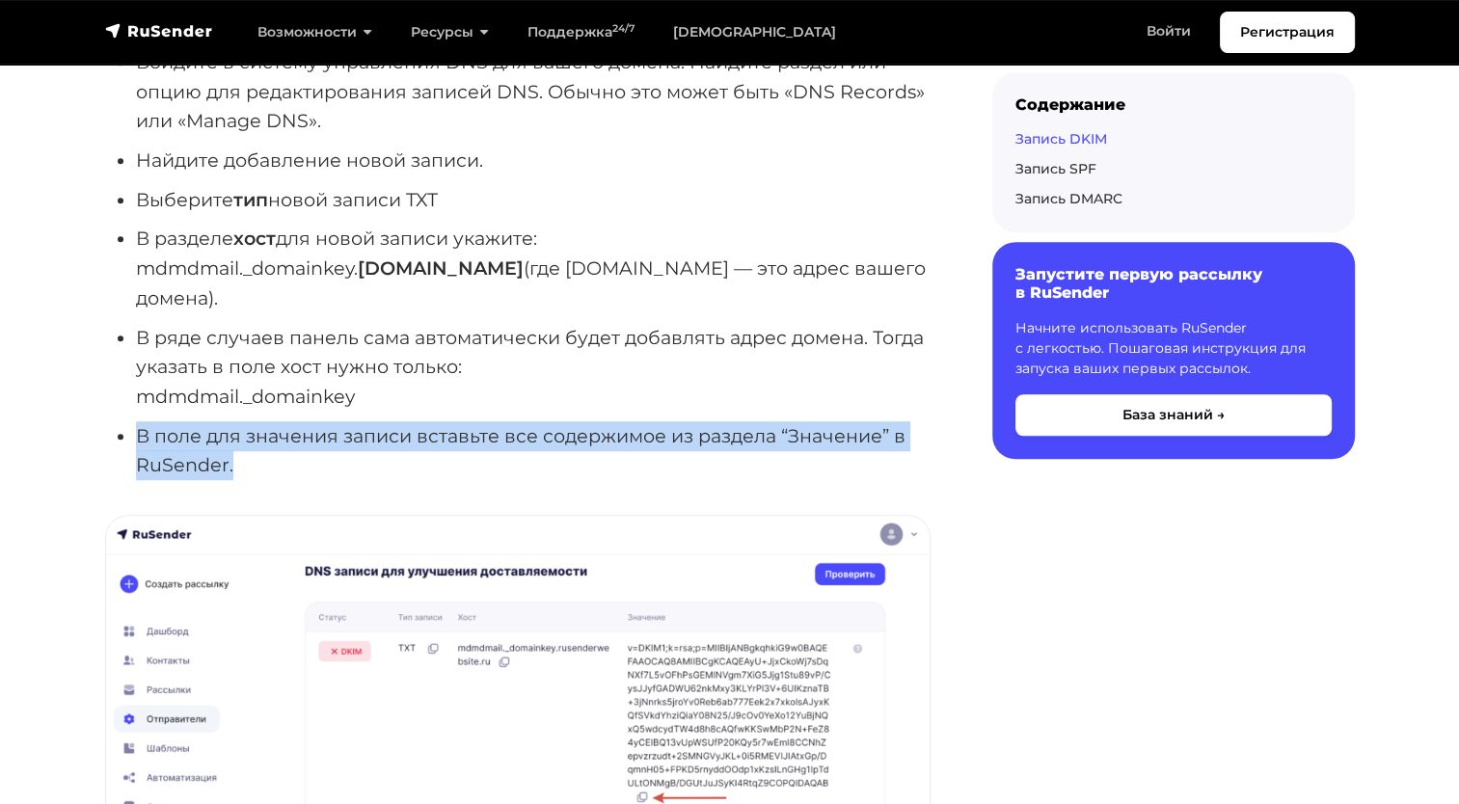
drag, startPoint x: 616, startPoint y: 429, endPoint x: 598, endPoint y: 360, distance: 71.8
click at [598, 360] on ul "Войдите в систему управления DNS для вашего домена. Найдите раздел или опцию дл…" at bounding box center [517, 263] width 825 height 433
click at [598, 360] on li "В ряде случаев панель сама автоматически будет добавлять адрес домена. Тогда ук…" at bounding box center [533, 367] width 794 height 89
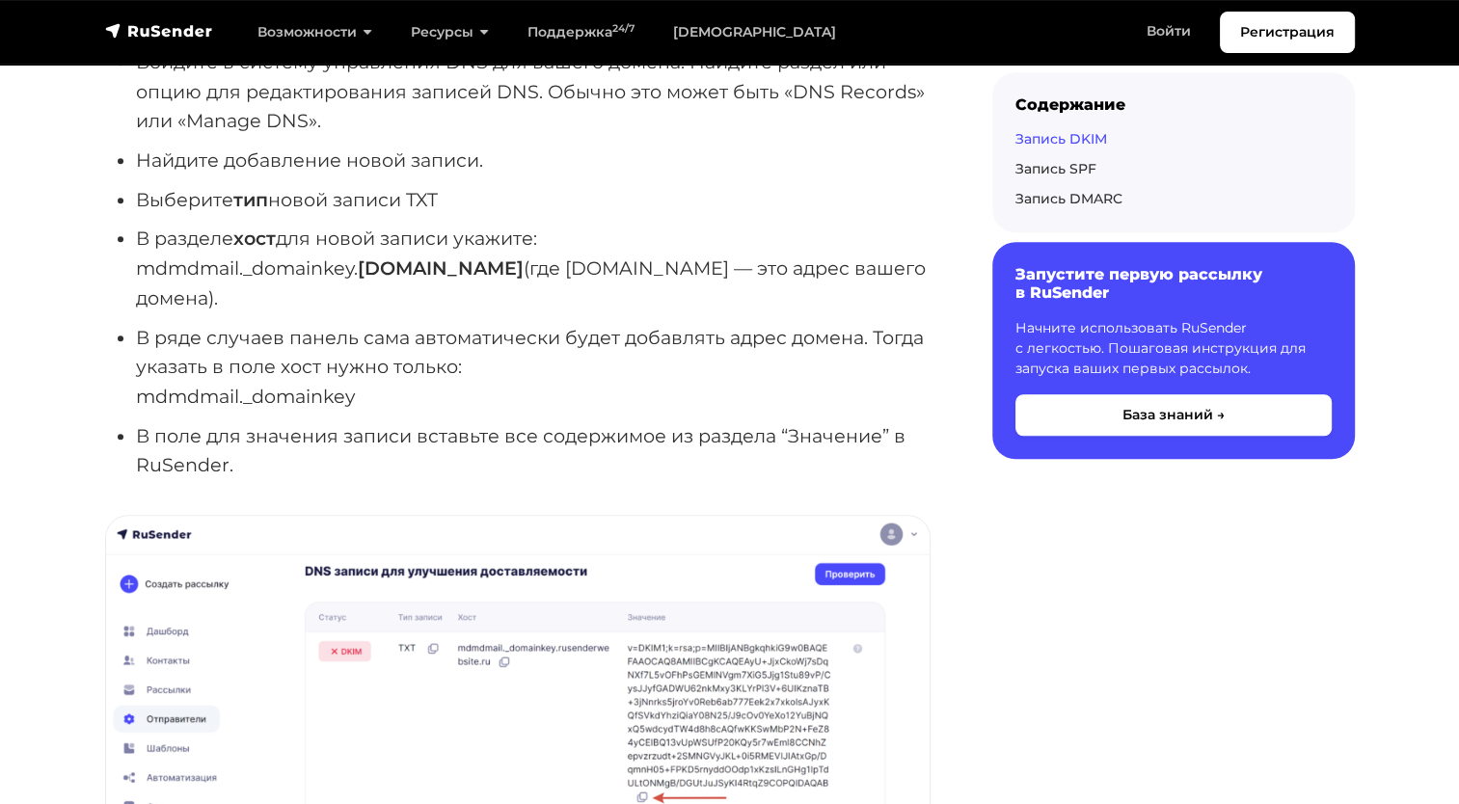
click at [307, 376] on li "В ряде случаев панель сама автоматически будет добавлять адрес домена. Тогда ук…" at bounding box center [533, 367] width 794 height 89
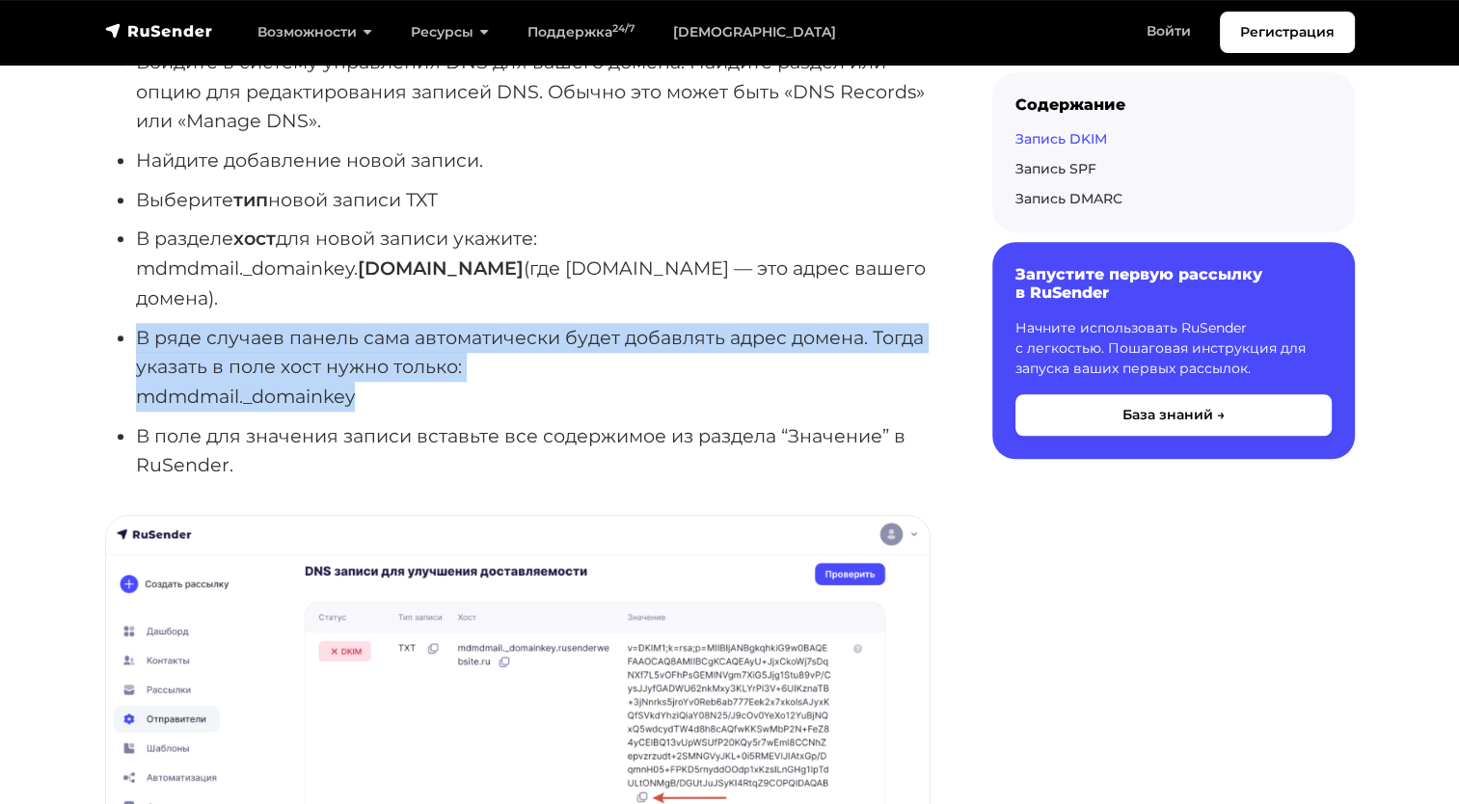
drag, startPoint x: 381, startPoint y: 366, endPoint x: 123, endPoint y: 303, distance: 265.1
click at [136, 323] on li "В ряде случаев панель сама автоматически будет добавлять адрес домена. Тогда ук…" at bounding box center [533, 367] width 794 height 89
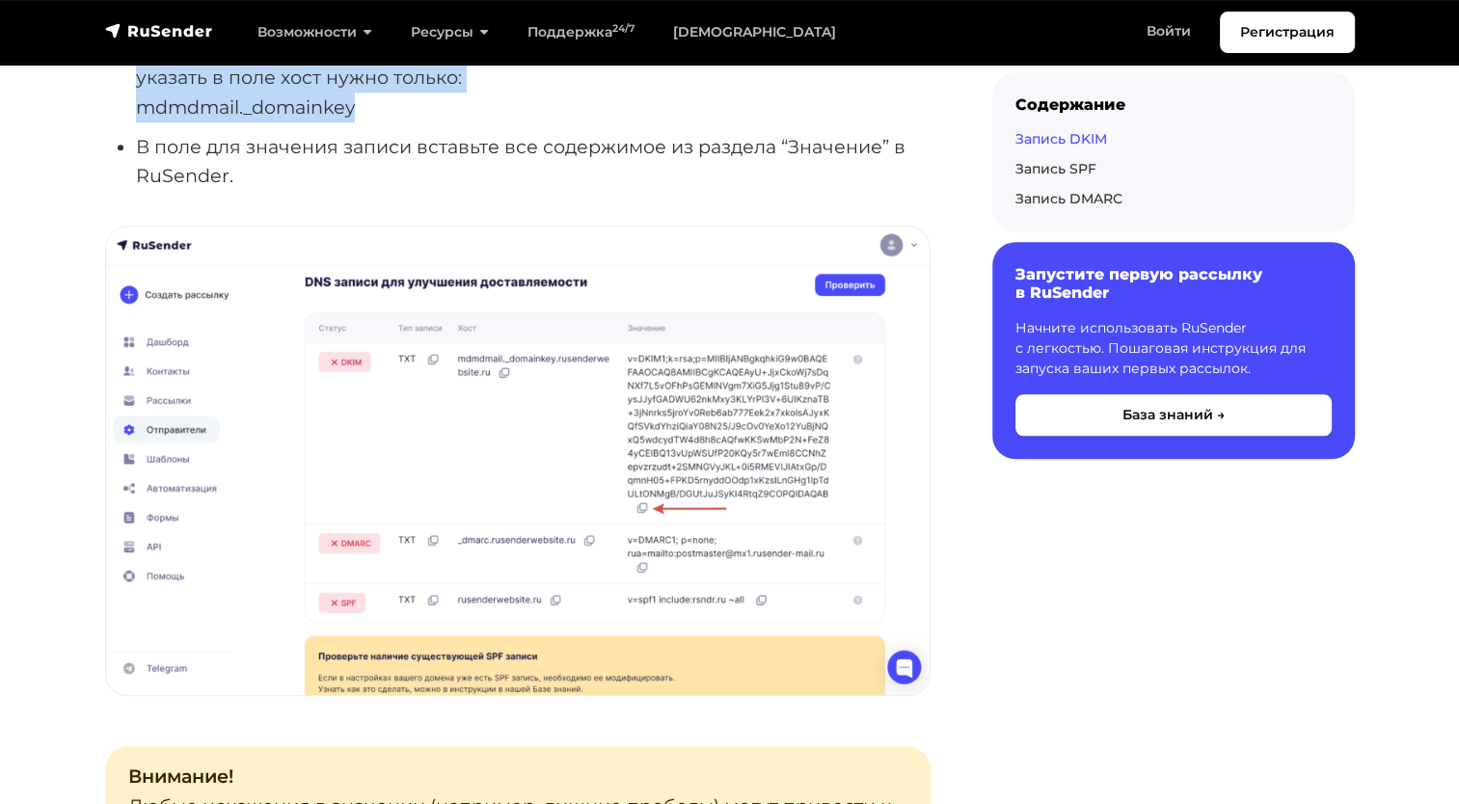
scroll to position [1832, 0]
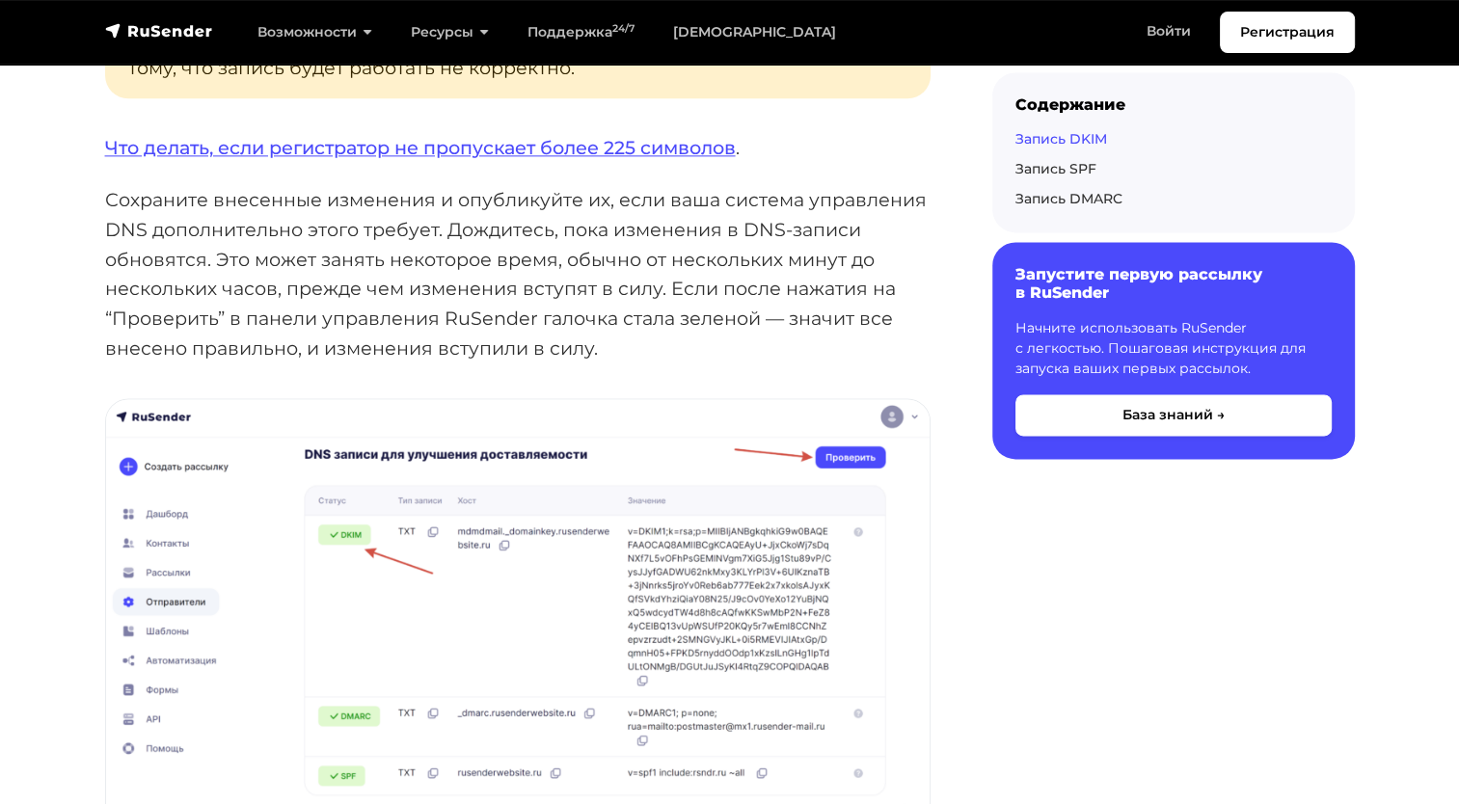
scroll to position [2506, 0]
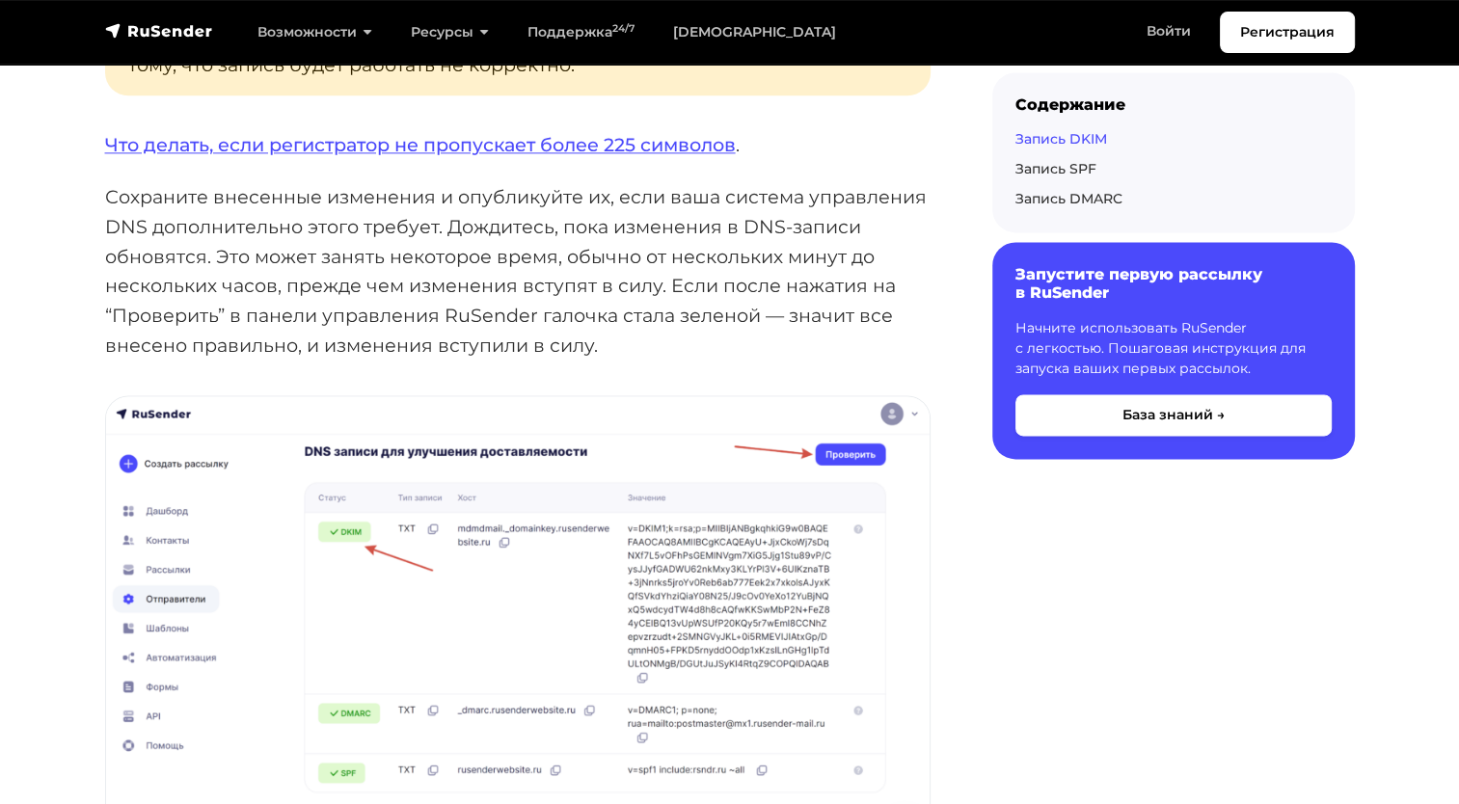
click at [860, 182] on p "Сохраните внесенные изменения и опубликуйте их, если ваша система управления DN…" at bounding box center [517, 270] width 825 height 177
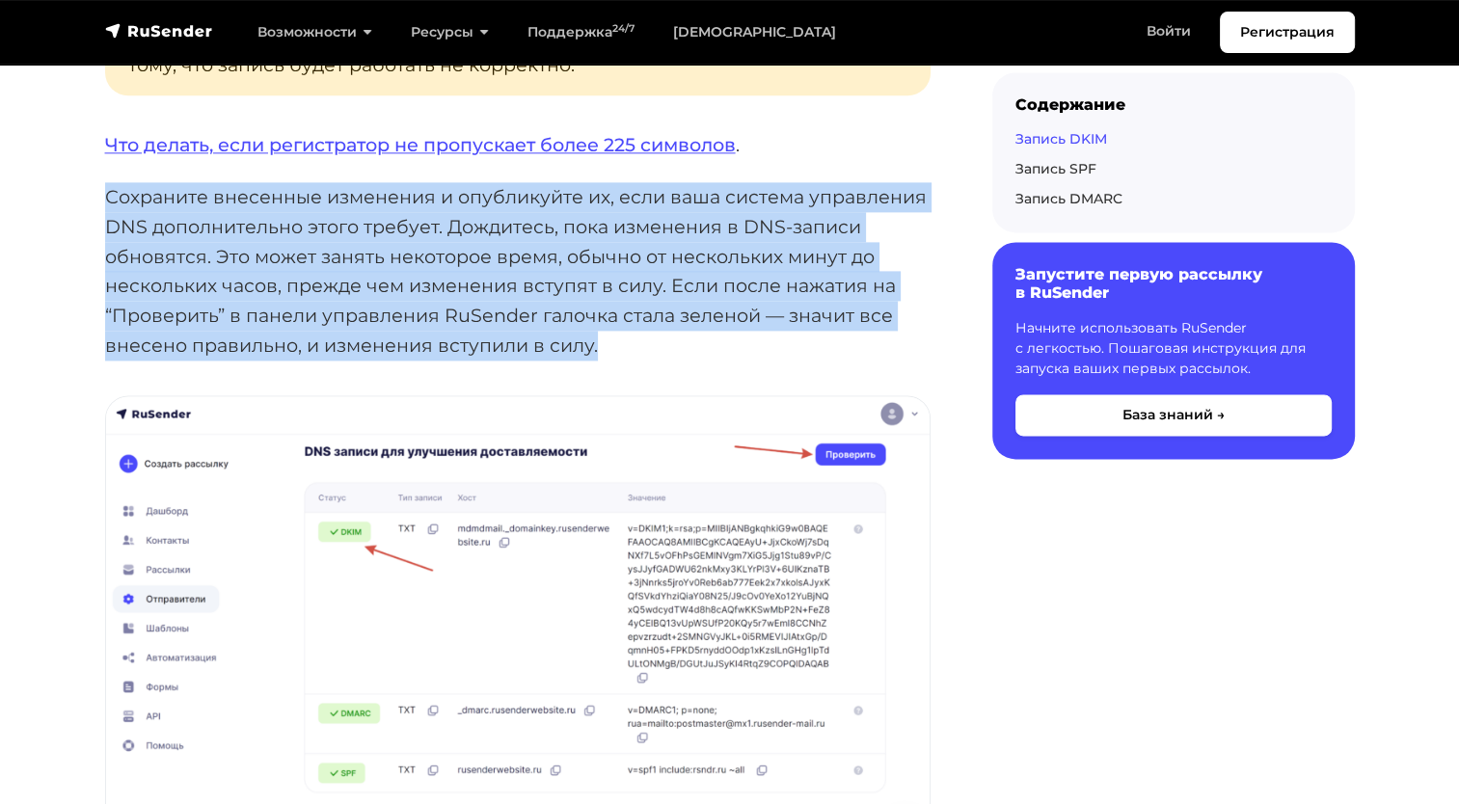
drag, startPoint x: 761, startPoint y: 325, endPoint x: 782, endPoint y: 97, distance: 228.5
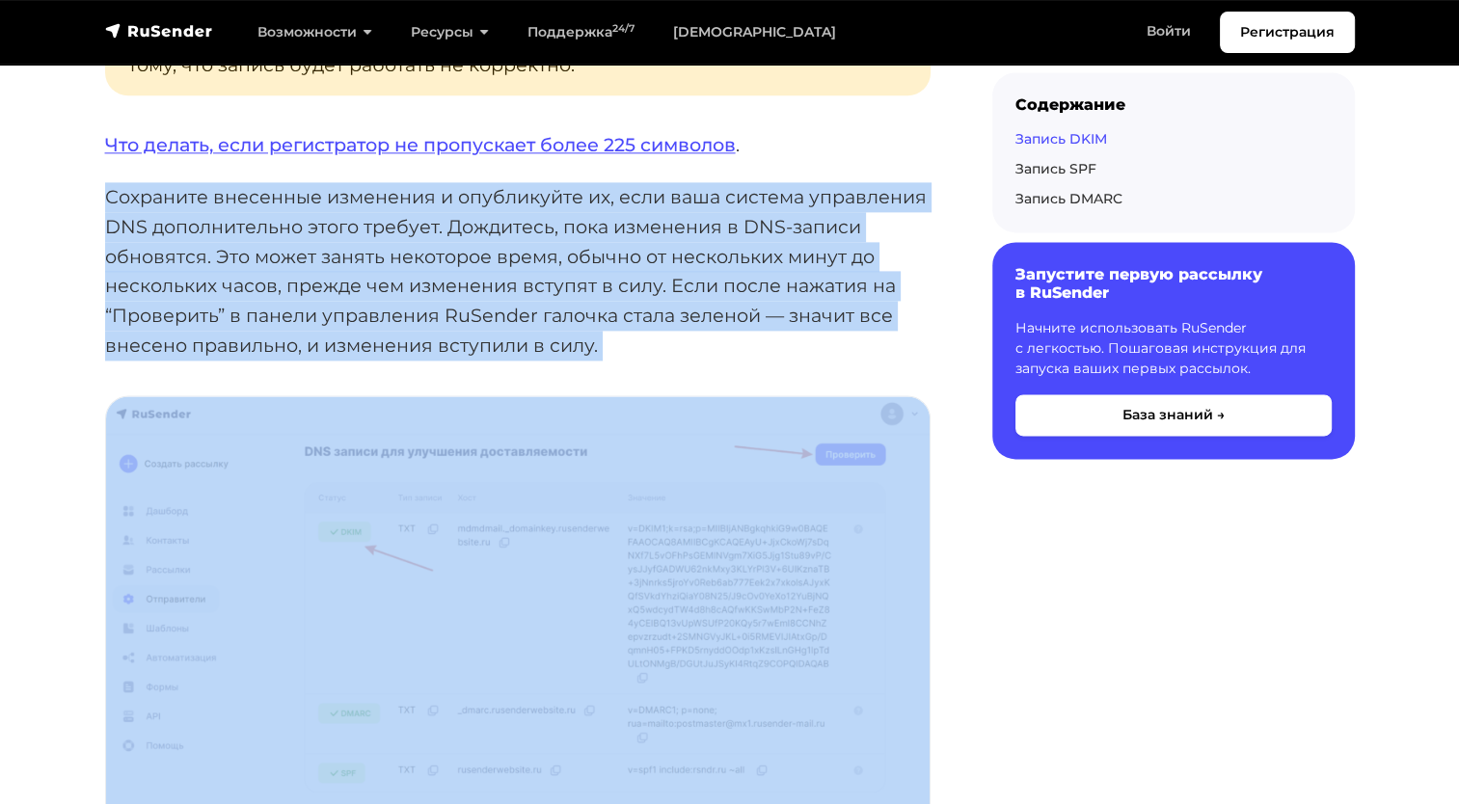
drag, startPoint x: 775, startPoint y: 112, endPoint x: 813, endPoint y: 337, distance: 228.7
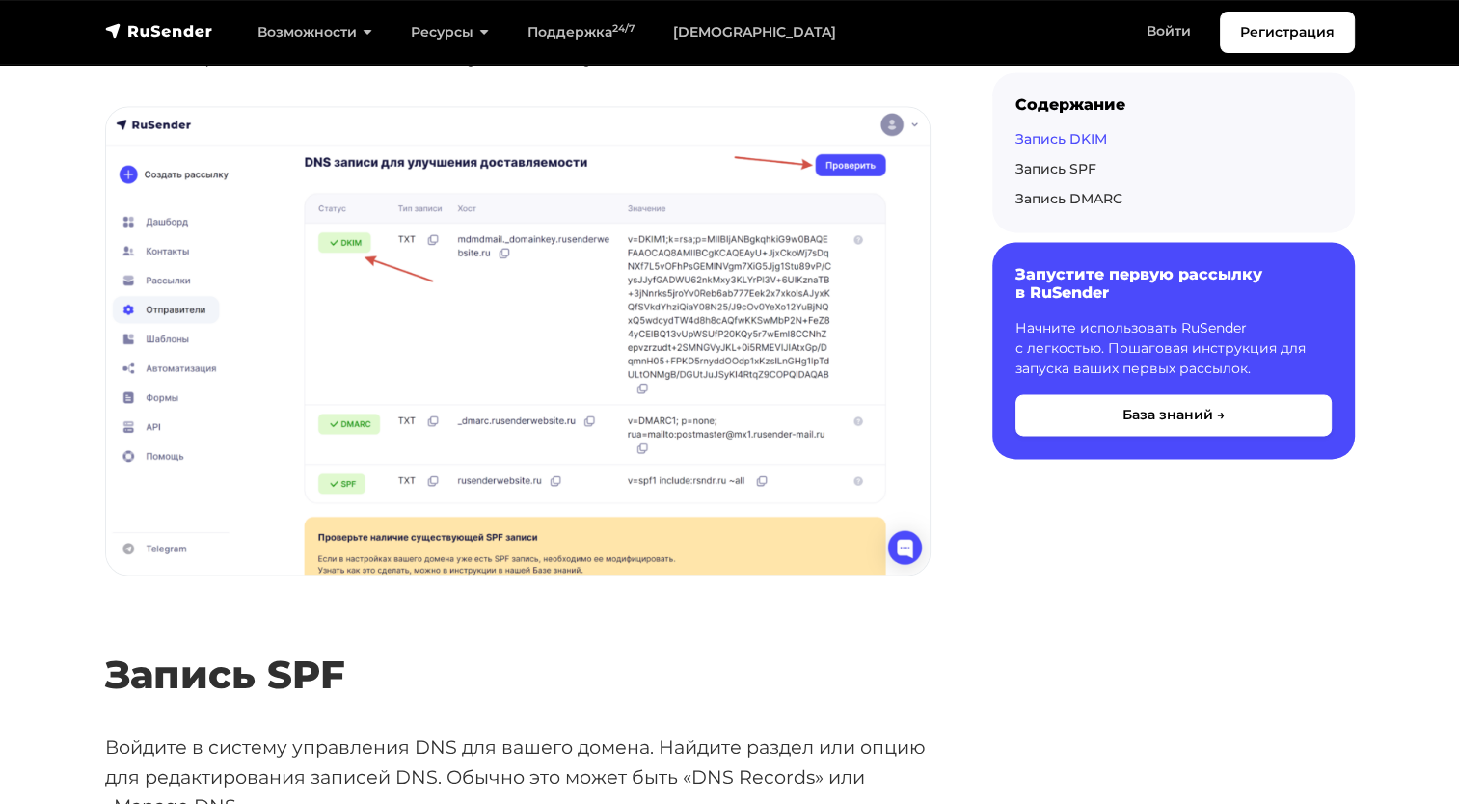
scroll to position [2603, 0]
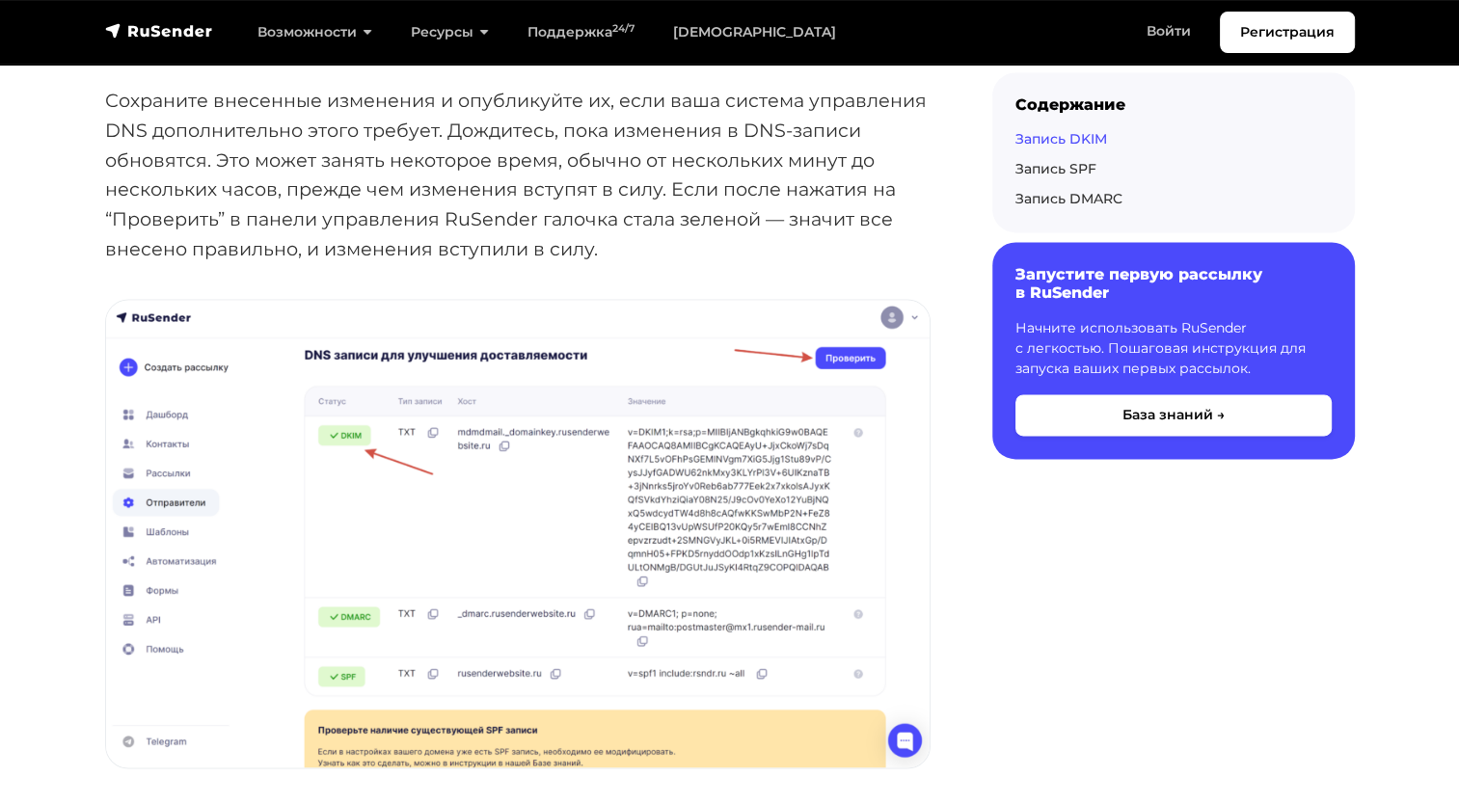
click at [913, 146] on p "Сохраните внесенные изменения и опубликуйте их, если ваша система управления DN…" at bounding box center [517, 174] width 825 height 177
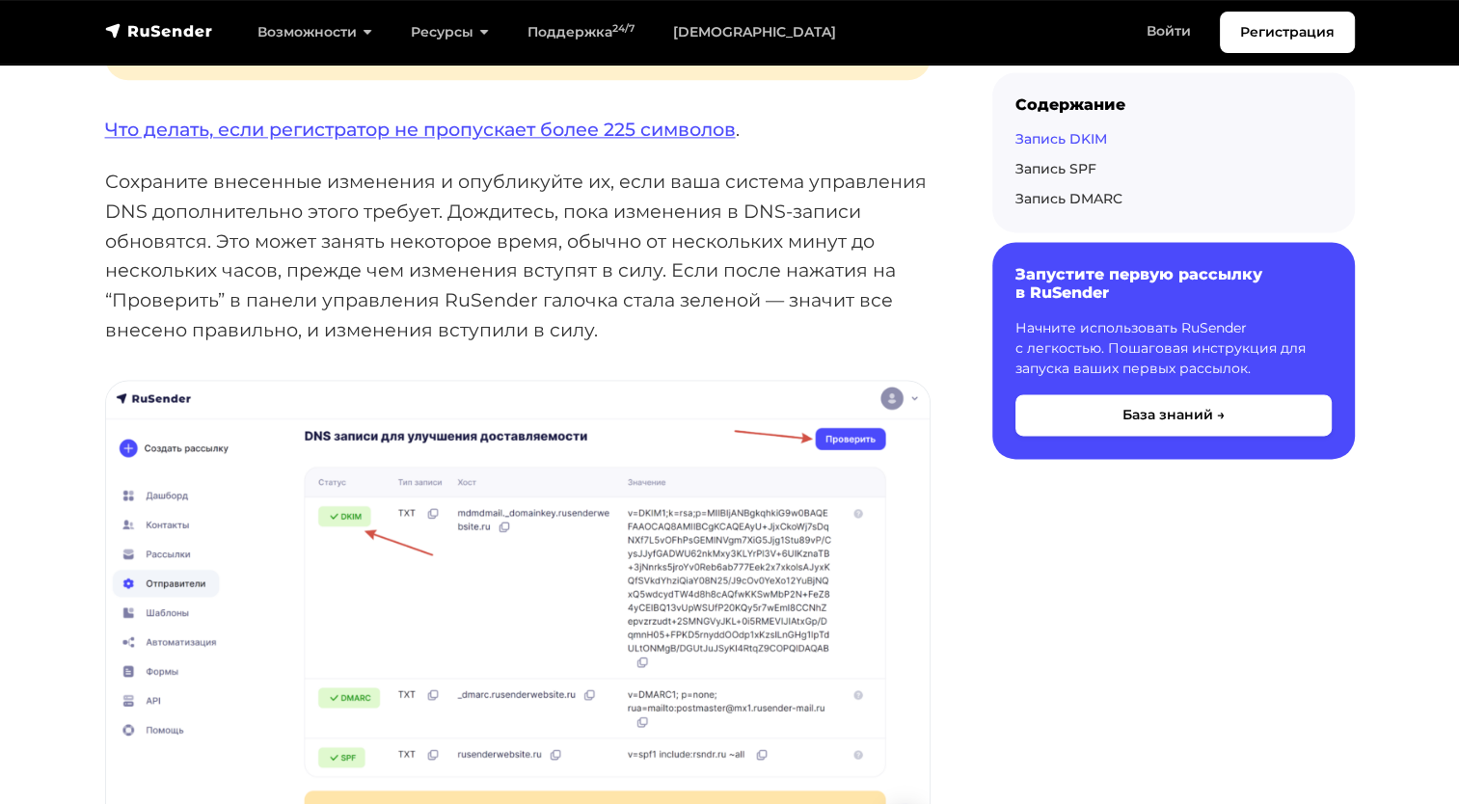
scroll to position [2410, 0]
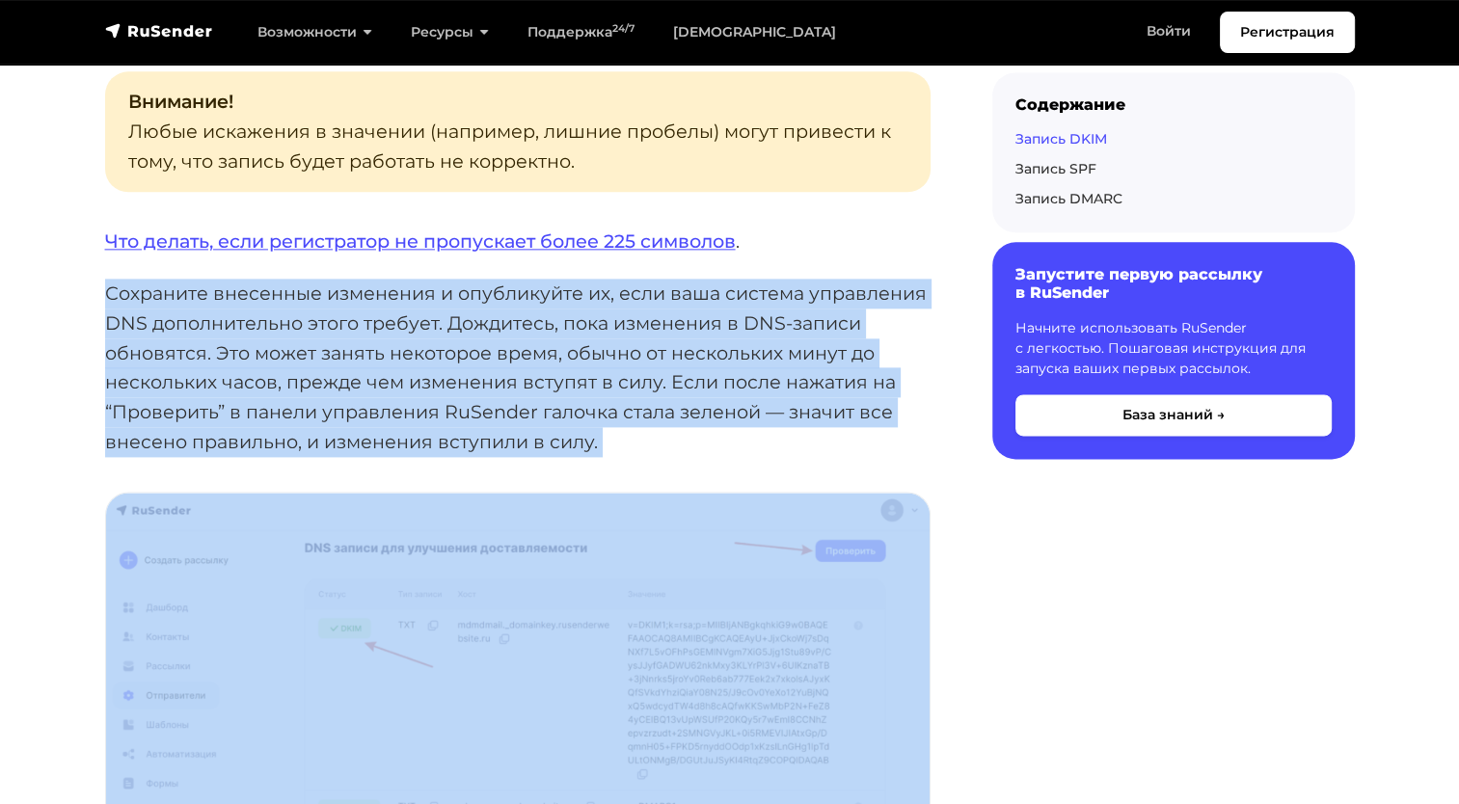
drag, startPoint x: 687, startPoint y: 430, endPoint x: 856, endPoint y: 224, distance: 266.5
click at [856, 227] on p "Что делать, если регистратор не пропускает более 225 символов ." at bounding box center [517, 242] width 825 height 30
drag, startPoint x: 856, startPoint y: 219, endPoint x: 884, endPoint y: 418, distance: 201.5
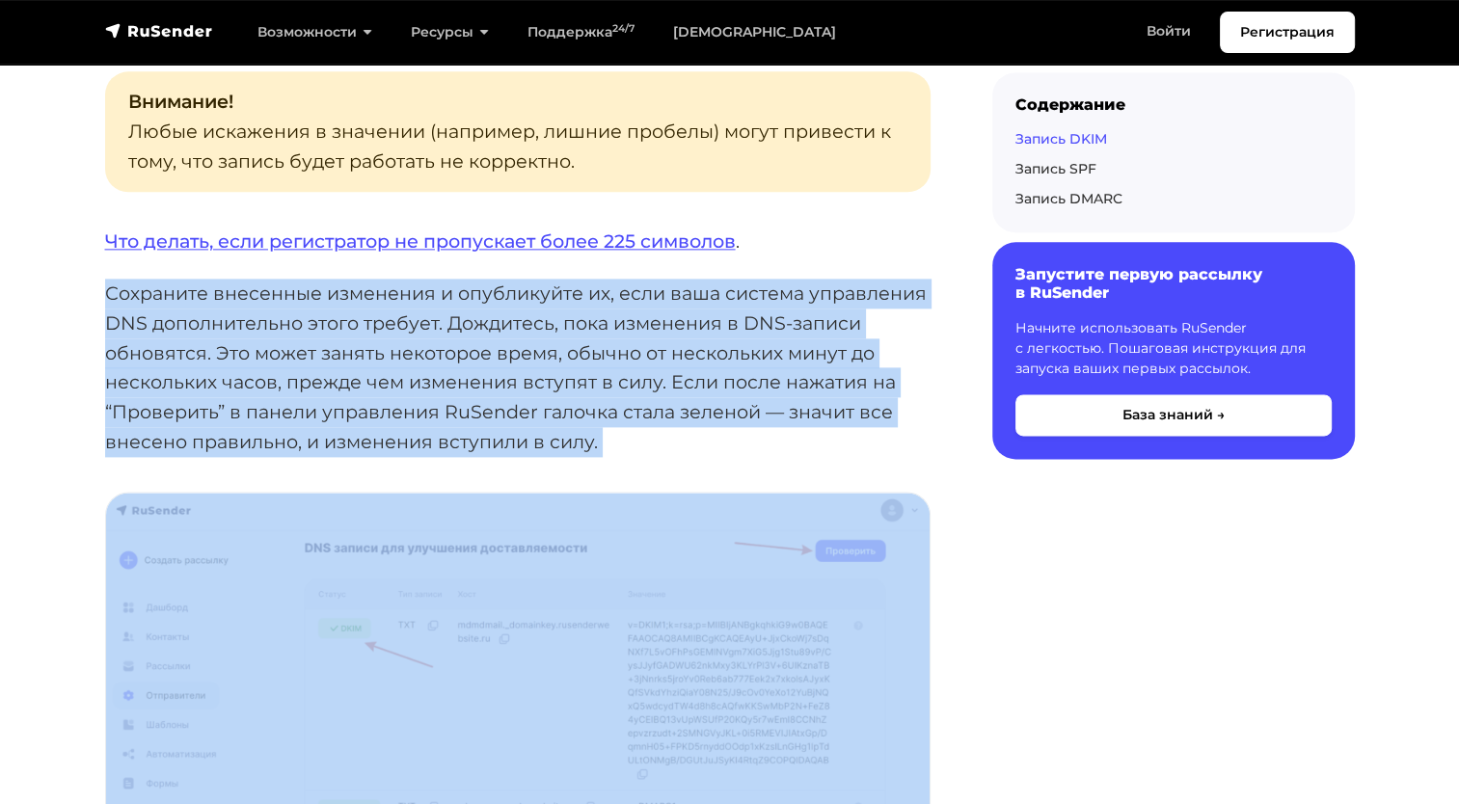
click at [884, 418] on p "Сохраните внесенные изменения и опубликуйте их, если ваша система управления DN…" at bounding box center [517, 367] width 825 height 177
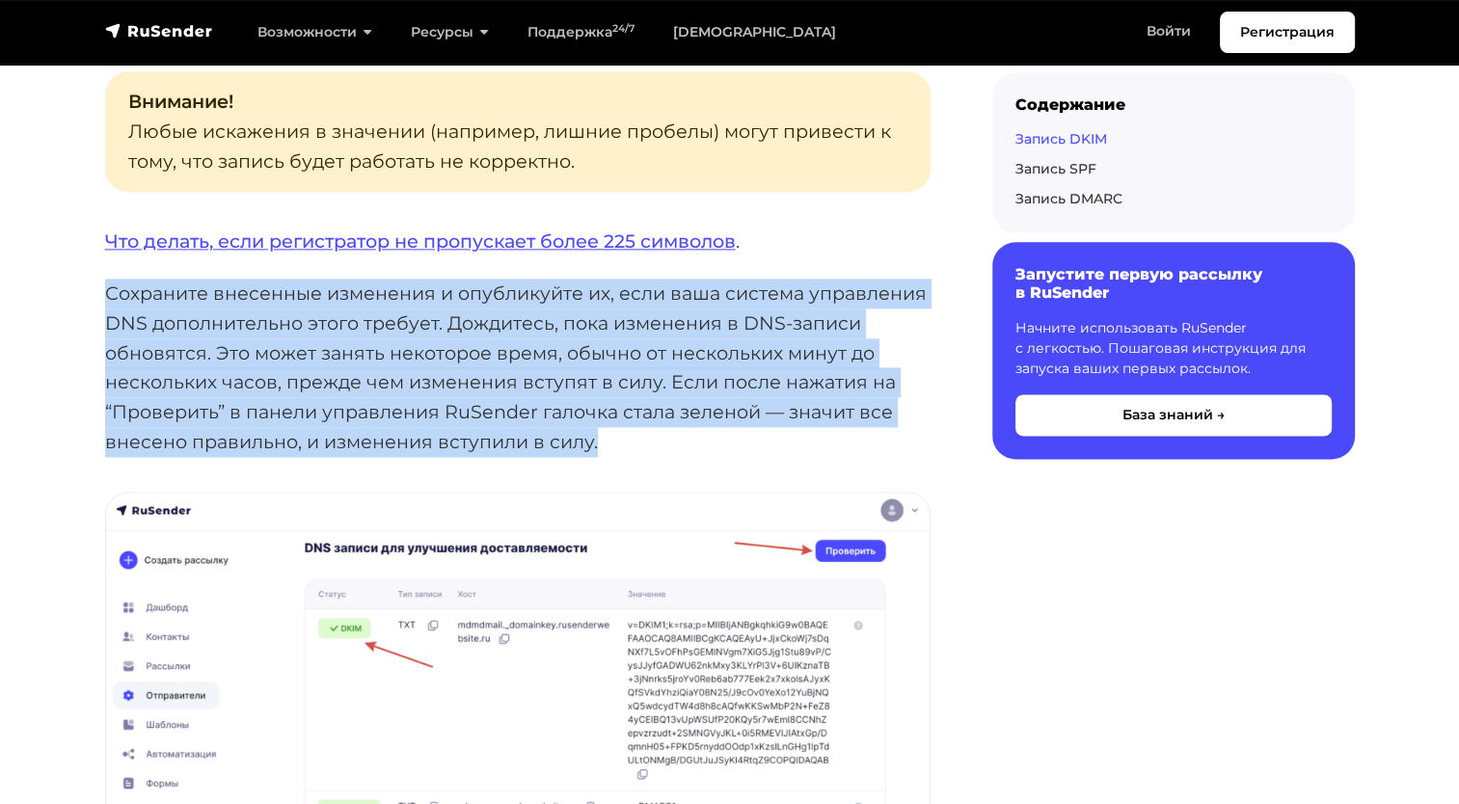
drag, startPoint x: 695, startPoint y: 421, endPoint x: 817, endPoint y: 207, distance: 246.1
click at [817, 227] on p "Что делать, если регистратор не пропускает более 225 символов ." at bounding box center [517, 242] width 825 height 30
drag, startPoint x: 804, startPoint y: 216, endPoint x: 815, endPoint y: 420, distance: 204.6
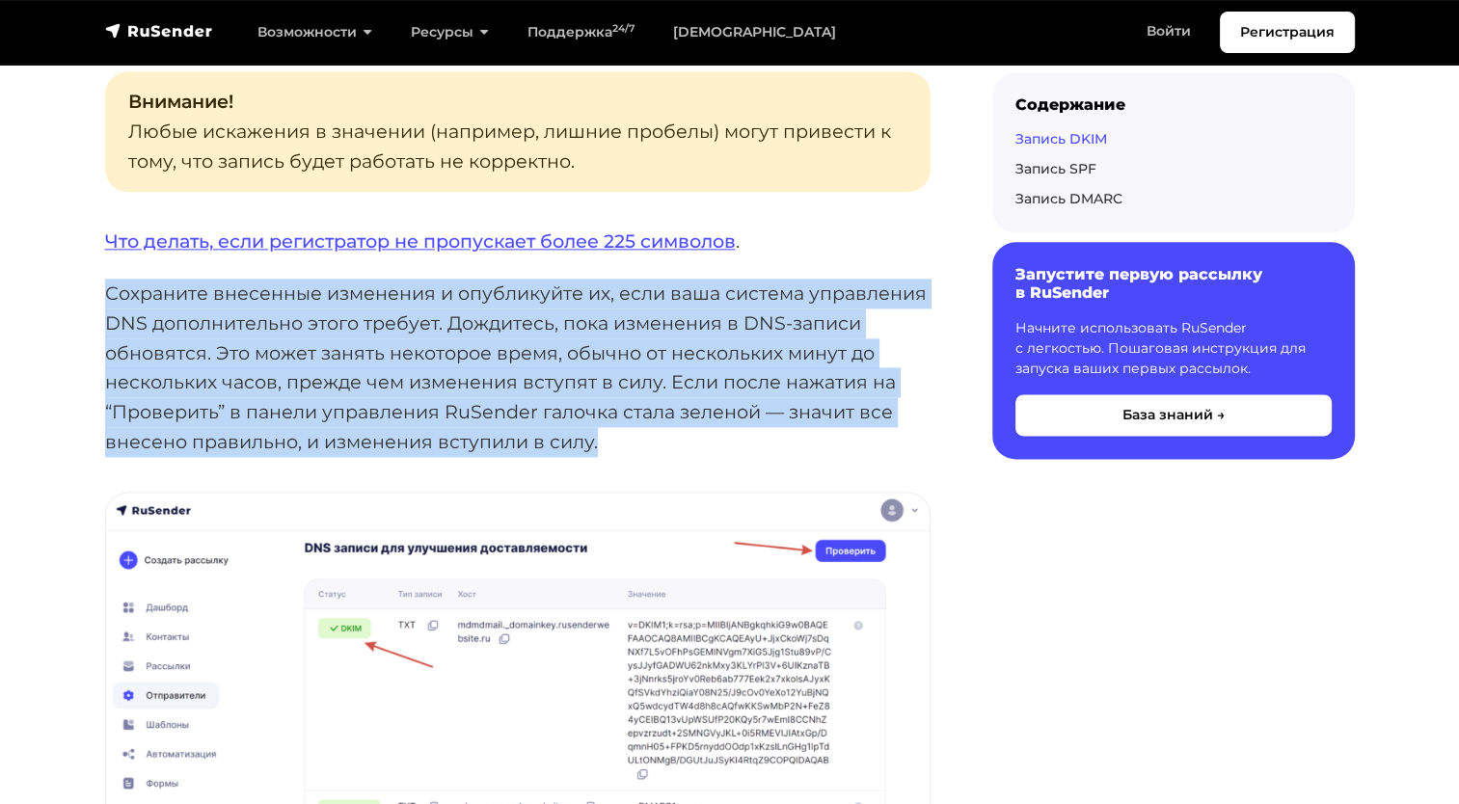
click at [815, 420] on p "Сохраните внесенные изменения и опубликуйте их, если ваша система управления DN…" at bounding box center [517, 367] width 825 height 177
click at [713, 399] on p "Сохраните внесенные изменения и опубликуйте их, если ваша система управления DN…" at bounding box center [517, 367] width 825 height 177
drag, startPoint x: 687, startPoint y: 402, endPoint x: 77, endPoint y: 236, distance: 632.3
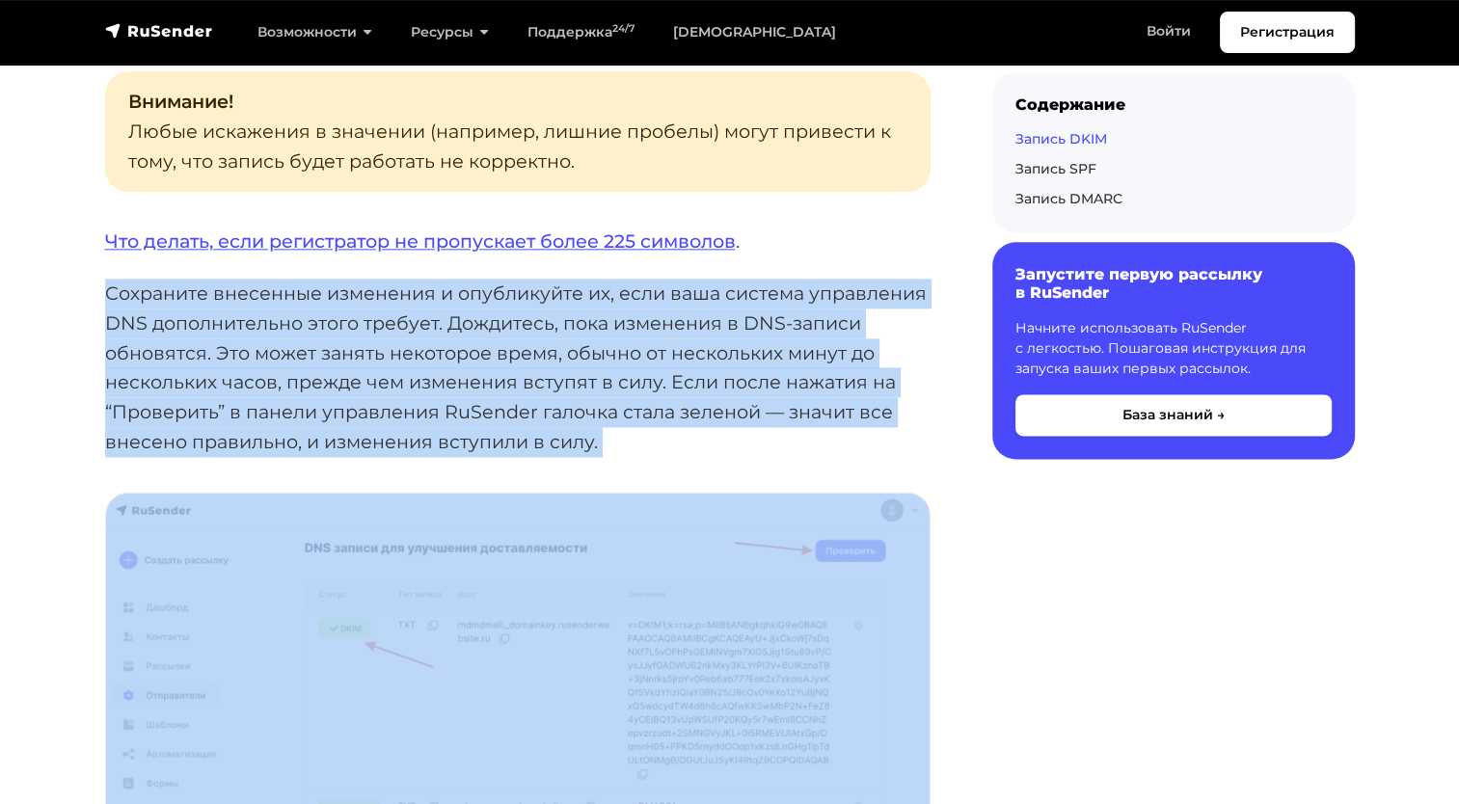
drag, startPoint x: 84, startPoint y: 237, endPoint x: 771, endPoint y: 417, distance: 710.6
click at [771, 417] on p "Сохраните внесенные изменения и опубликуйте их, если ваша система управления DN…" at bounding box center [517, 367] width 825 height 177
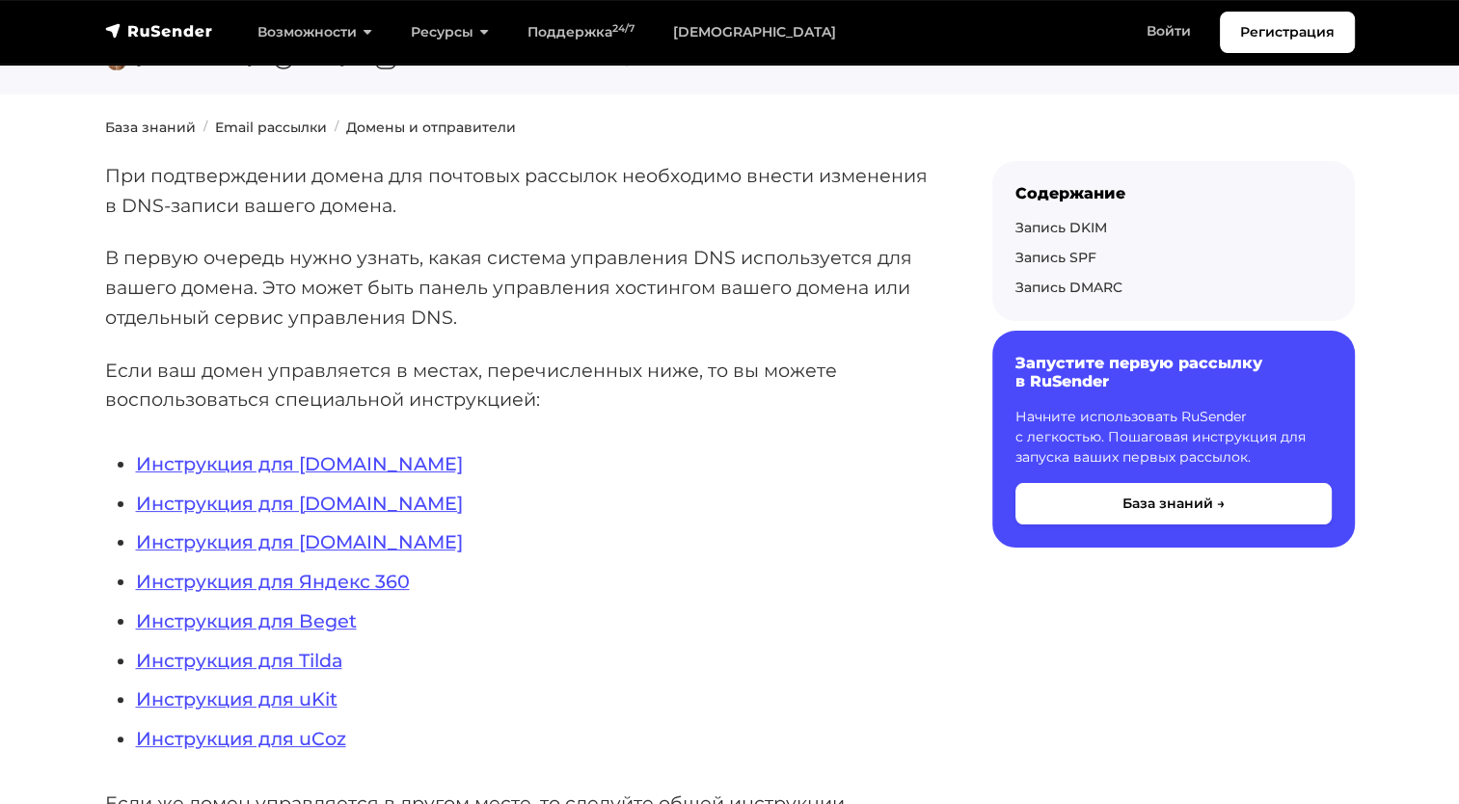
scroll to position [289, 0]
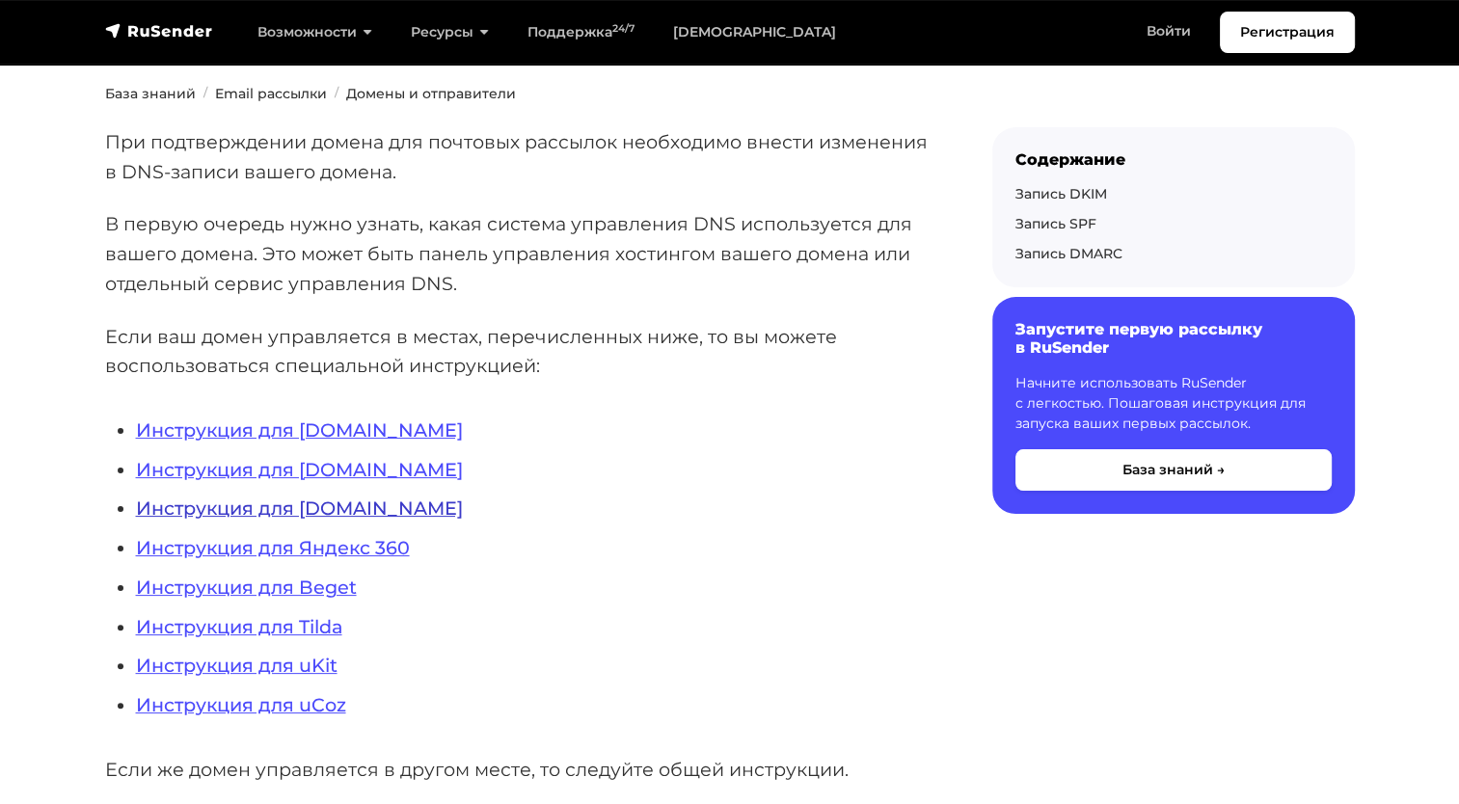
click at [335, 508] on link "Инструкция для NIC.RU" at bounding box center [299, 507] width 327 height 23
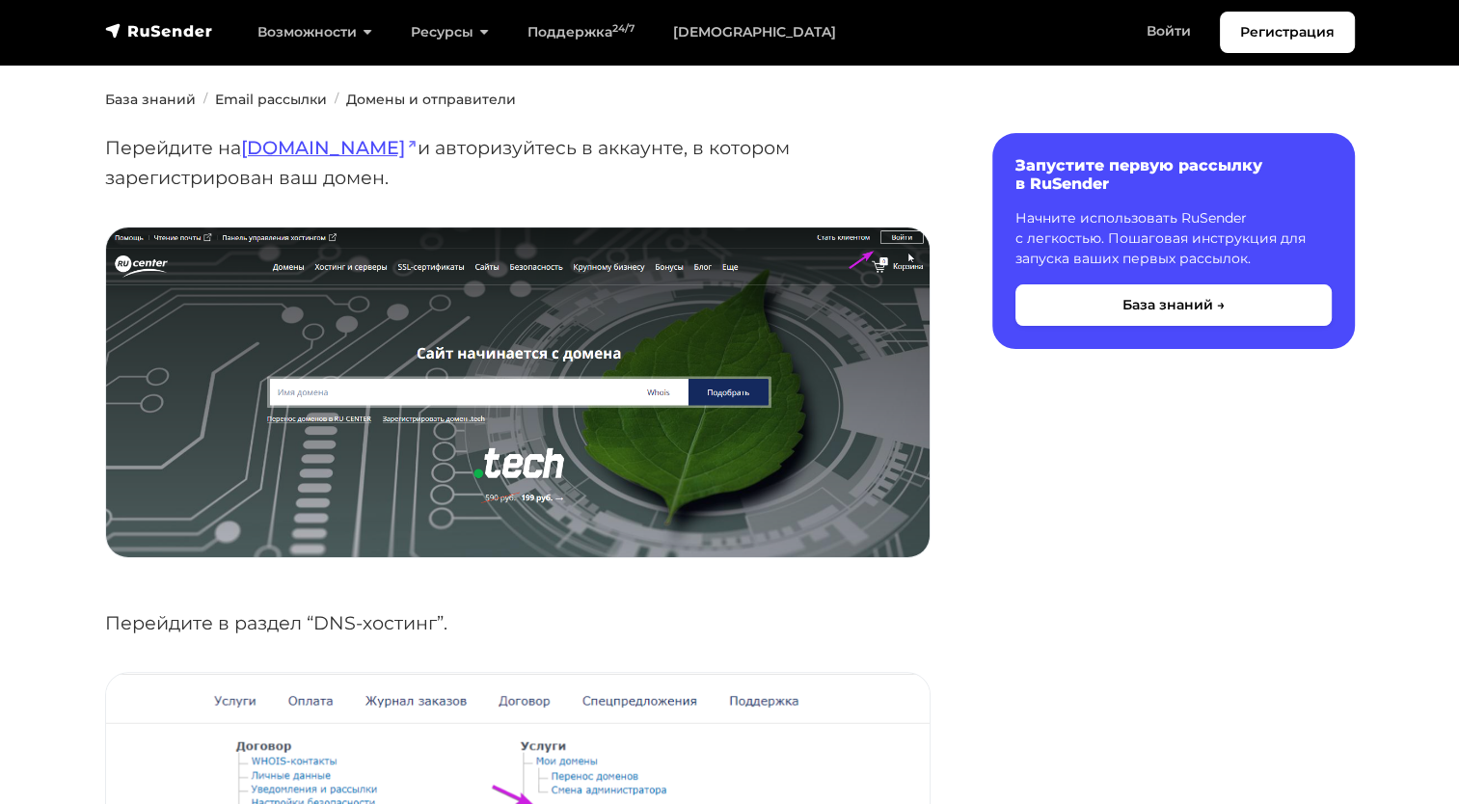
scroll to position [193, 0]
